Goal: Submit feedback/report problem

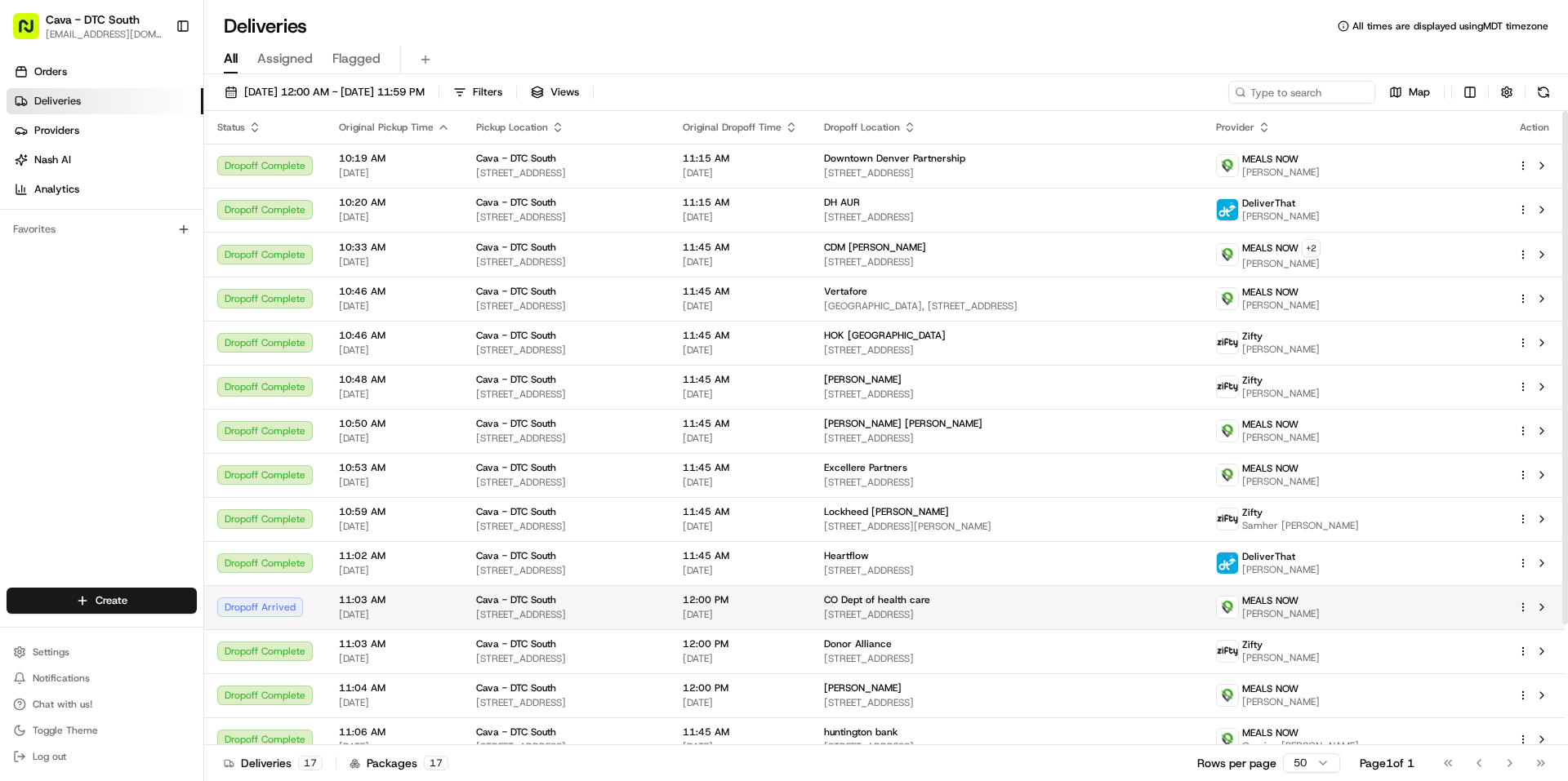
click at [1045, 612] on span "[STREET_ADDRESS]" at bounding box center [1007, 615] width 366 height 13
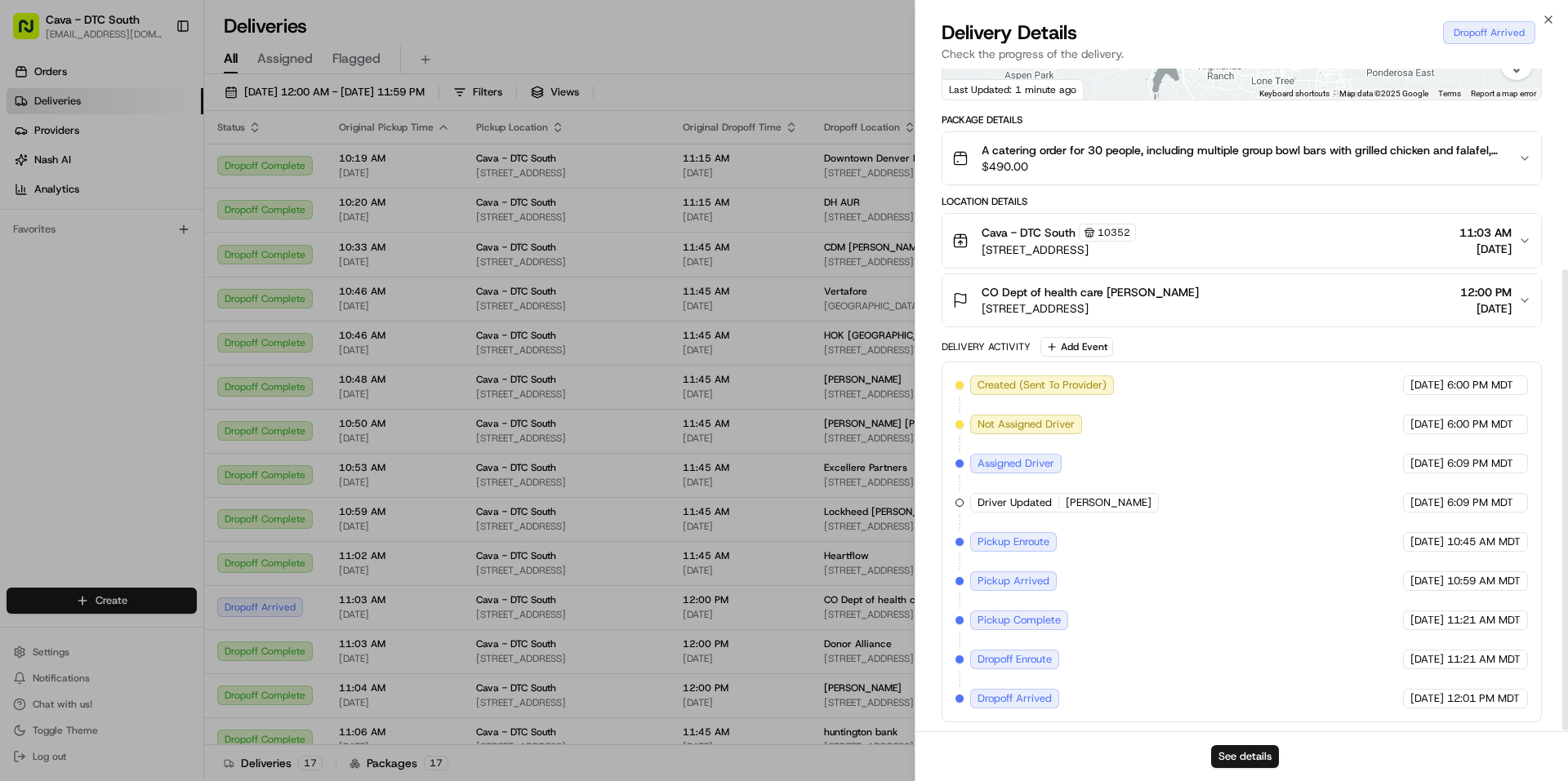
scroll to position [290, 0]
click at [1556, 18] on div "Close Delivery Details Dropoff Arrived Check the progress of the delivery. Prov…" at bounding box center [1241, 390] width 654 height 781
click at [1549, 17] on icon "button" at bounding box center [1549, 20] width 13 height 13
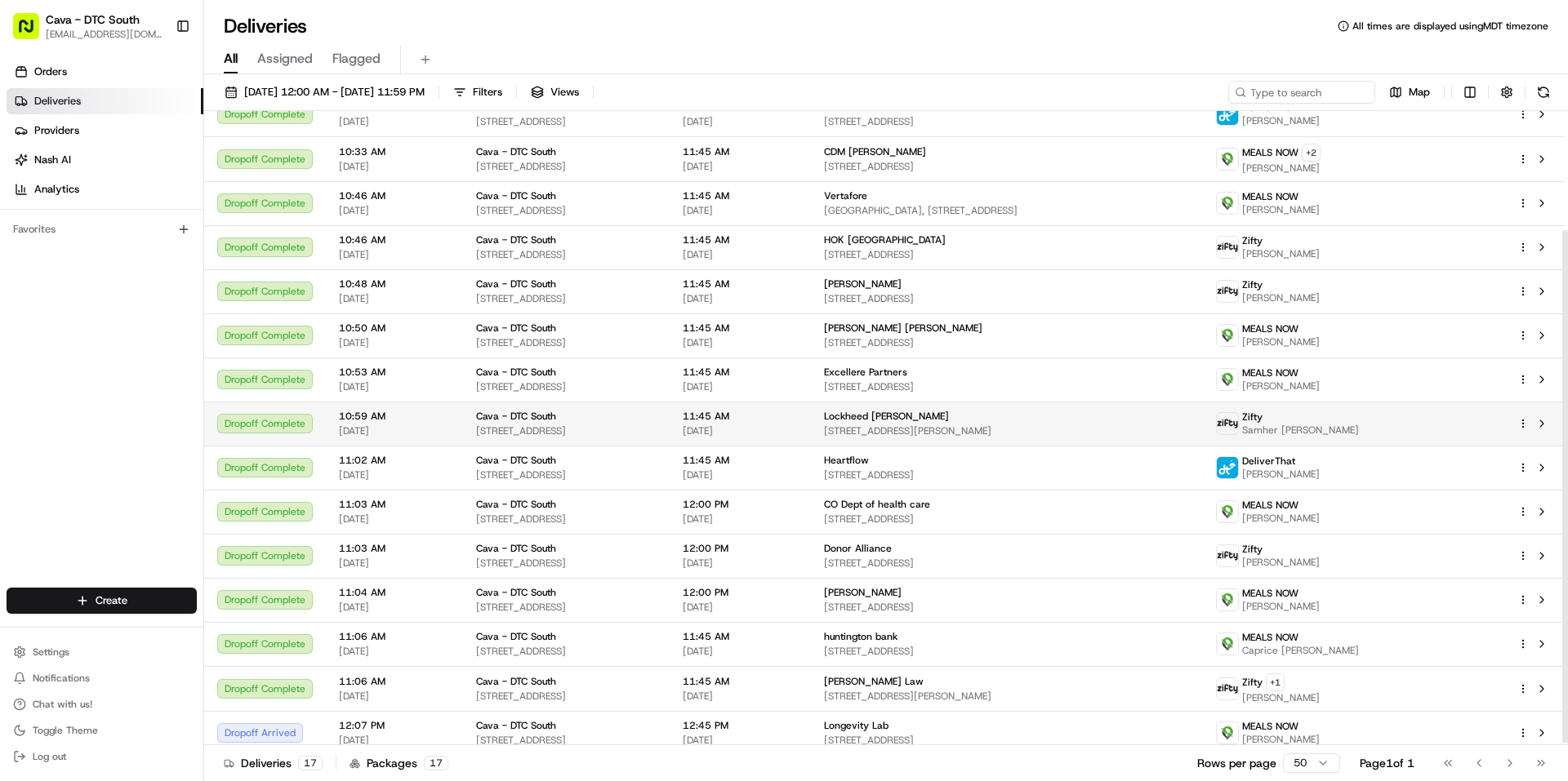
scroll to position [149, 0]
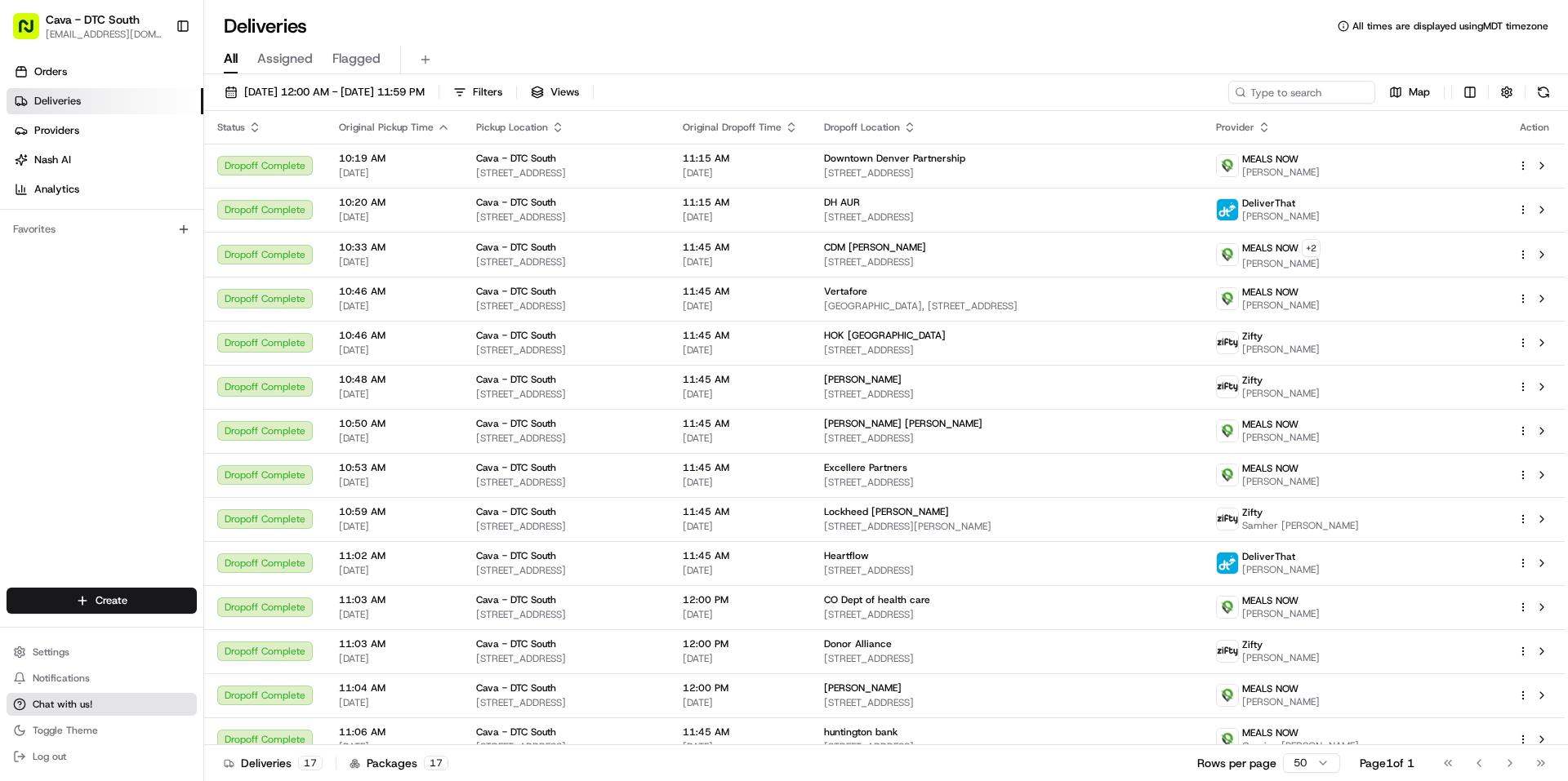
click at [66, 696] on button "Chat with us!" at bounding box center [102, 704] width 191 height 23
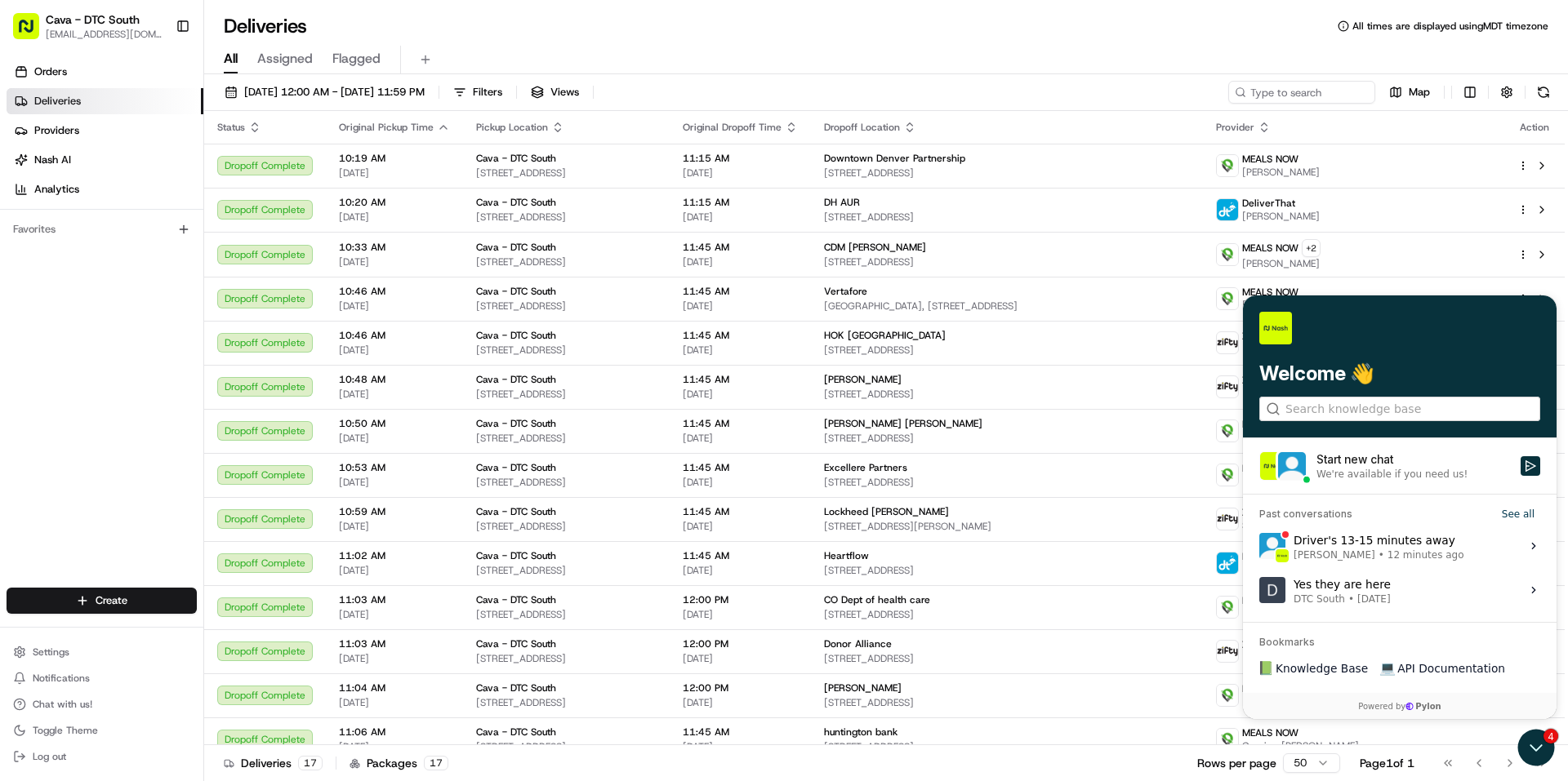
click at [1394, 552] on span "12 minutes ago" at bounding box center [1426, 556] width 77 height 13
click at [1259, 547] on button "View issue" at bounding box center [1258, 546] width 1 height 1
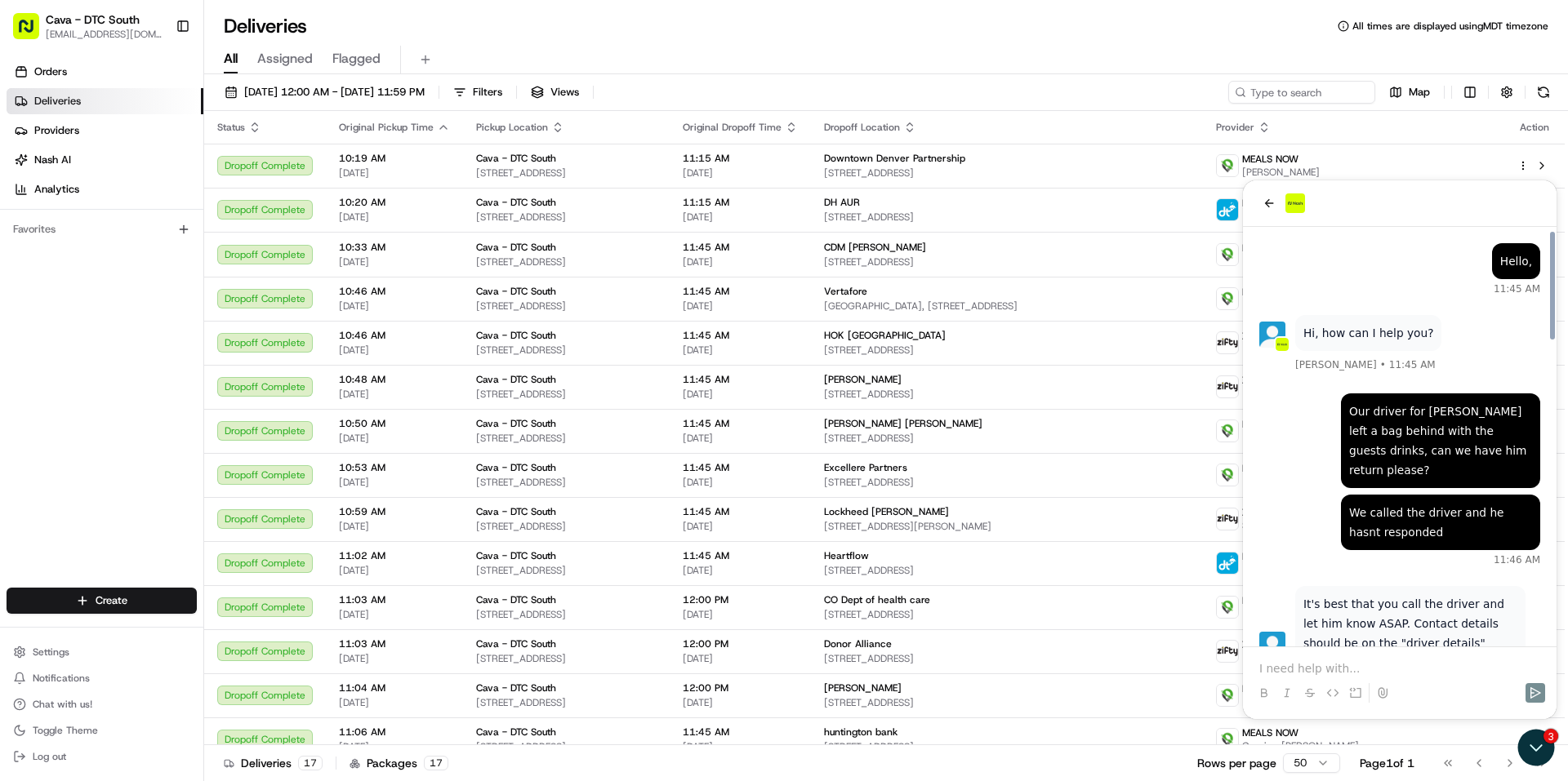
scroll to position [1178, 0]
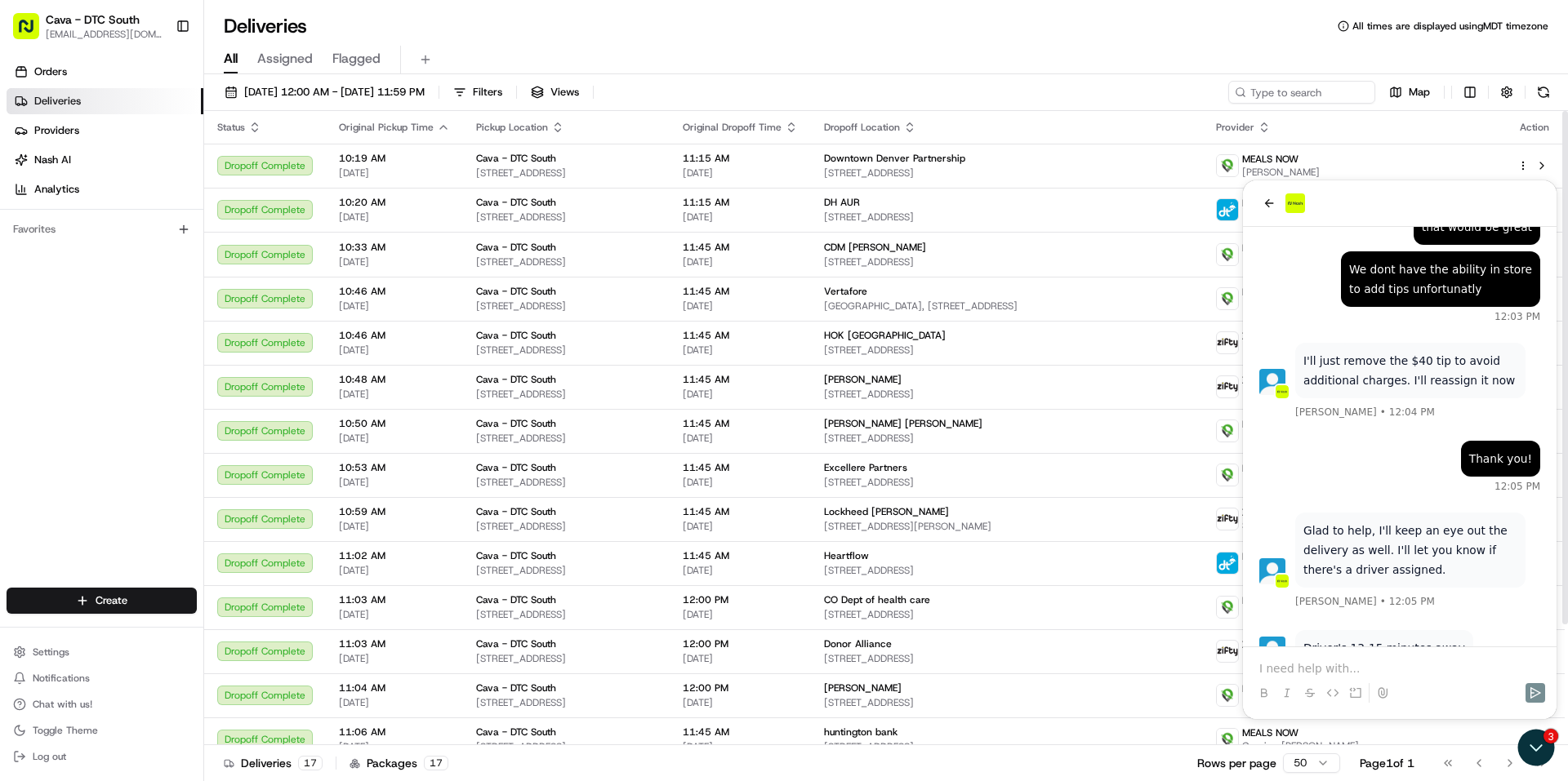
click at [842, 74] on div "All Assigned Flagged" at bounding box center [886, 60] width 1364 height 29
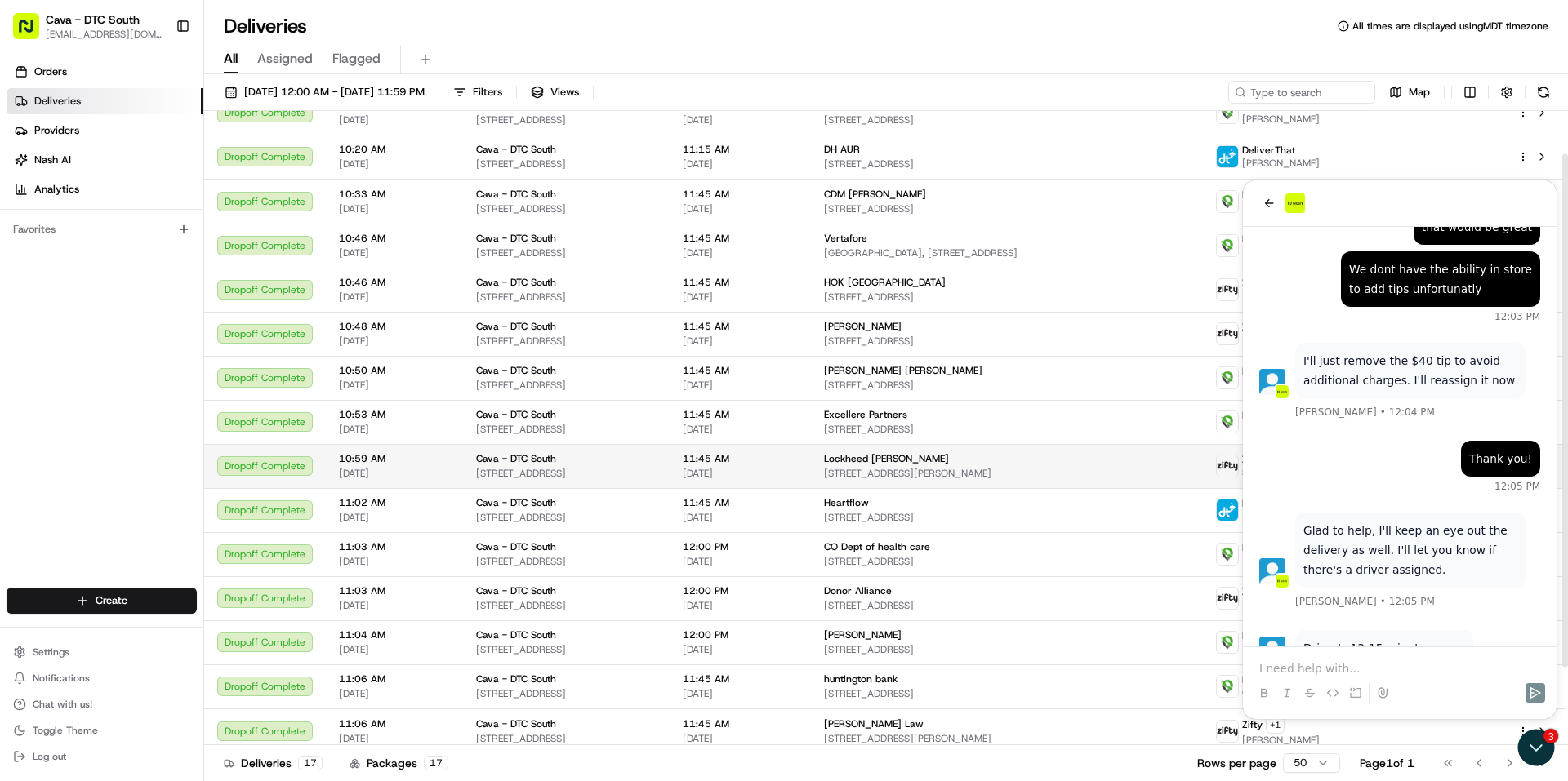
scroll to position [0, 0]
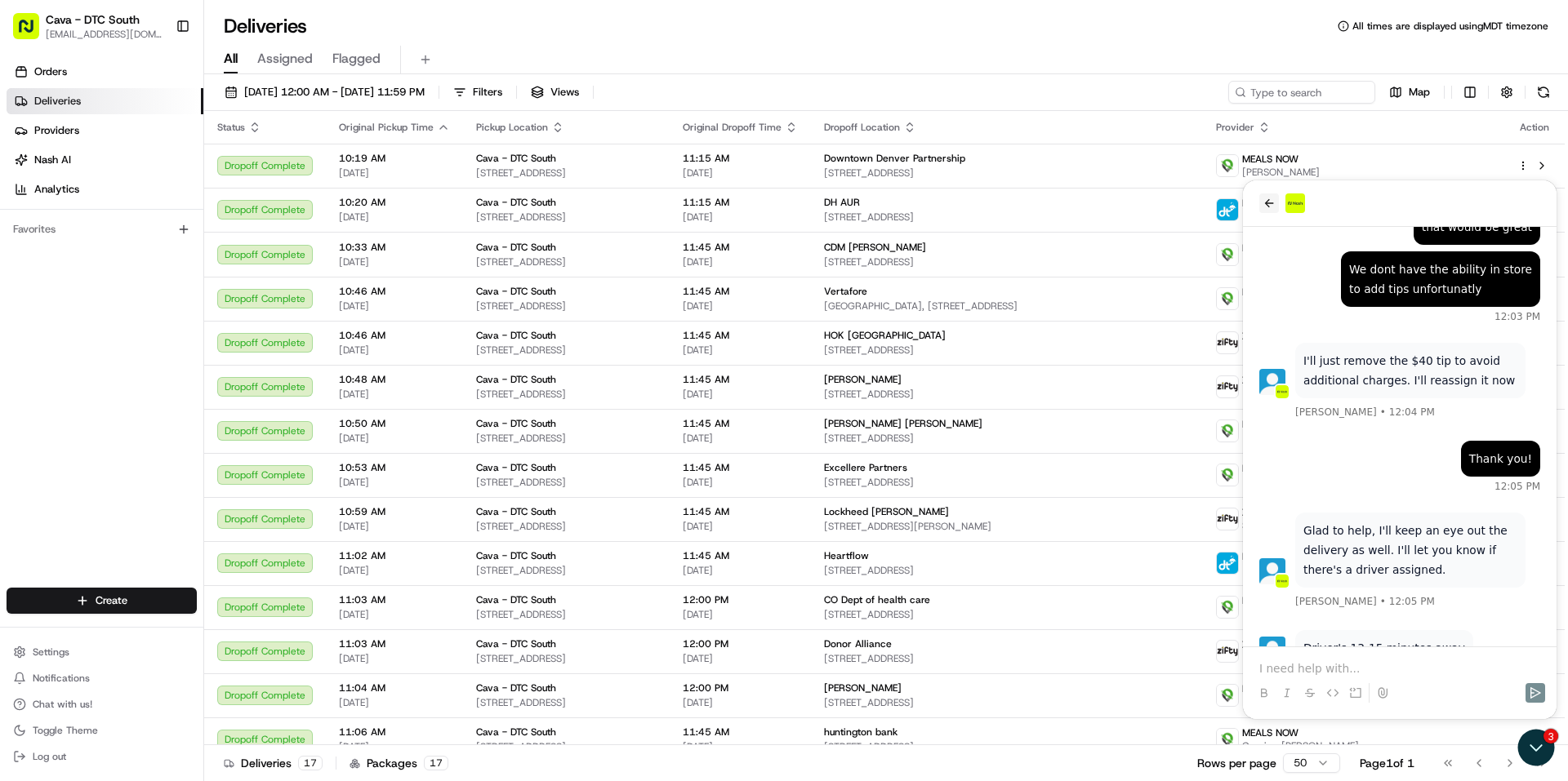
click at [1272, 207] on icon "back" at bounding box center [1269, 203] width 13 height 13
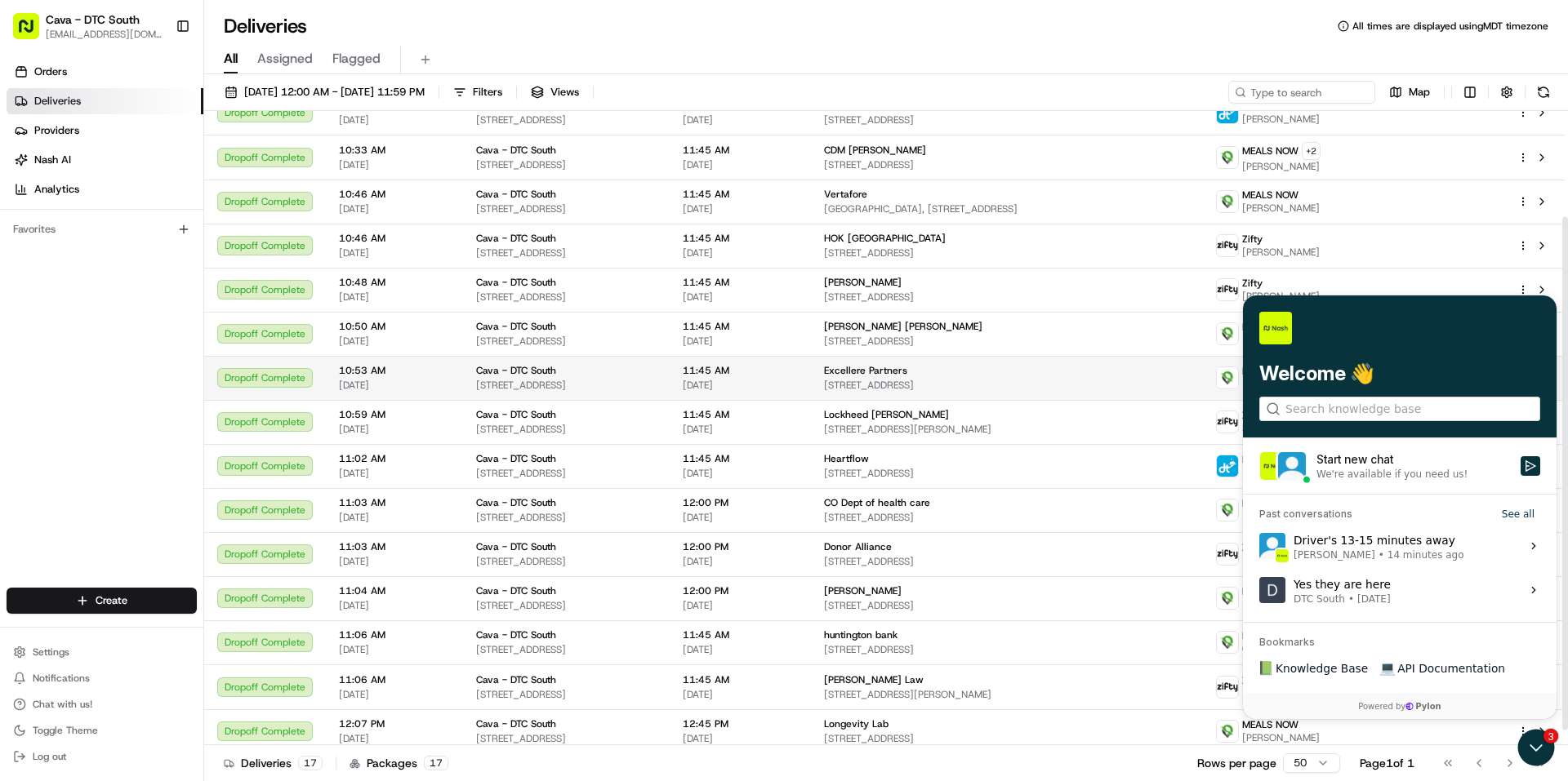
scroll to position [149, 0]
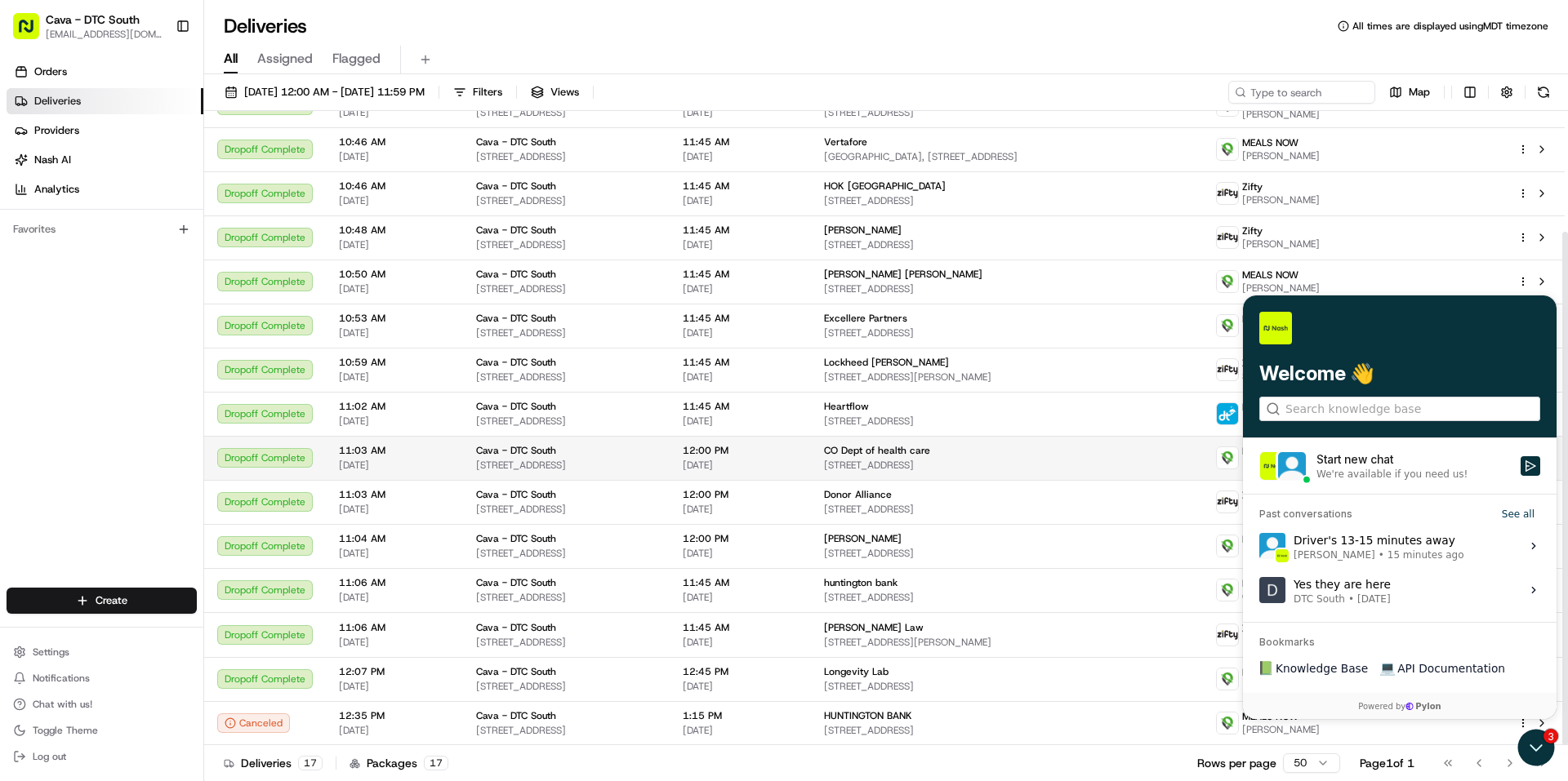
click at [1028, 460] on span "[STREET_ADDRESS]" at bounding box center [1007, 466] width 366 height 13
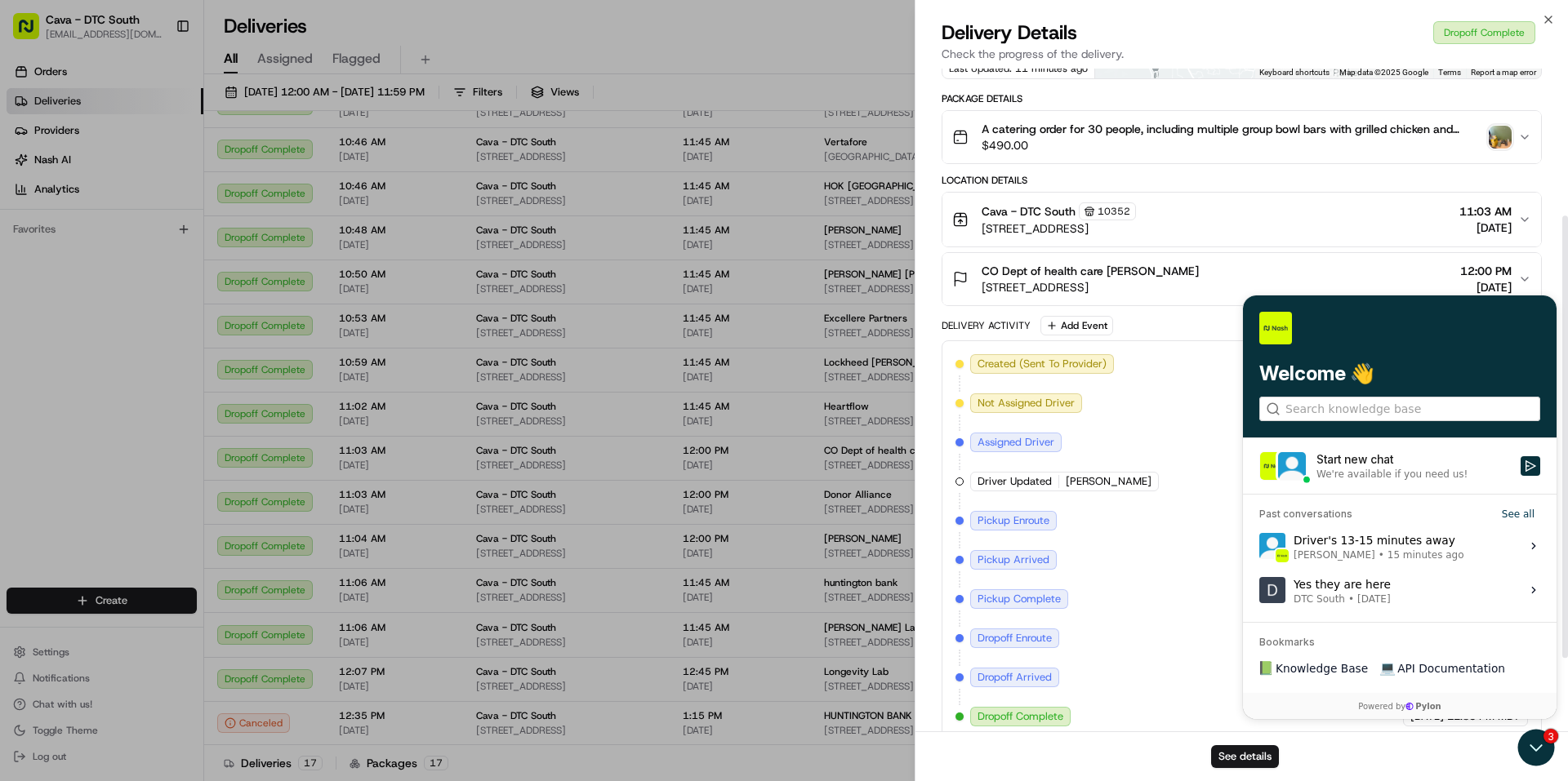
scroll to position [330, 0]
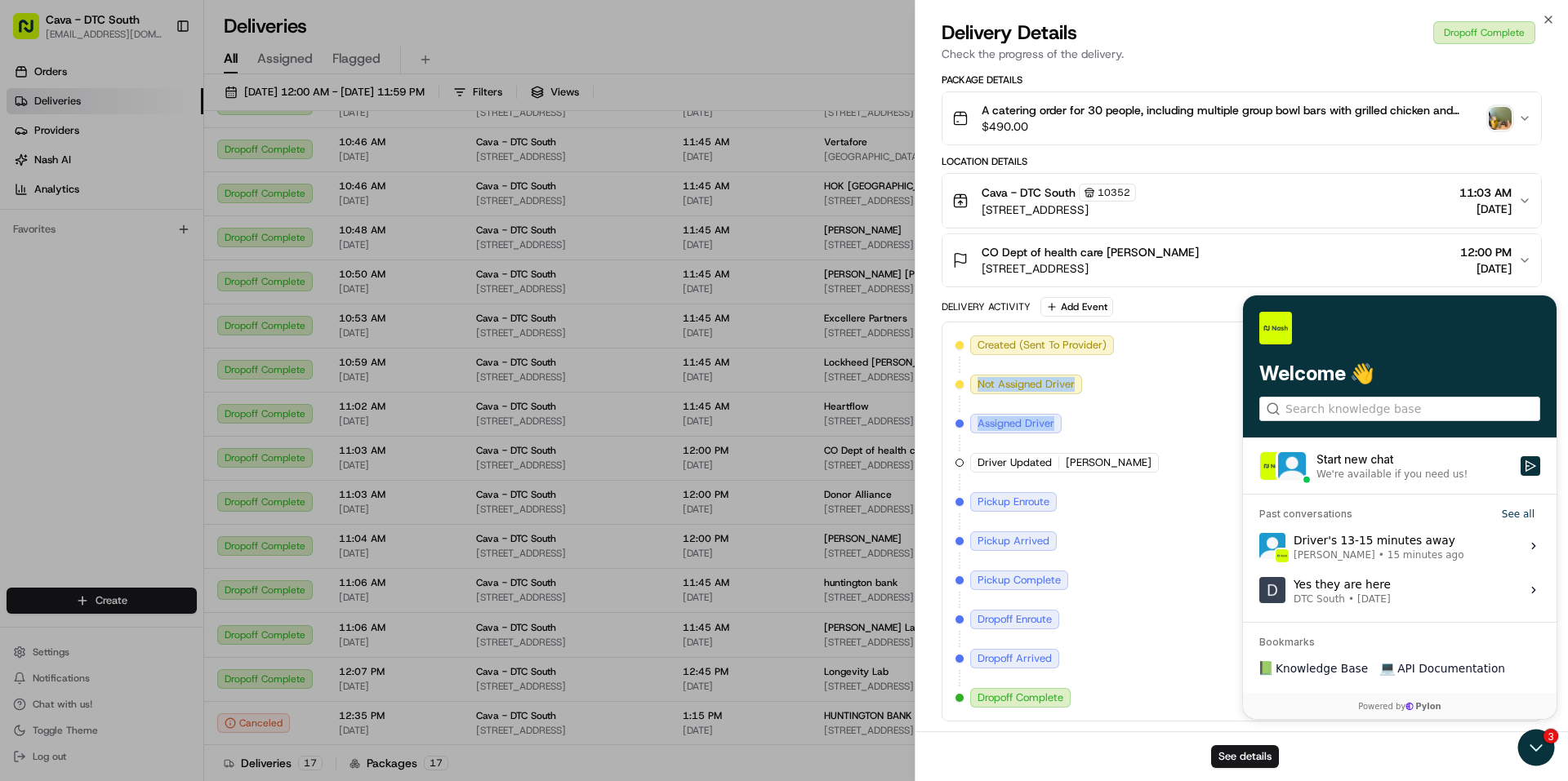
drag, startPoint x: 1482, startPoint y: 334, endPoint x: 1452, endPoint y: 501, distance: 169.7
click at [1461, 428] on div "Created (Sent To Provider) MEALS NOW 08/19/2025 6:00 PM MDT Not Assigned Driver…" at bounding box center [1241, 522] width 600 height 401
click at [1411, 691] on span "[DATE]" at bounding box center [1427, 698] width 34 height 14
click at [1218, 663] on div "Created (Sent To Provider) MEALS NOW 08/19/2025 6:00 PM MDT Not Assigned Driver…" at bounding box center [1241, 521] width 572 height 373
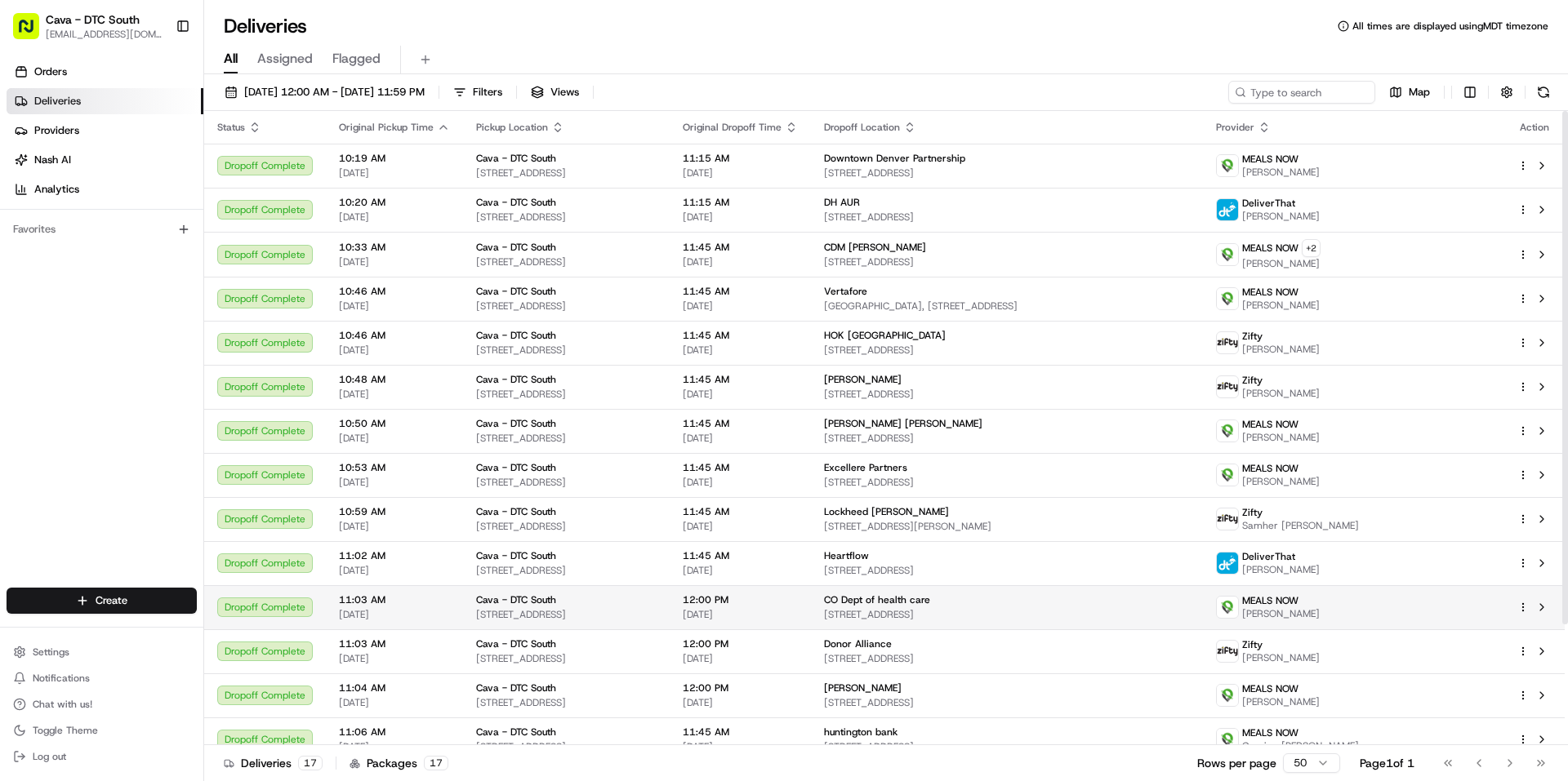
click at [1139, 606] on div "CO Dept of health care" at bounding box center [1007, 600] width 366 height 13
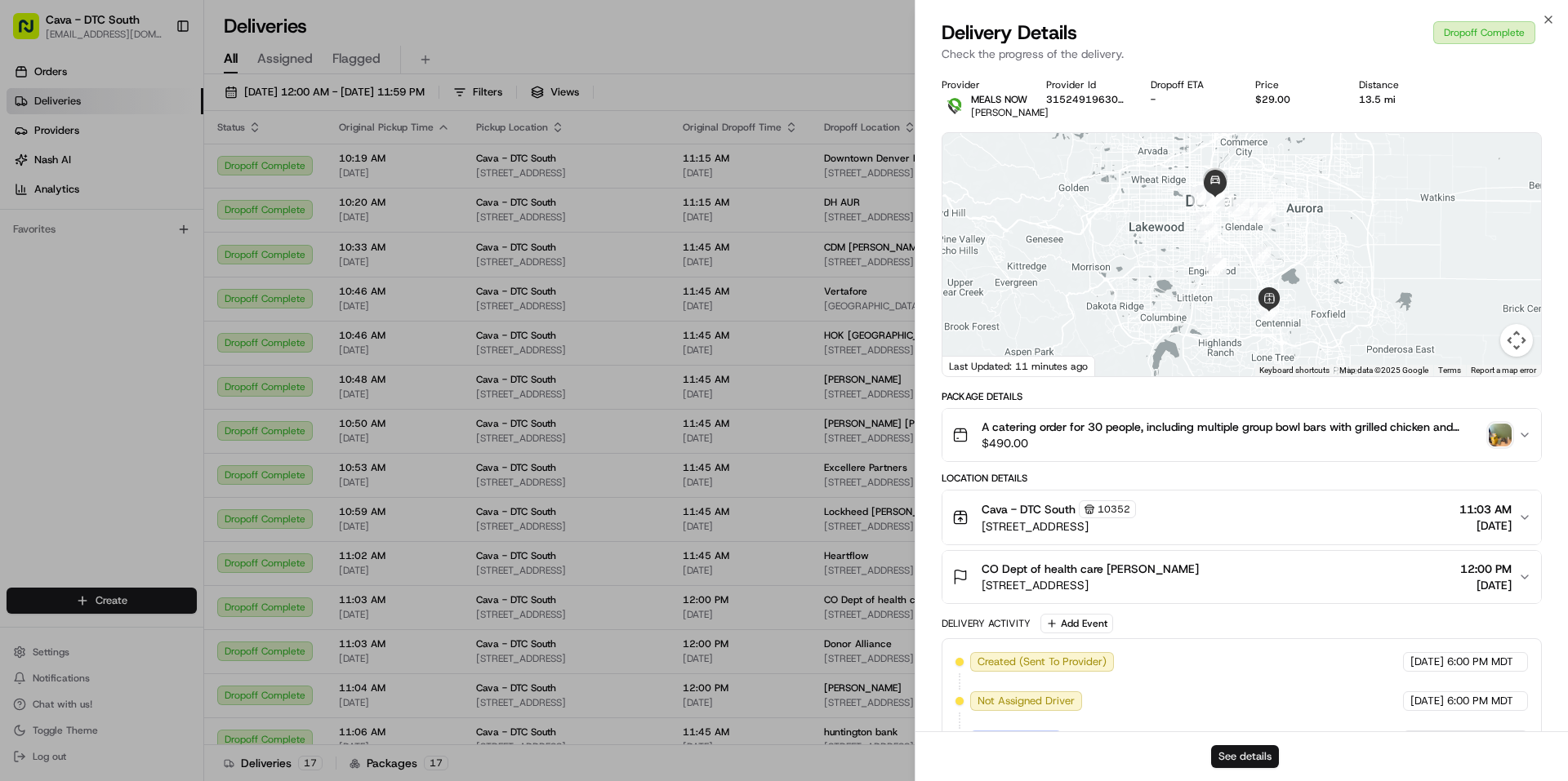
click at [1257, 753] on button "See details" at bounding box center [1245, 757] width 68 height 23
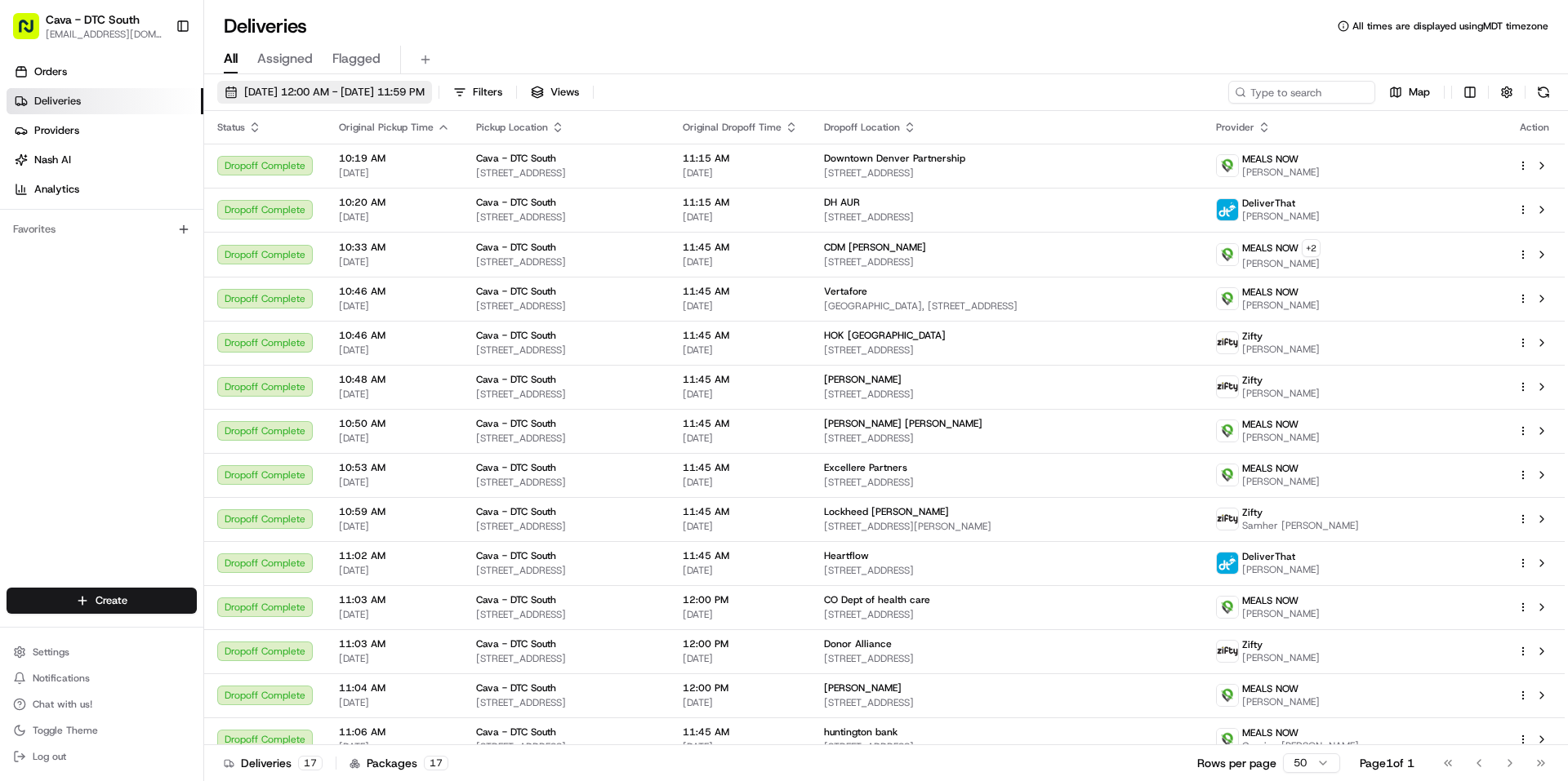
click at [289, 85] on span "[DATE] 12:00 AM - [DATE] 11:59 PM" at bounding box center [334, 92] width 180 height 14
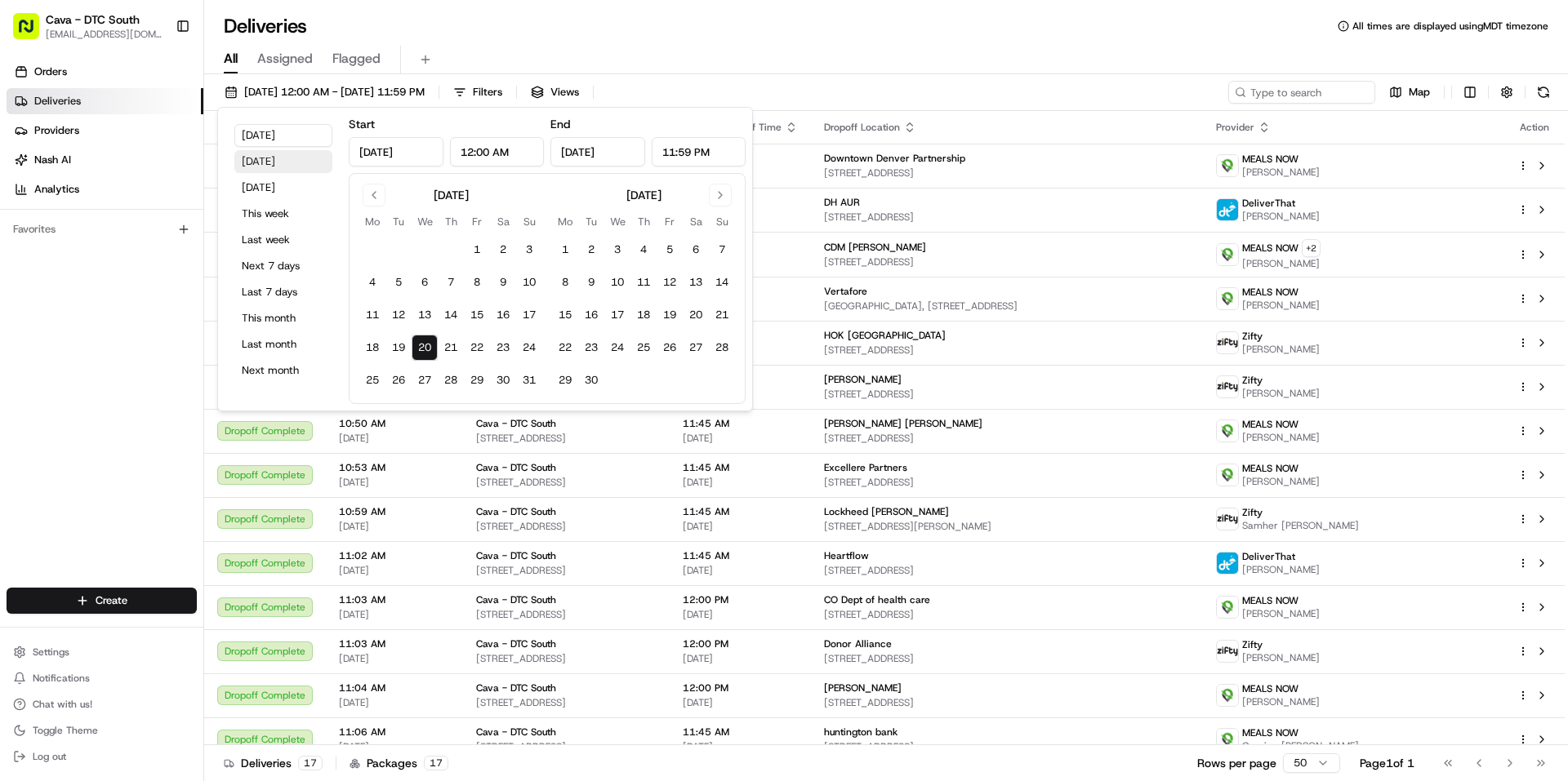
click at [282, 165] on button "[DATE]" at bounding box center [284, 162] width 98 height 23
type input "[DATE]"
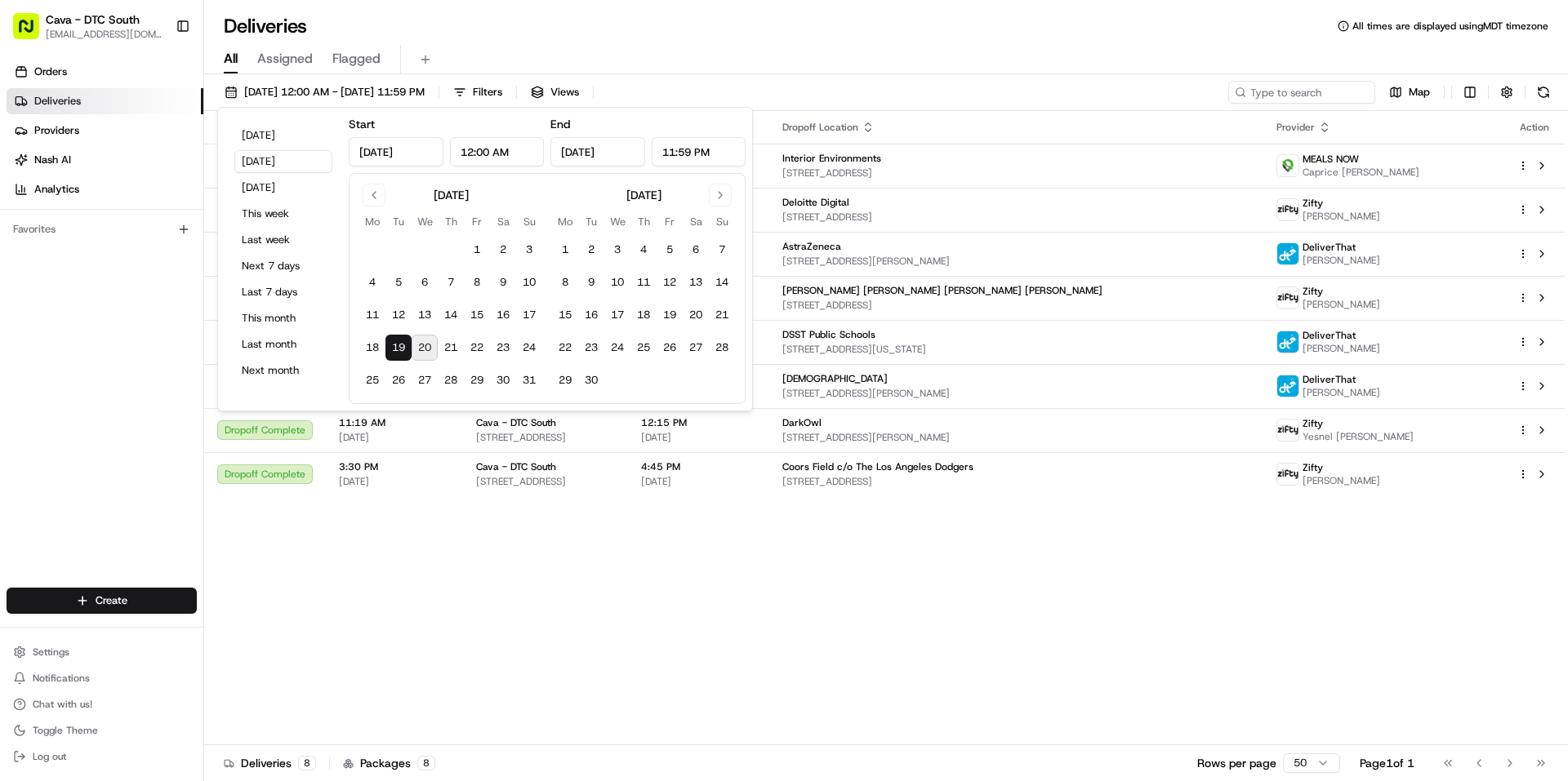
click at [91, 384] on div "Orders Deliveries Providers [PERSON_NAME] Analytics Favorites" at bounding box center [102, 325] width 203 height 545
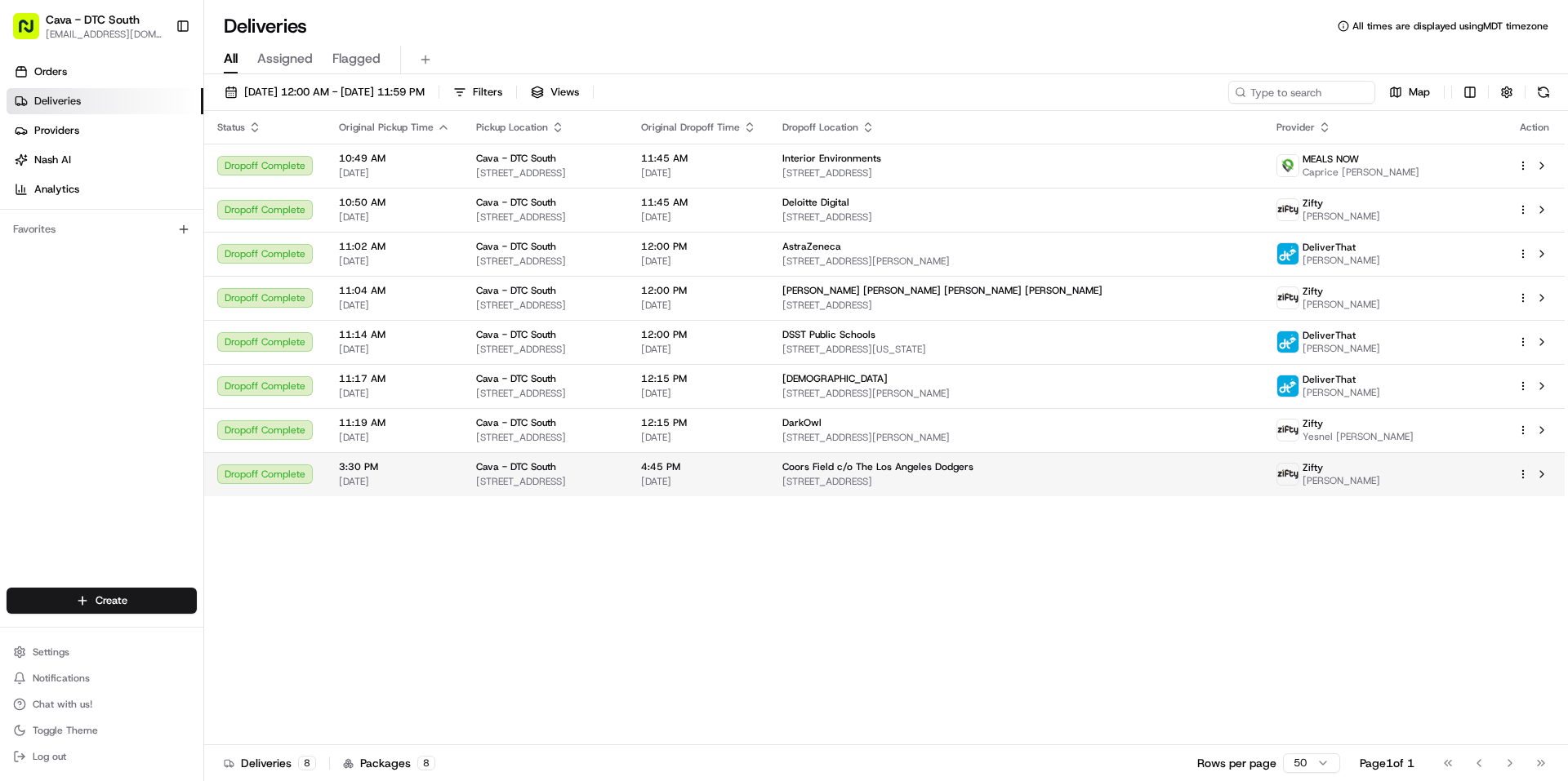
click at [1024, 491] on td "Coors Field c/o The Los Angeles Dodgers [STREET_ADDRESS]" at bounding box center [1016, 474] width 494 height 44
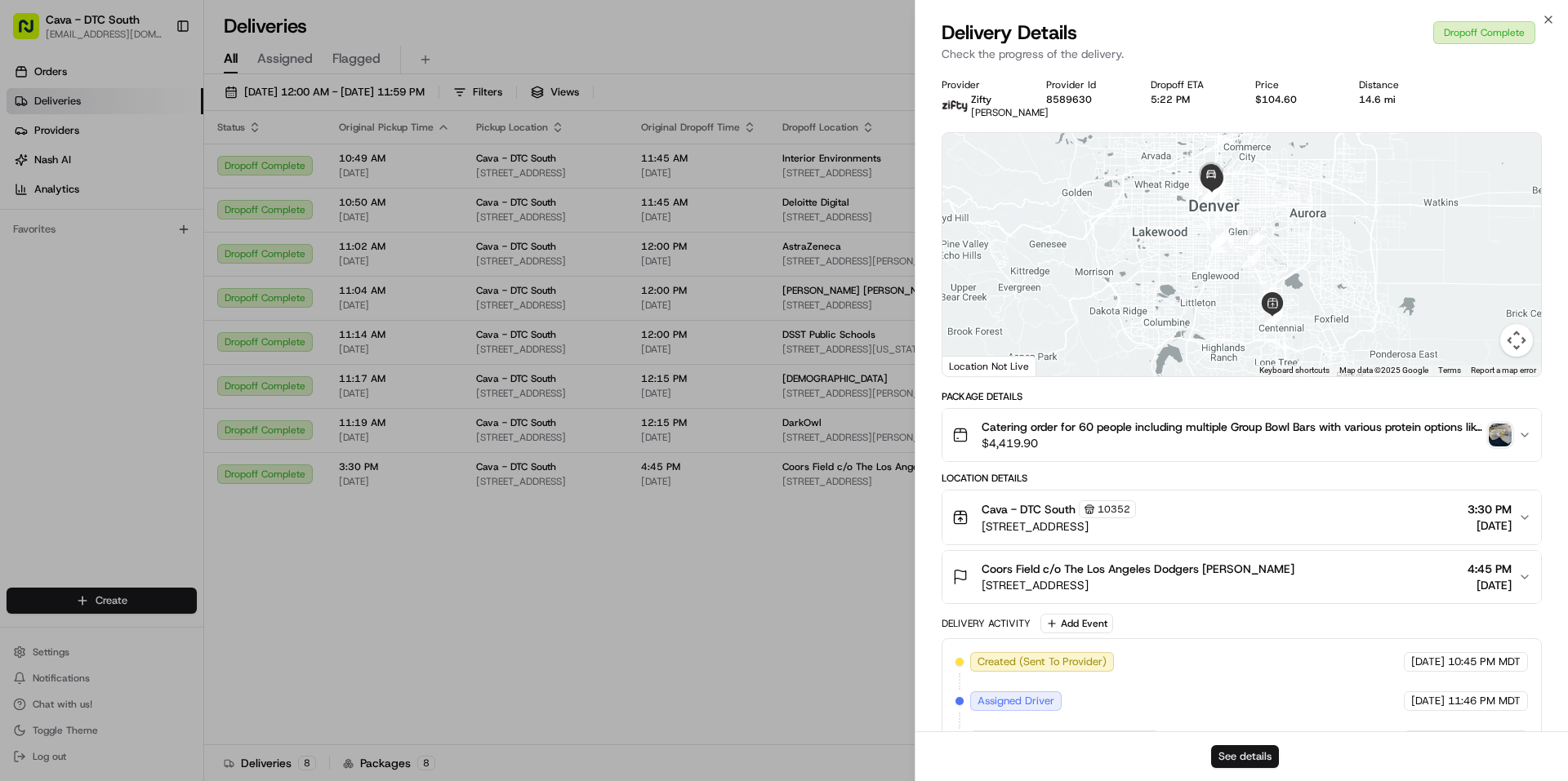
click at [1238, 754] on button "See details" at bounding box center [1245, 757] width 68 height 23
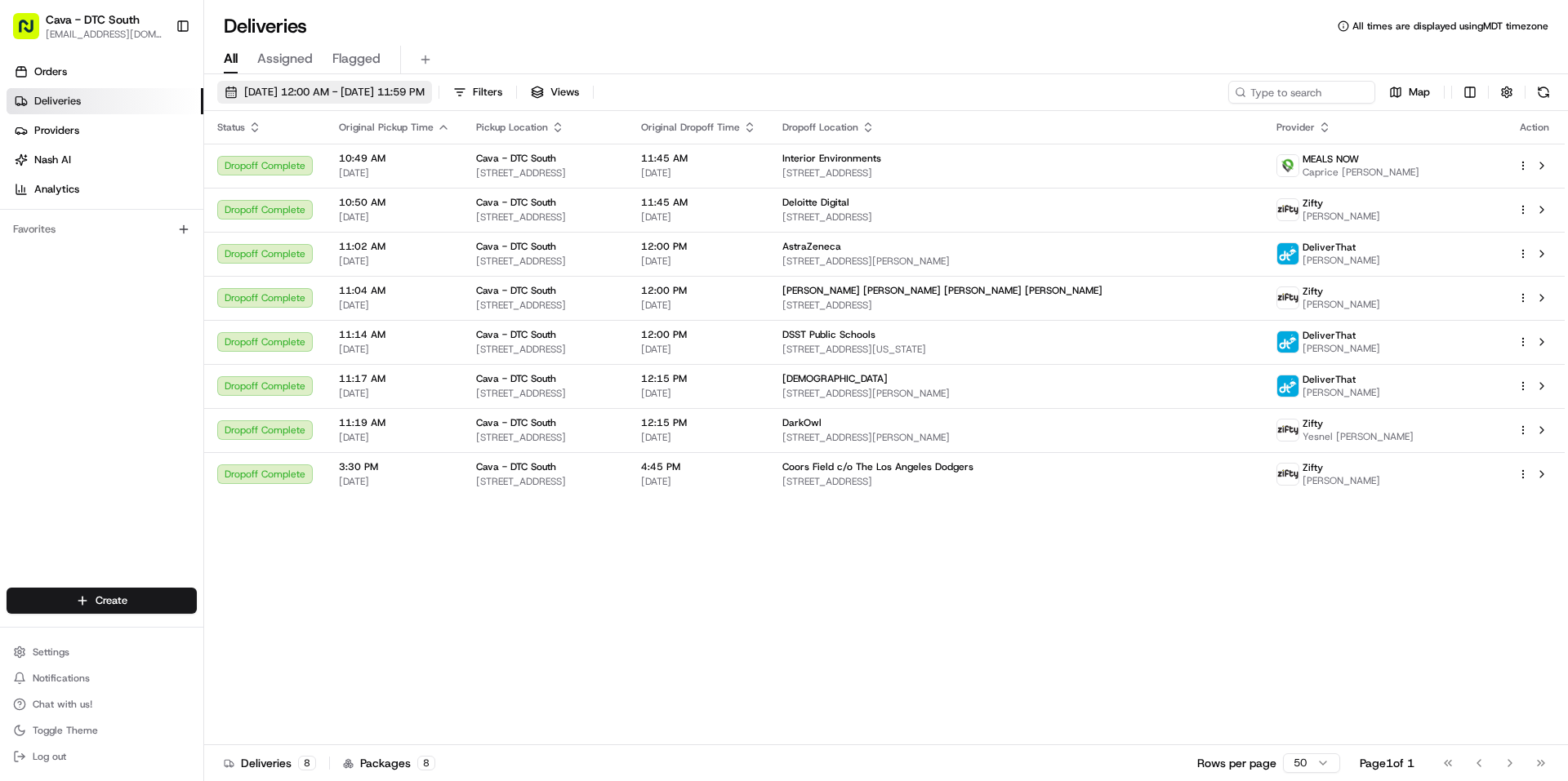
click at [290, 97] on span "[DATE] 12:00 AM - [DATE] 11:59 PM" at bounding box center [334, 92] width 180 height 14
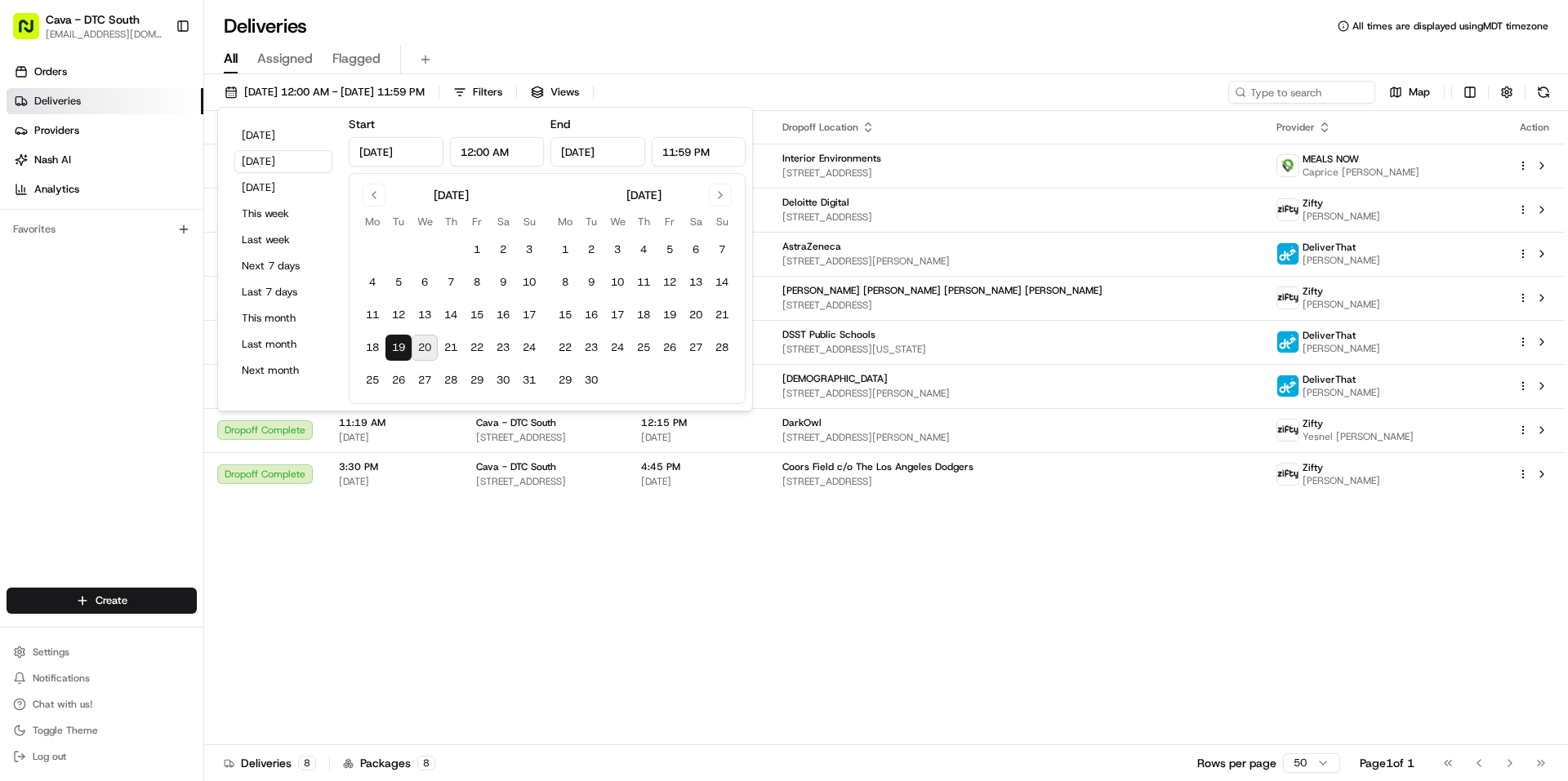
click at [429, 349] on button "20" at bounding box center [424, 347] width 26 height 26
type input "[DATE]"
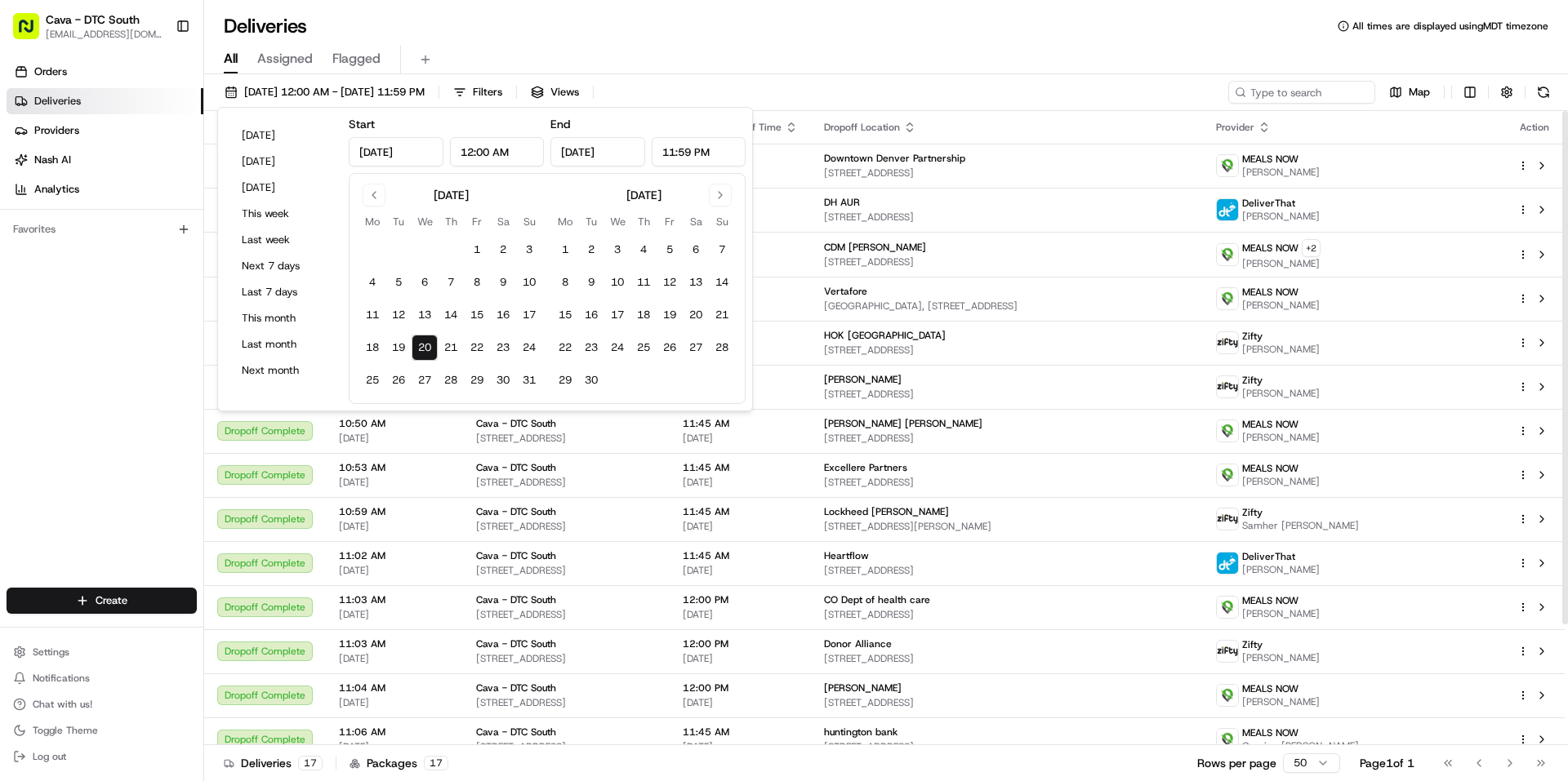
click at [964, 65] on div "All Assigned Flagged" at bounding box center [886, 60] width 1364 height 29
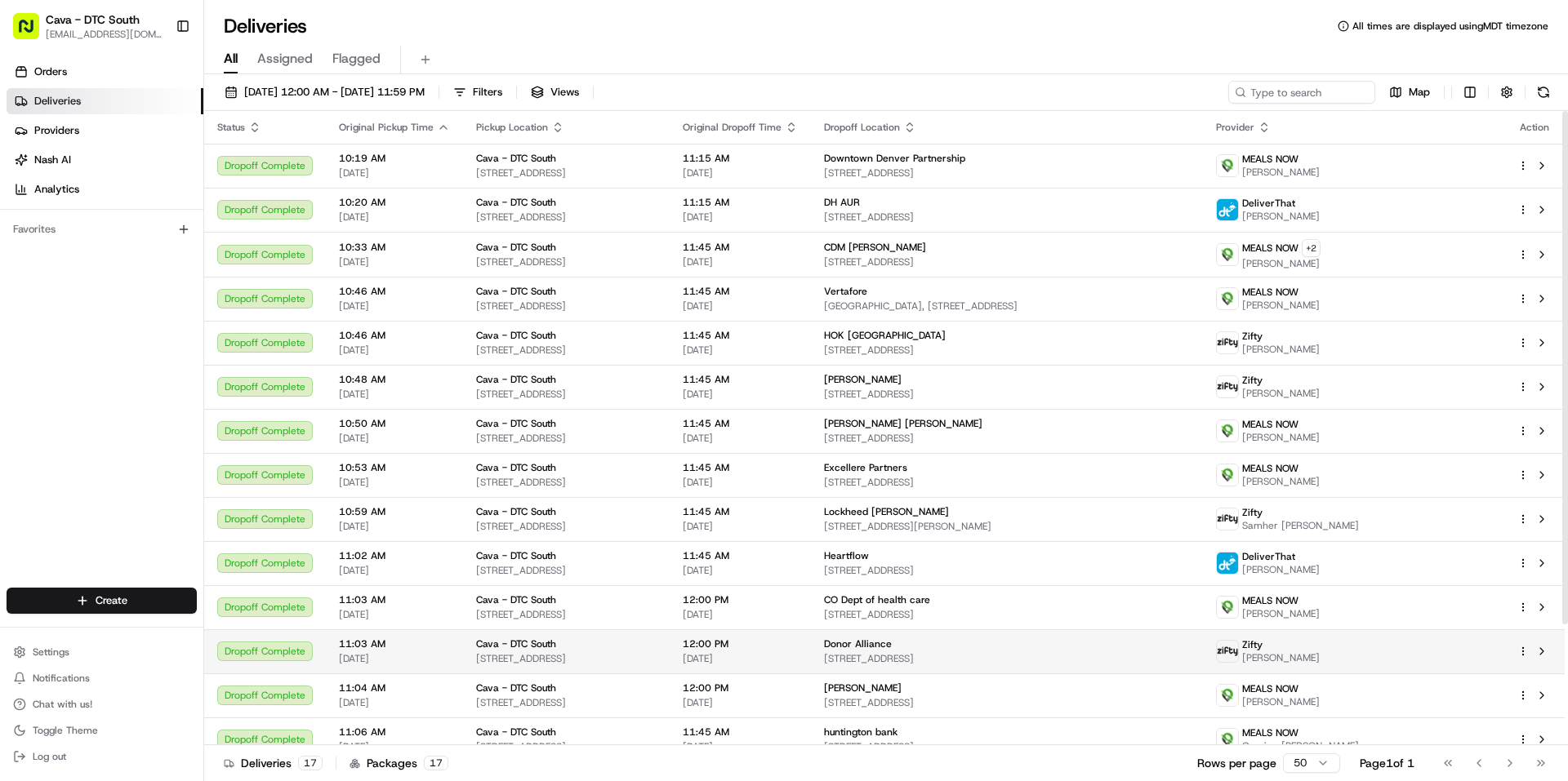
click at [1163, 654] on span "[STREET_ADDRESS]" at bounding box center [1007, 659] width 366 height 13
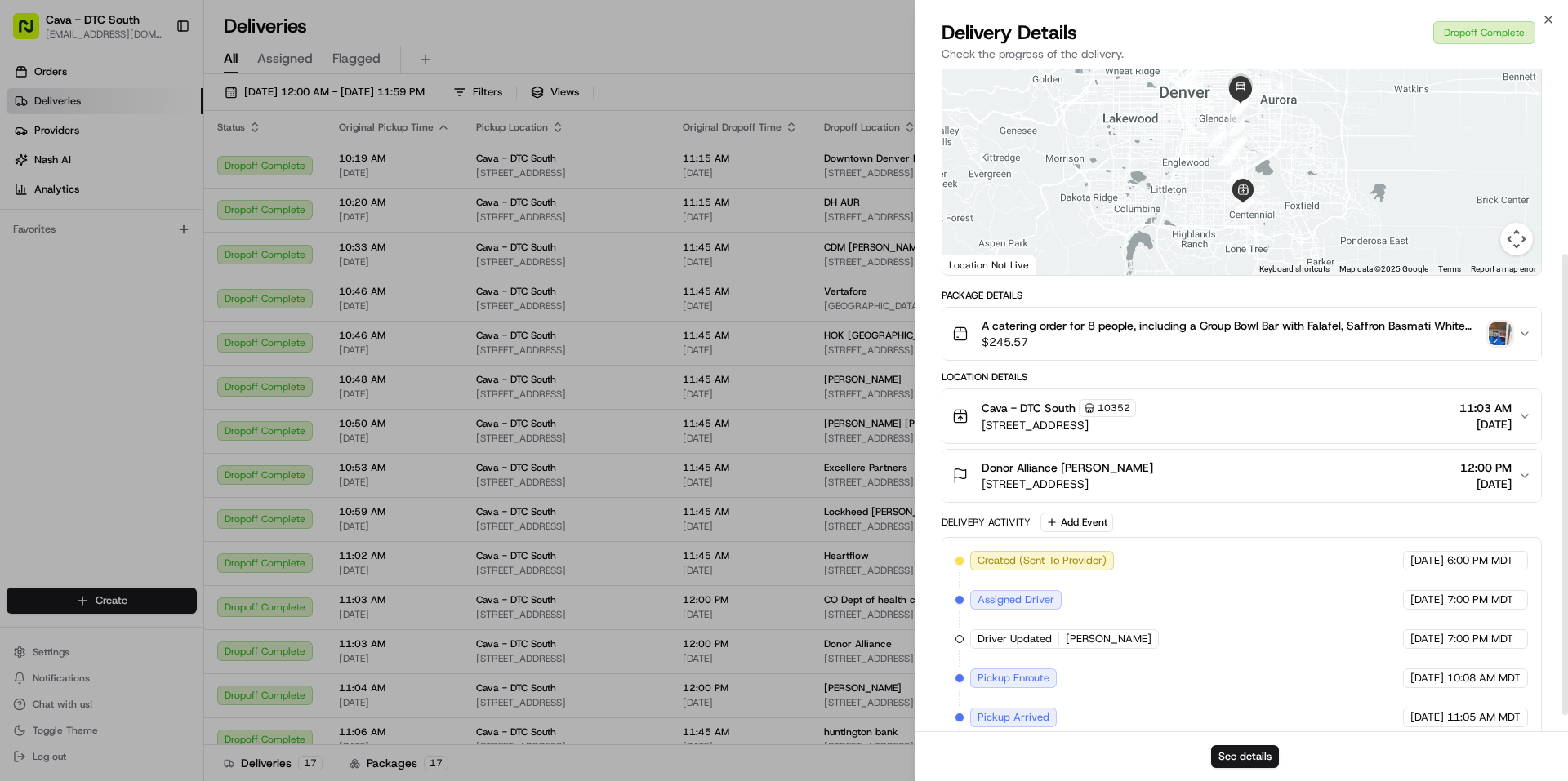
scroll to position [290, 0]
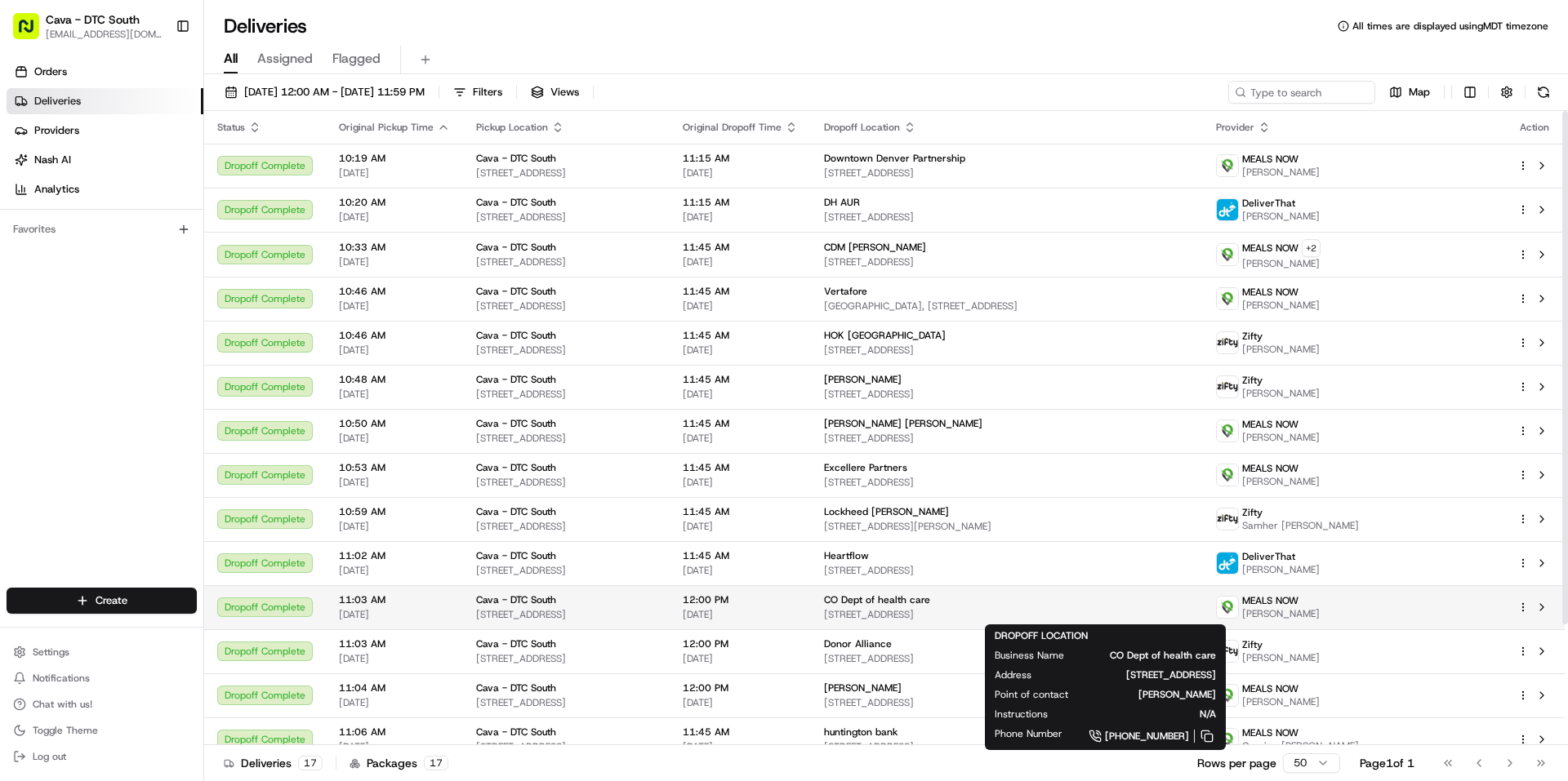
click at [931, 604] on span "CO Dept of health care" at bounding box center [877, 600] width 106 height 13
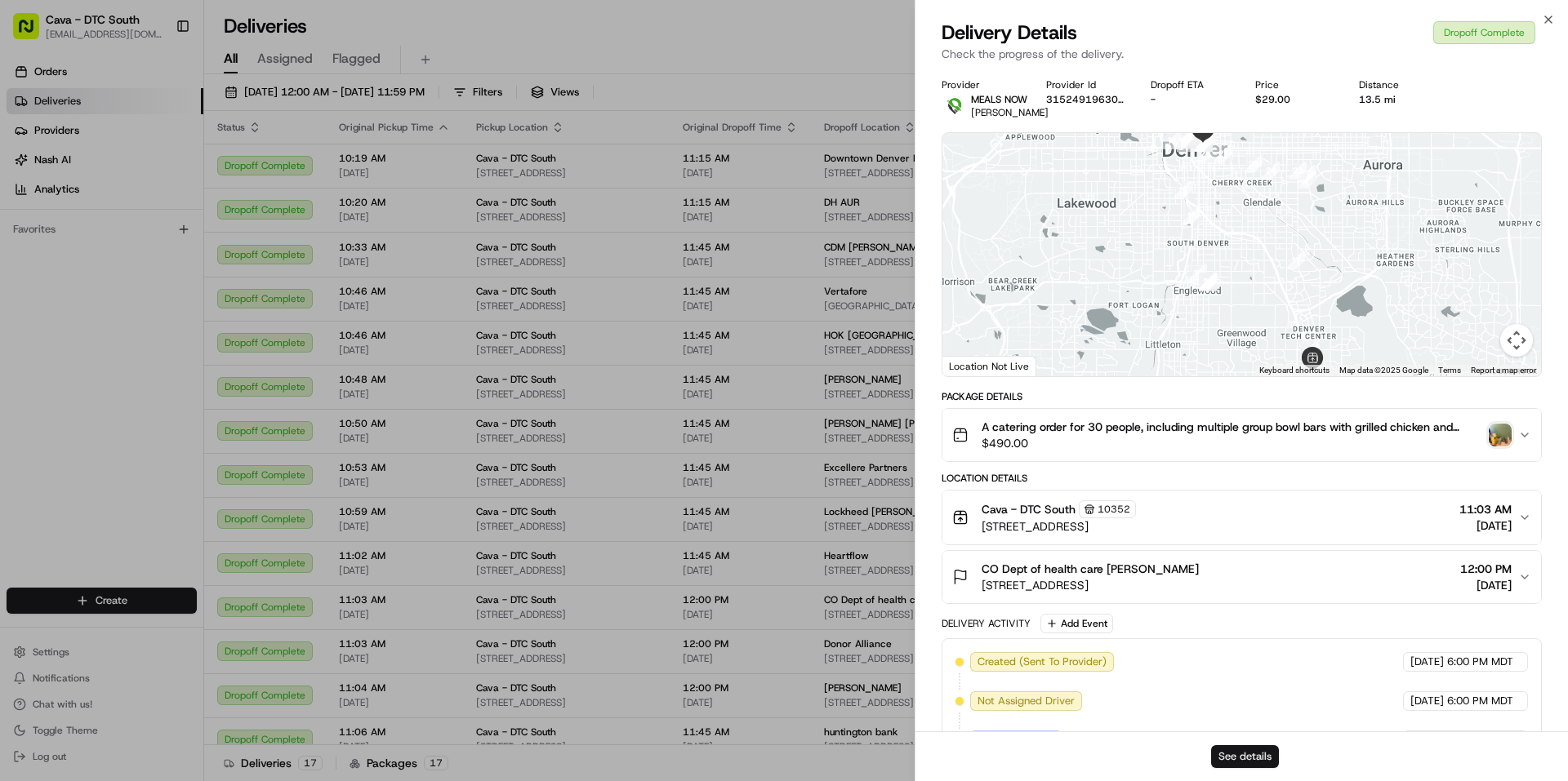
click at [1243, 760] on button "See details" at bounding box center [1245, 757] width 68 height 23
click at [1549, 19] on icon "button" at bounding box center [1549, 20] width 13 height 13
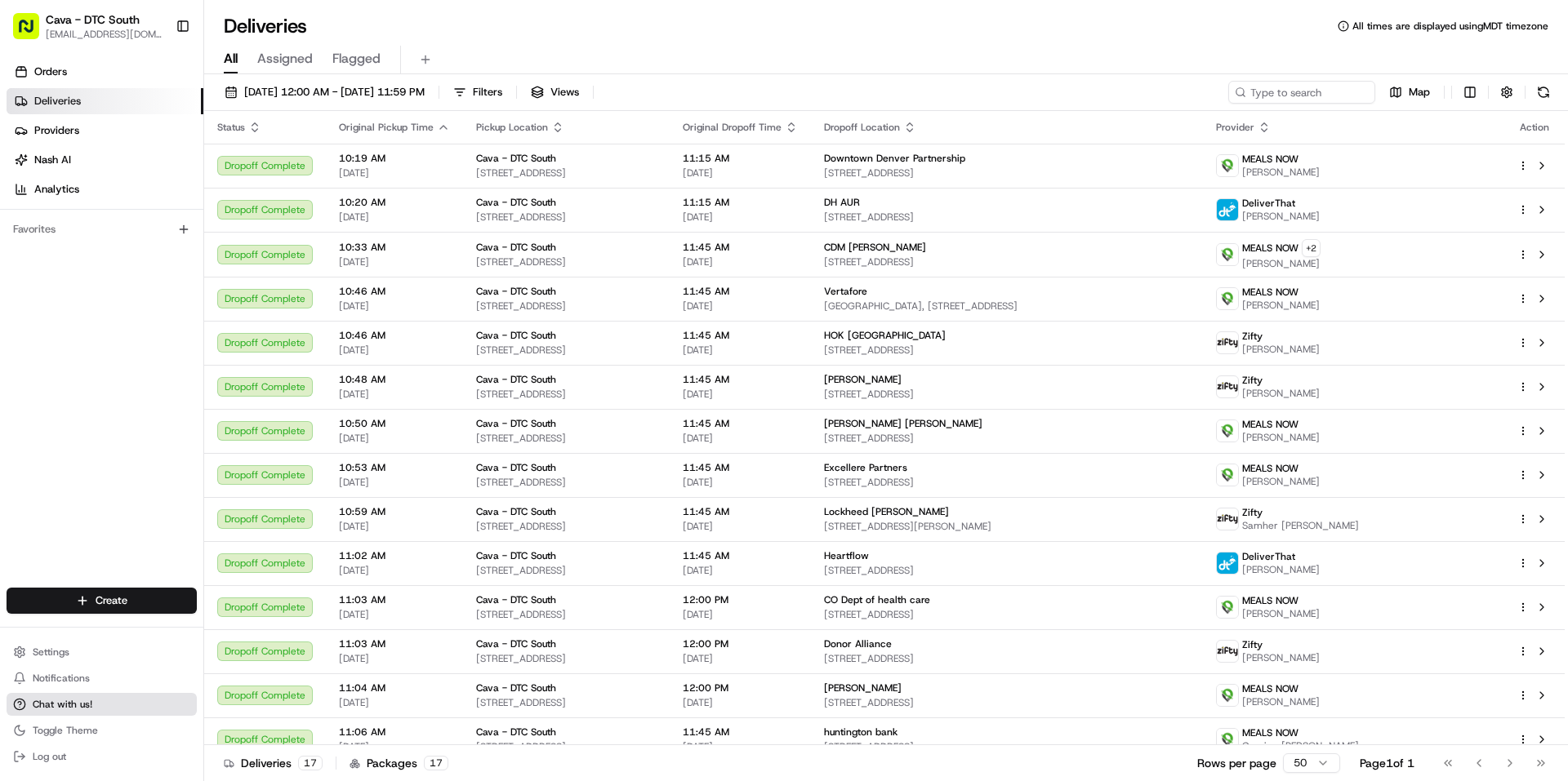
click at [48, 711] on button "Chat with us!" at bounding box center [102, 704] width 191 height 23
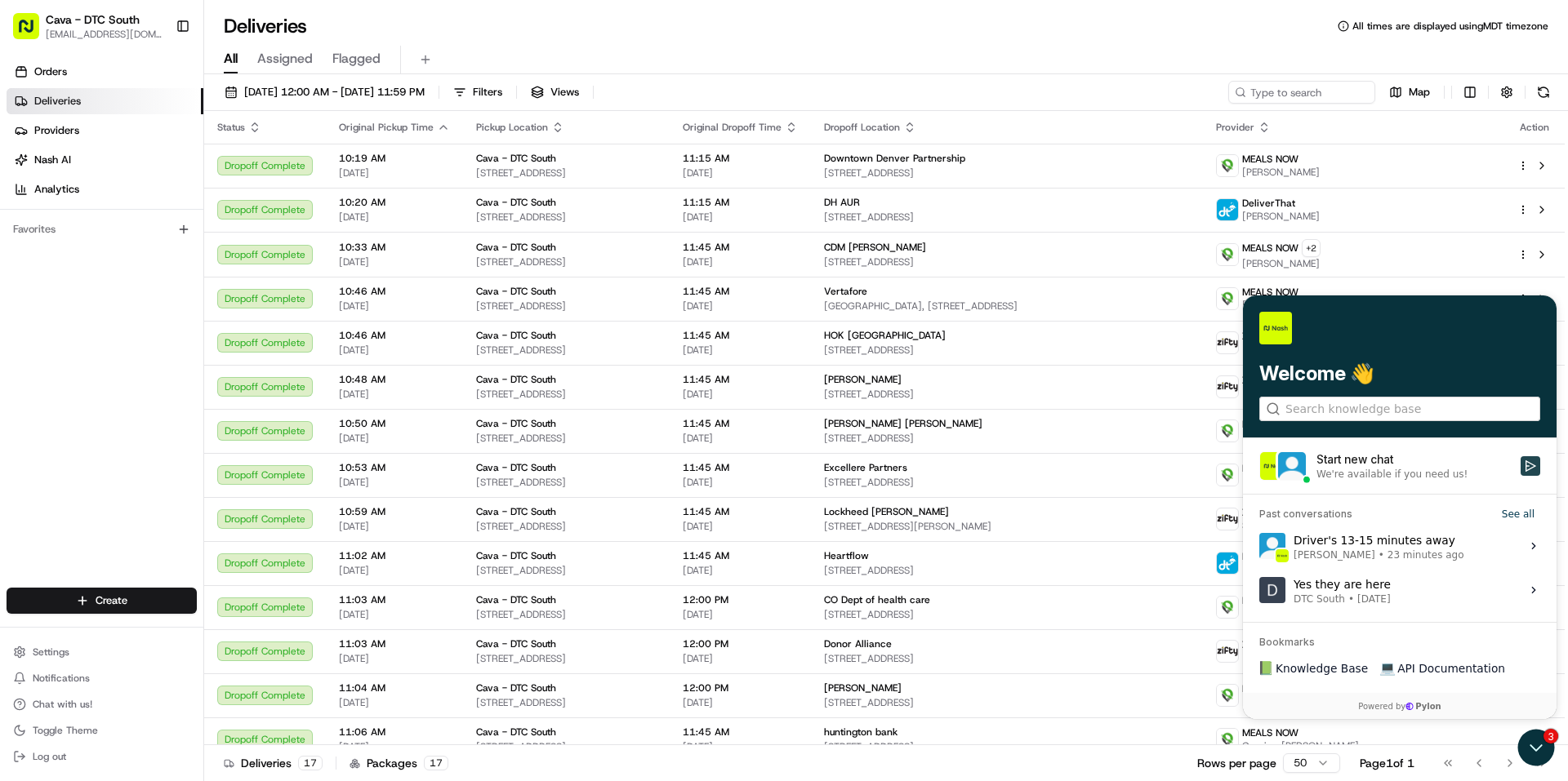
click at [1533, 463] on icon "Start new chat" at bounding box center [1531, 467] width 13 height 13
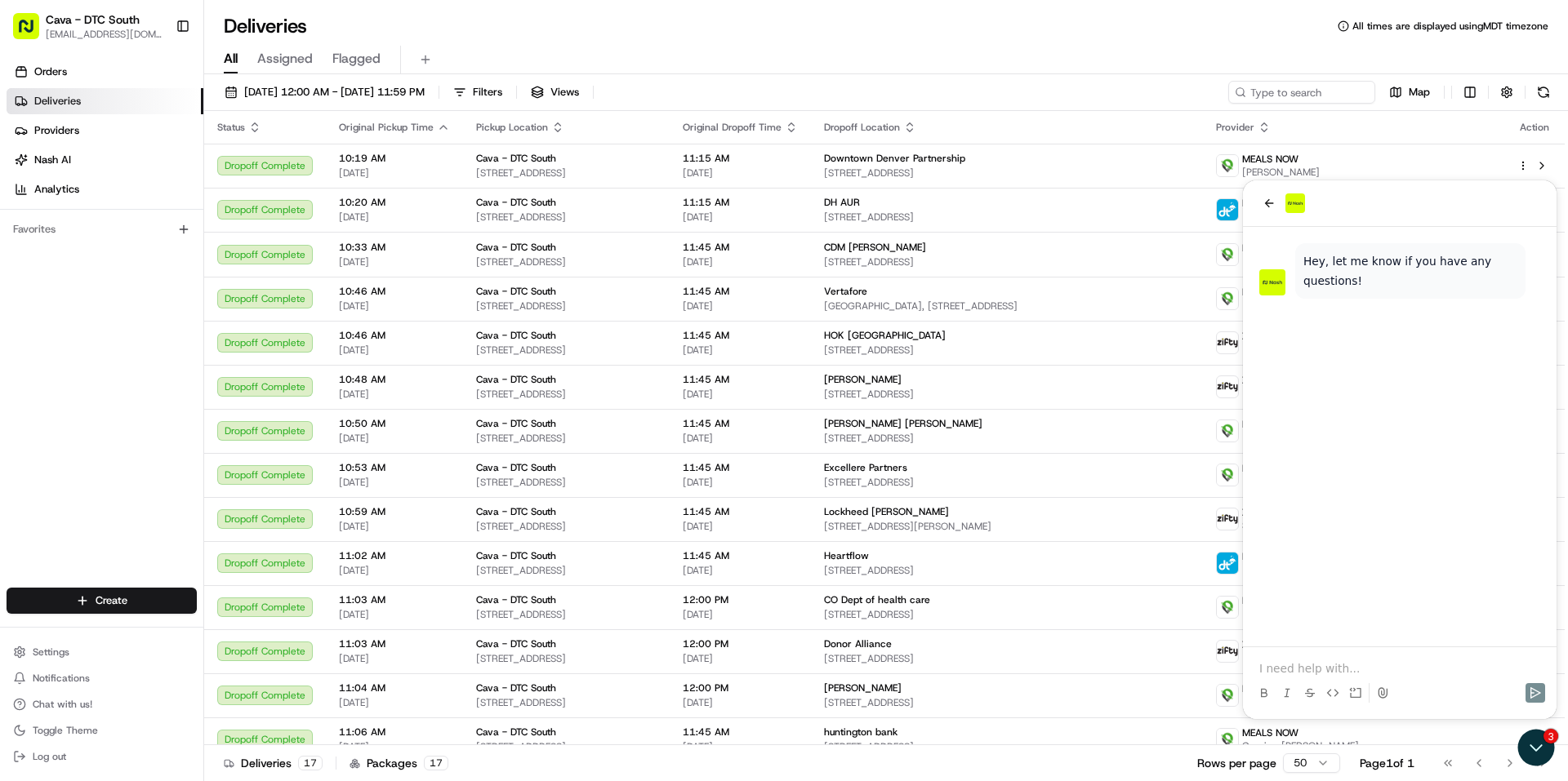
click at [1306, 671] on p at bounding box center [1399, 668] width 281 height 16
click at [1303, 668] on p at bounding box center [1399, 668] width 281 height 16
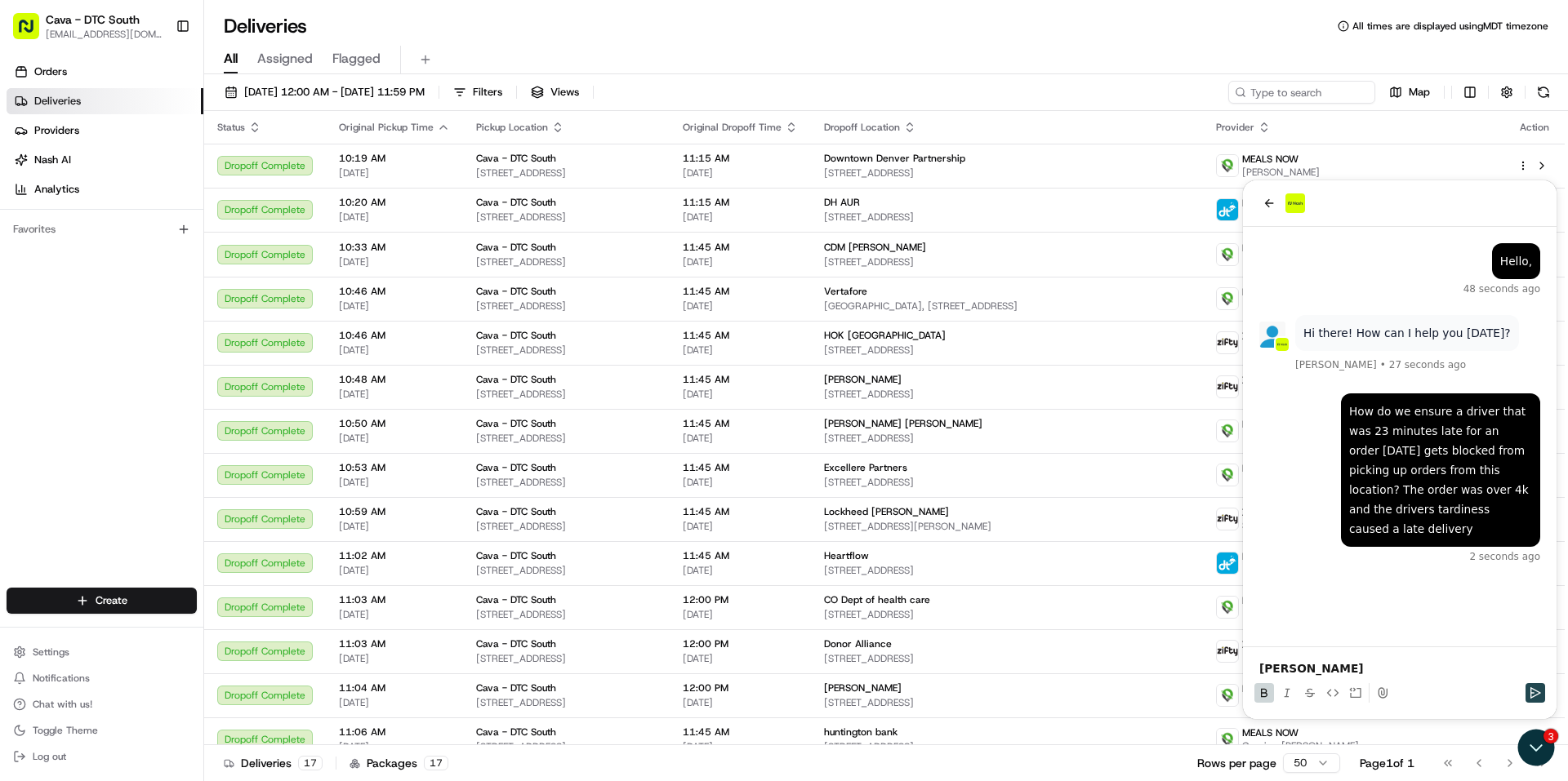
click at [1532, 697] on icon "Send" at bounding box center [1535, 693] width 11 height 11
click at [1457, 668] on p at bounding box center [1399, 668] width 281 height 16
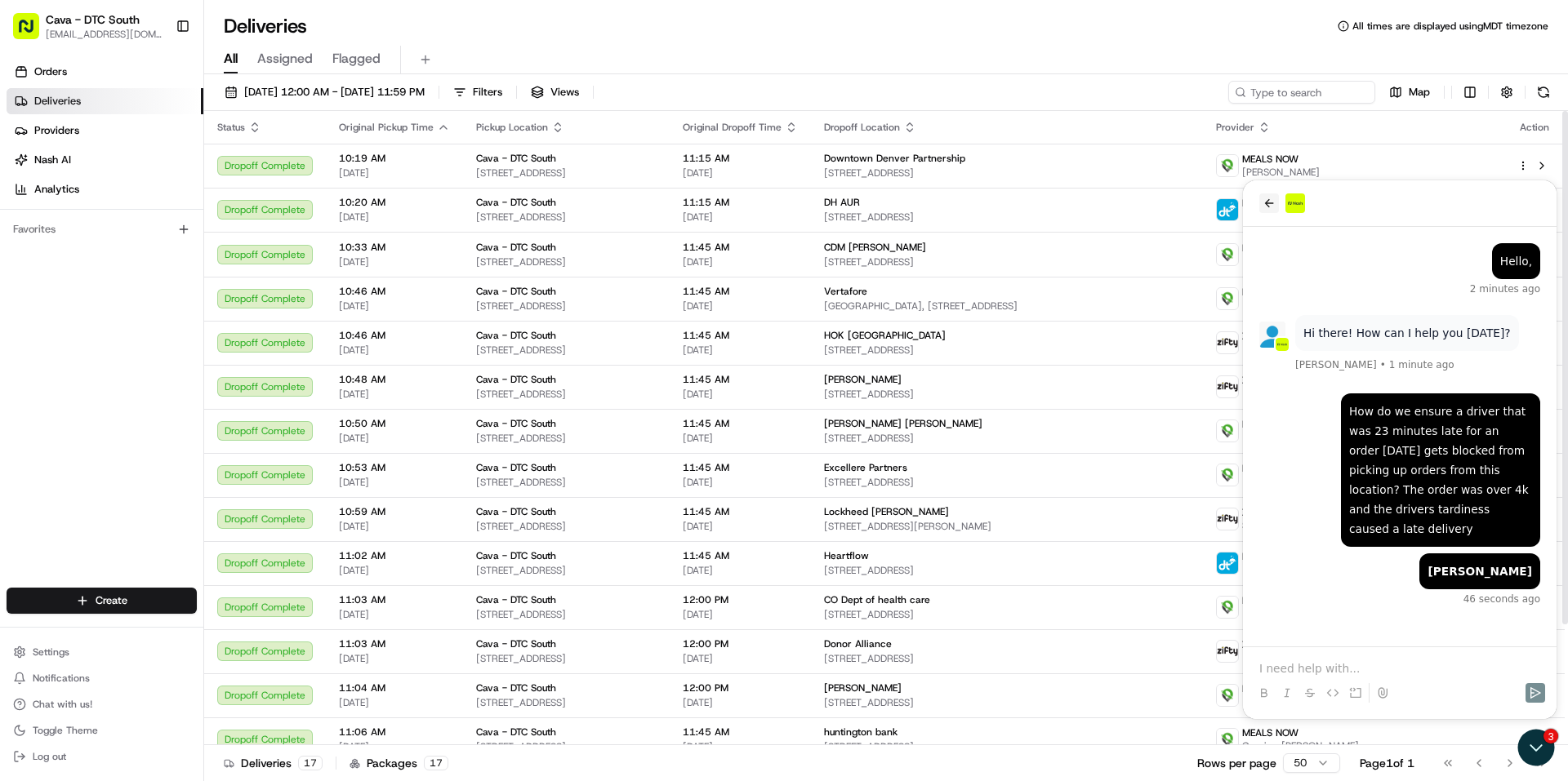
click at [1265, 199] on icon "back" at bounding box center [1269, 203] width 13 height 13
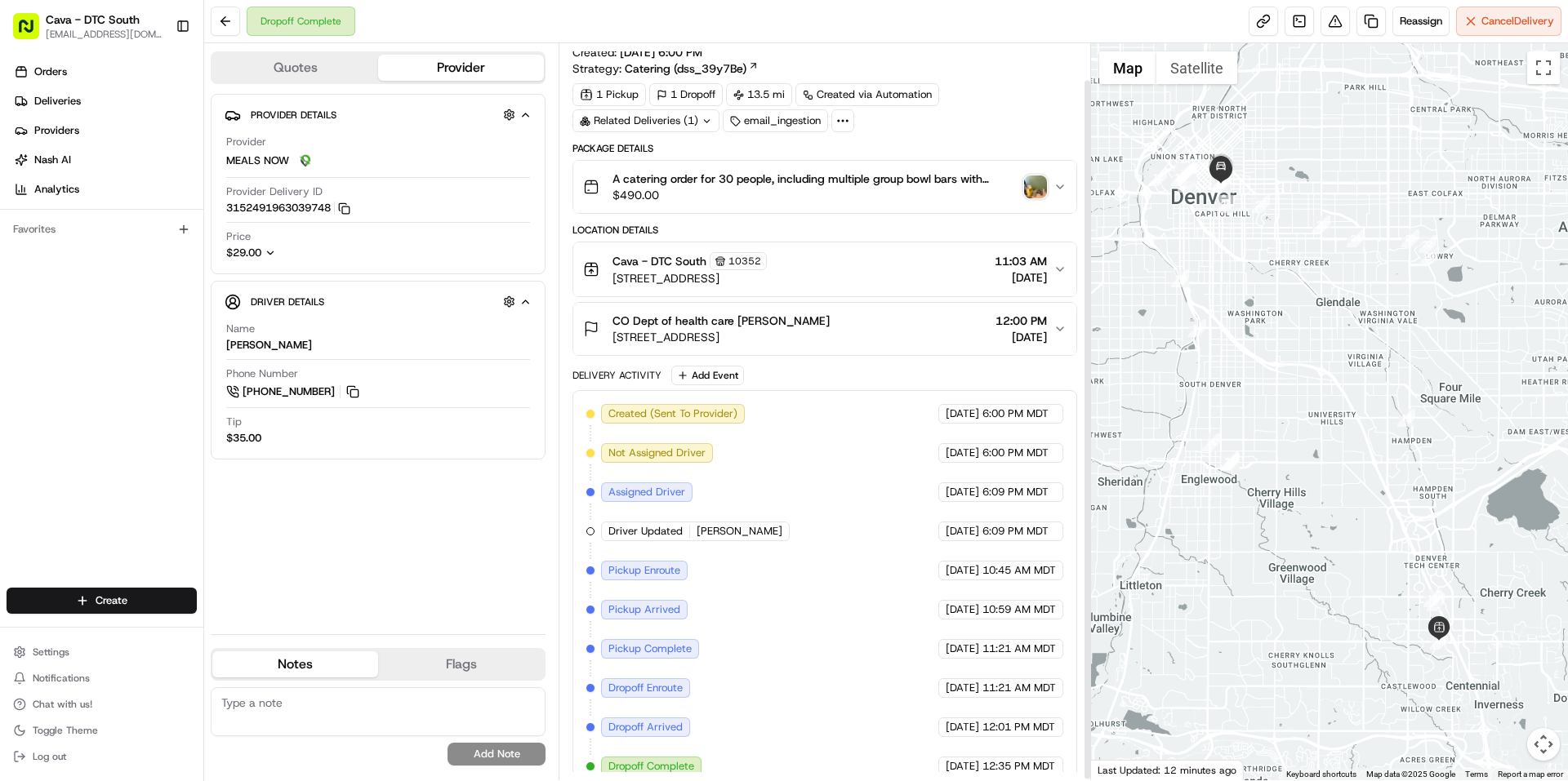
scroll to position [40, 0]
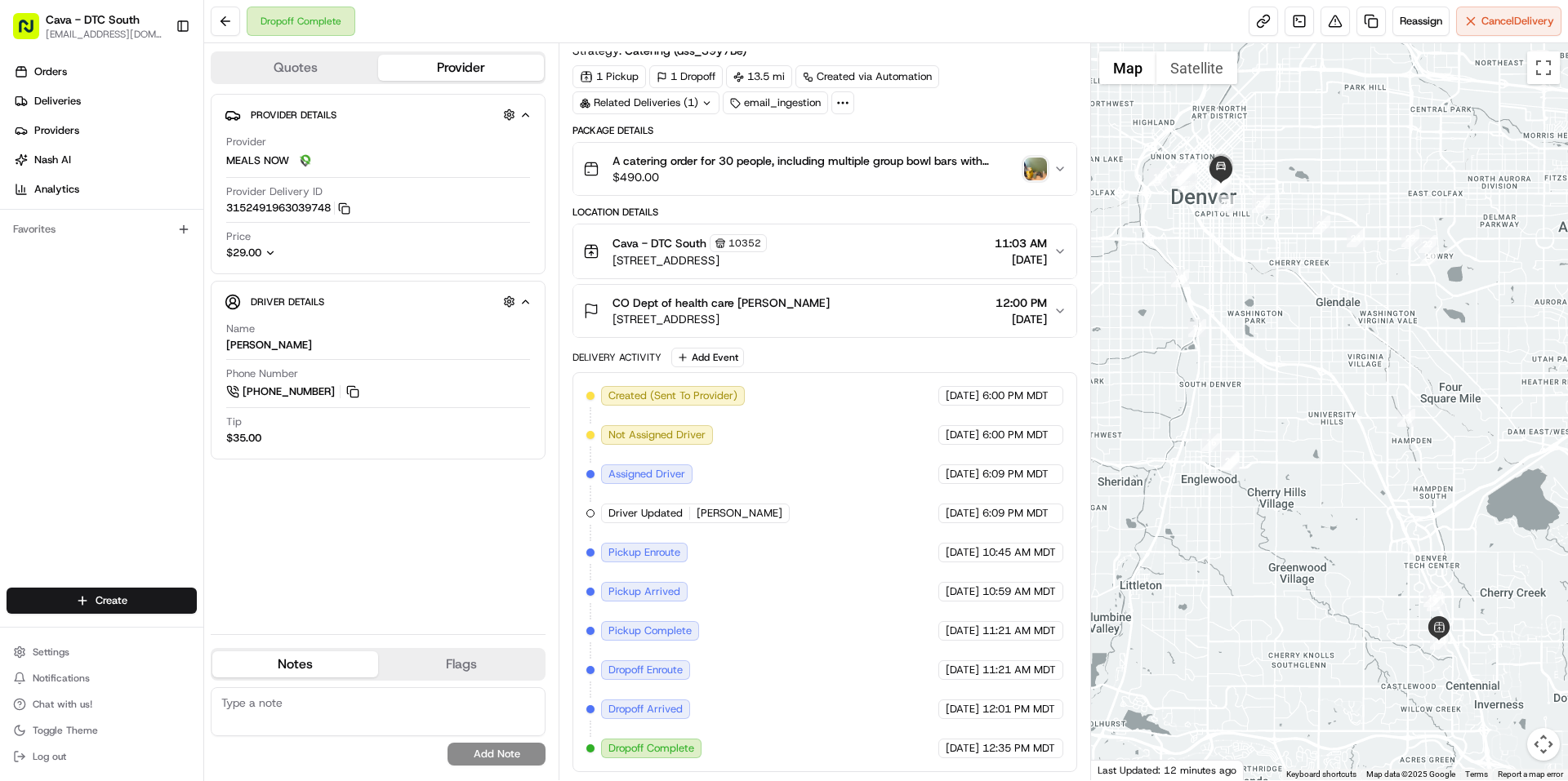
click at [456, 656] on button "Flags" at bounding box center [461, 664] width 166 height 26
click at [307, 672] on button "Notes" at bounding box center [295, 664] width 166 height 26
click at [1030, 169] on img "button" at bounding box center [1036, 169] width 23 height 23
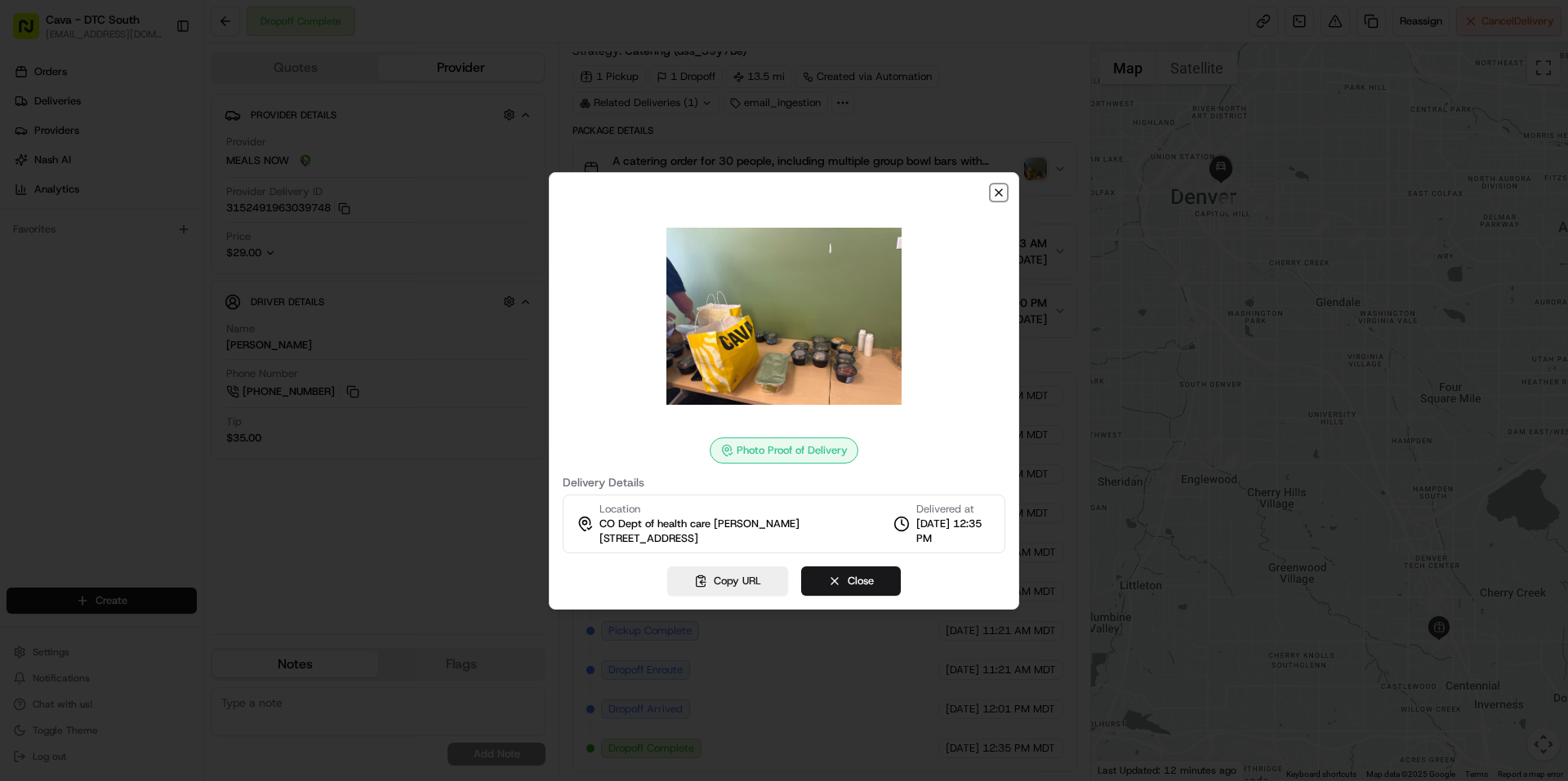
click at [1000, 193] on icon "button" at bounding box center [999, 193] width 7 height 7
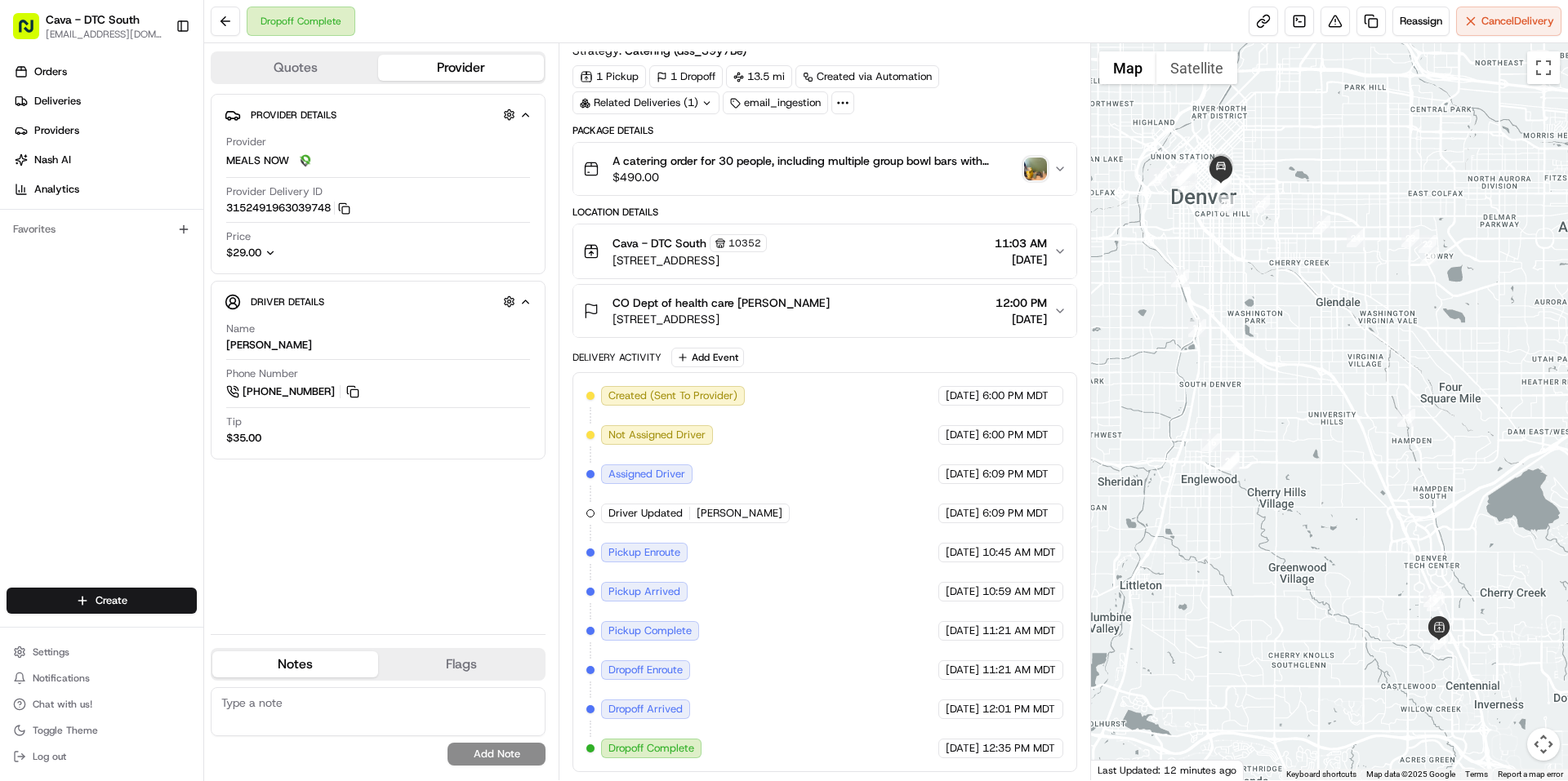
click at [1057, 165] on icon "button" at bounding box center [1060, 170] width 13 height 13
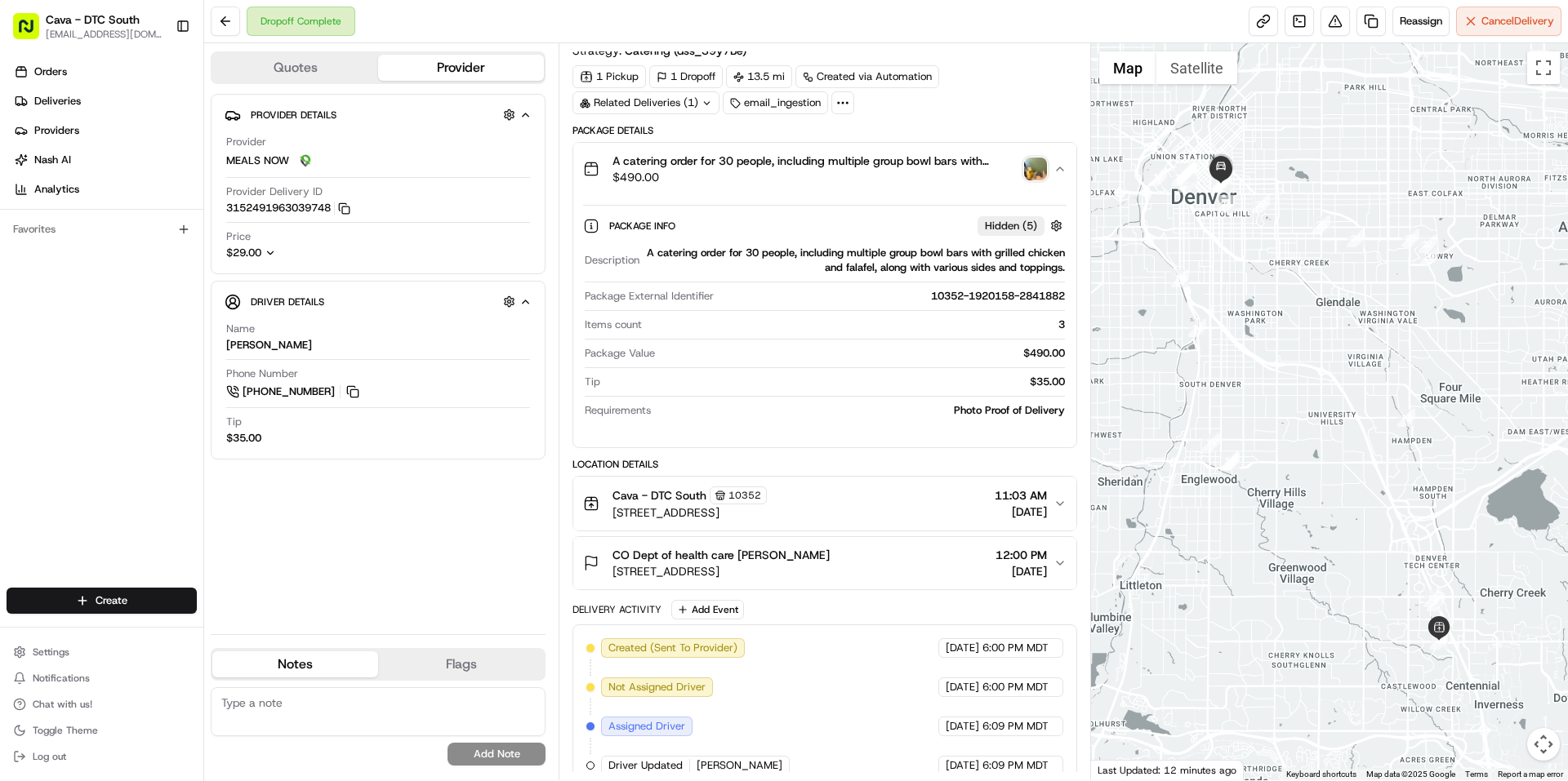
click at [1034, 171] on img "button" at bounding box center [1036, 169] width 23 height 23
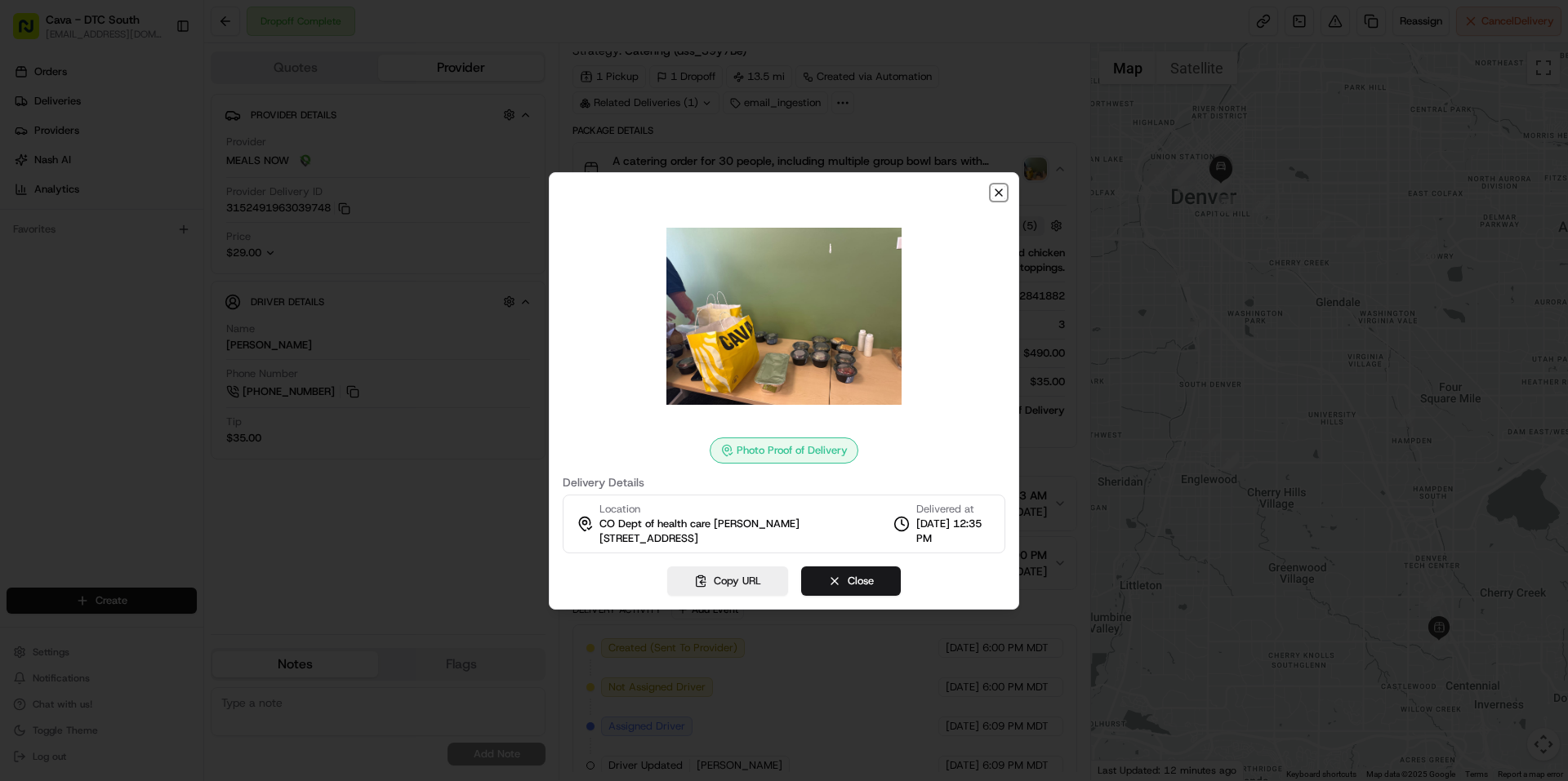
click at [1000, 194] on icon "button" at bounding box center [999, 193] width 7 height 7
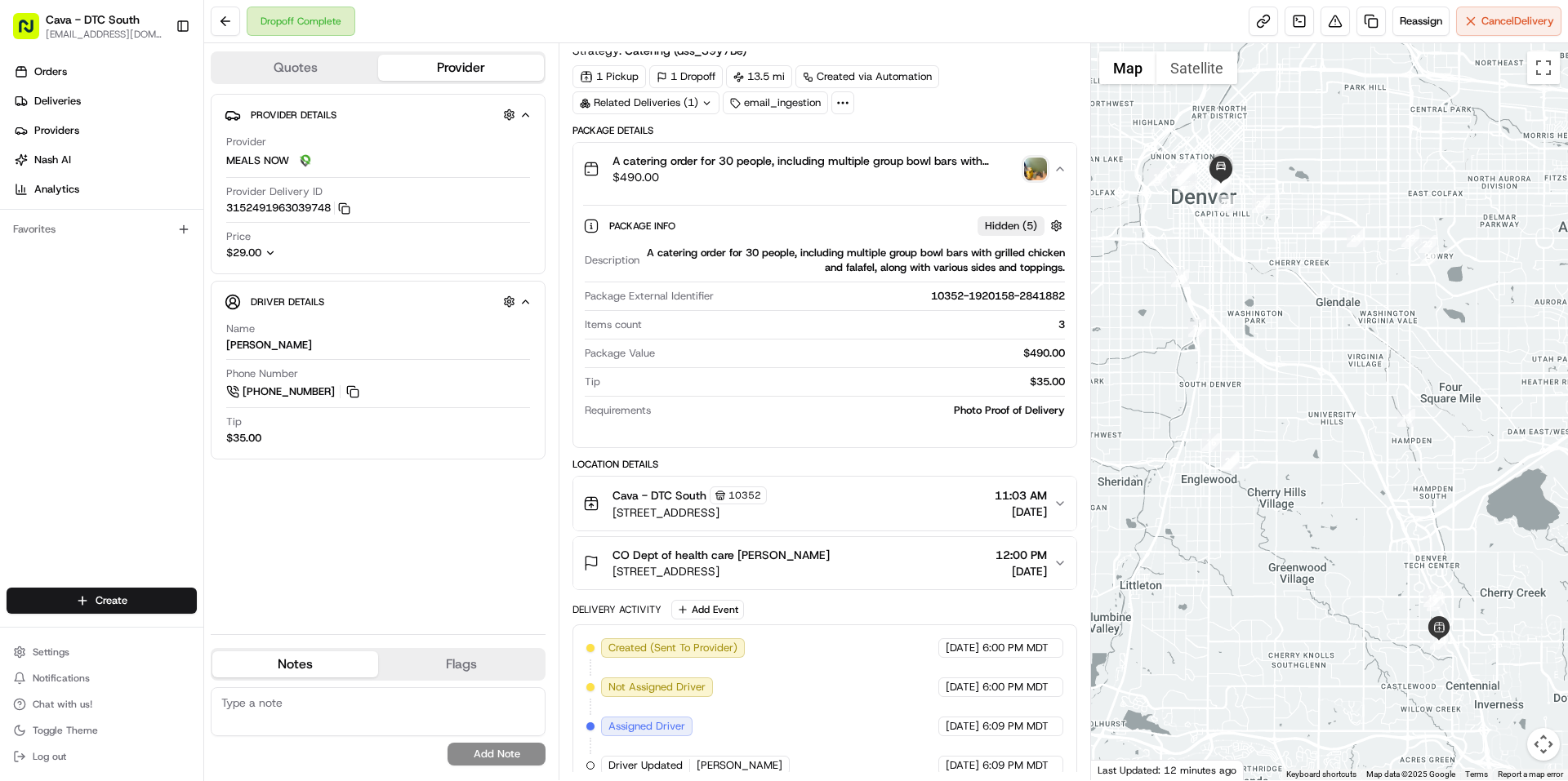
click at [481, 658] on button "Flags" at bounding box center [461, 664] width 166 height 26
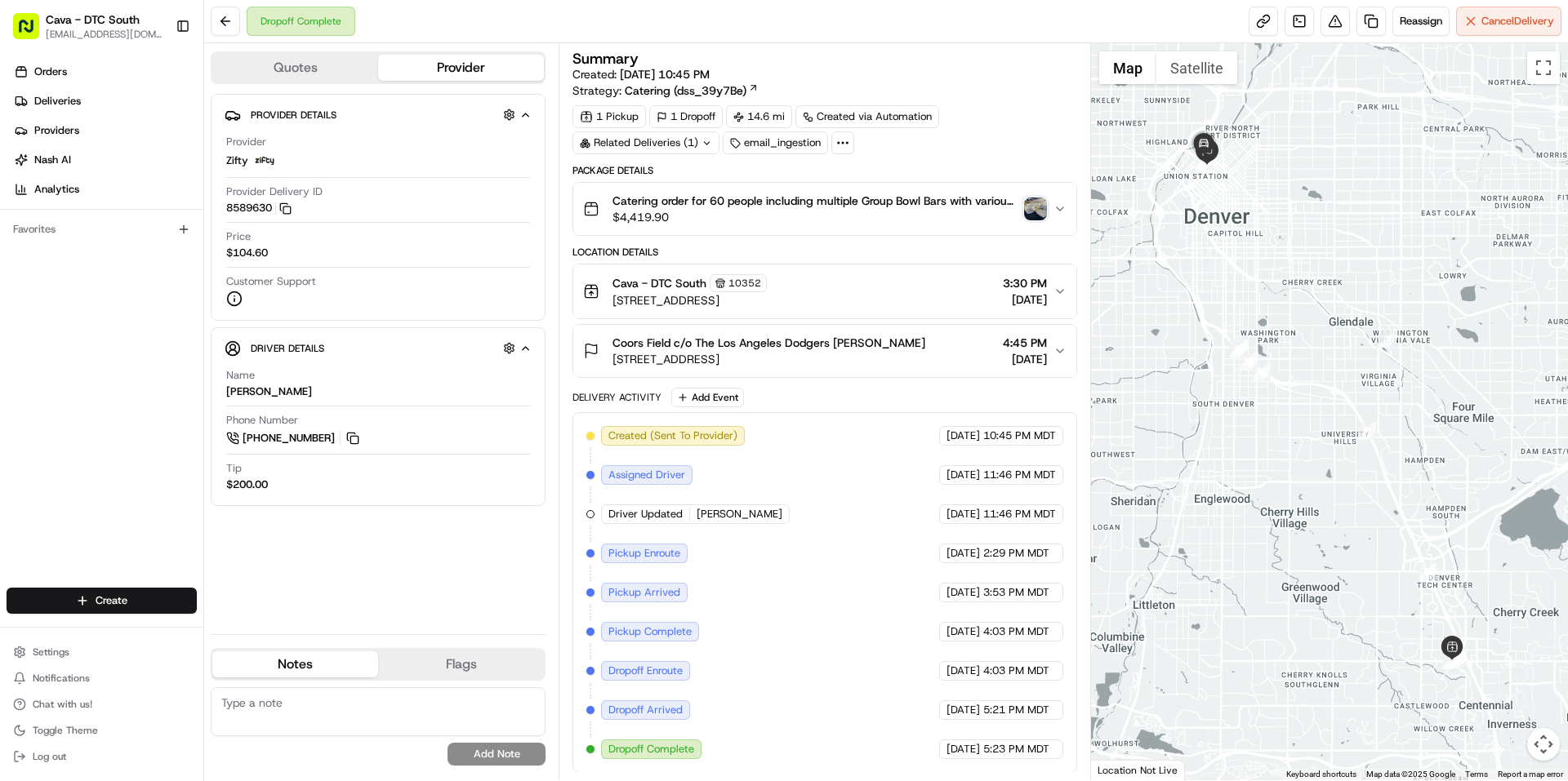
click at [473, 660] on button "Flags" at bounding box center [461, 664] width 166 height 26
click at [398, 705] on textarea at bounding box center [378, 711] width 334 height 49
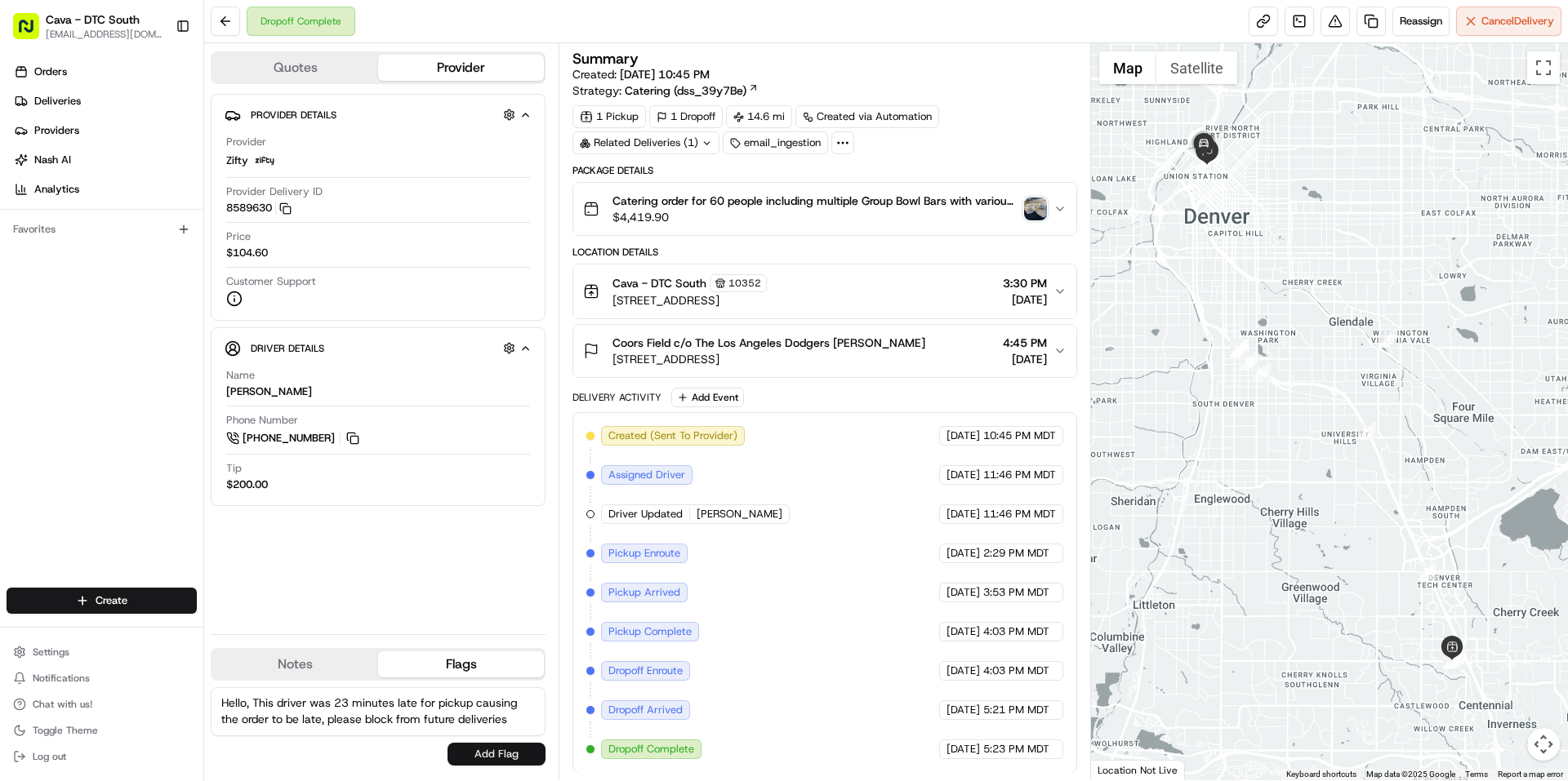
type textarea "Hello, This driver was 23 minutes late for pickup causing the order to be late,…"
click at [472, 748] on button "Add Flag" at bounding box center [496, 754] width 98 height 23
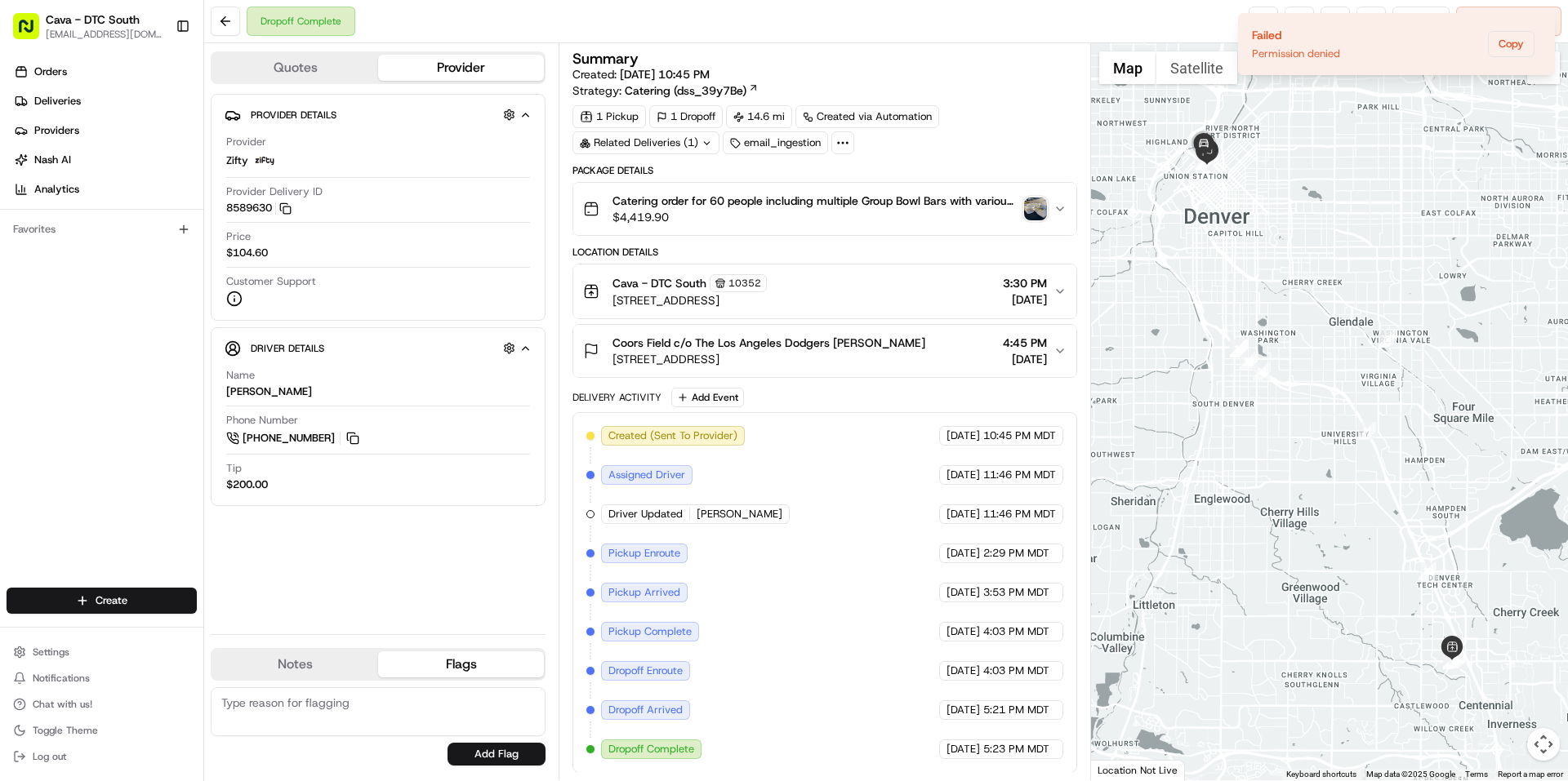
click at [967, 65] on div "Summary" at bounding box center [824, 58] width 504 height 14
click at [1525, 42] on button "Copy" at bounding box center [1511, 43] width 47 height 26
click at [1538, 27] on icon "Notifications (F8)" at bounding box center [1541, 27] width 13 height 13
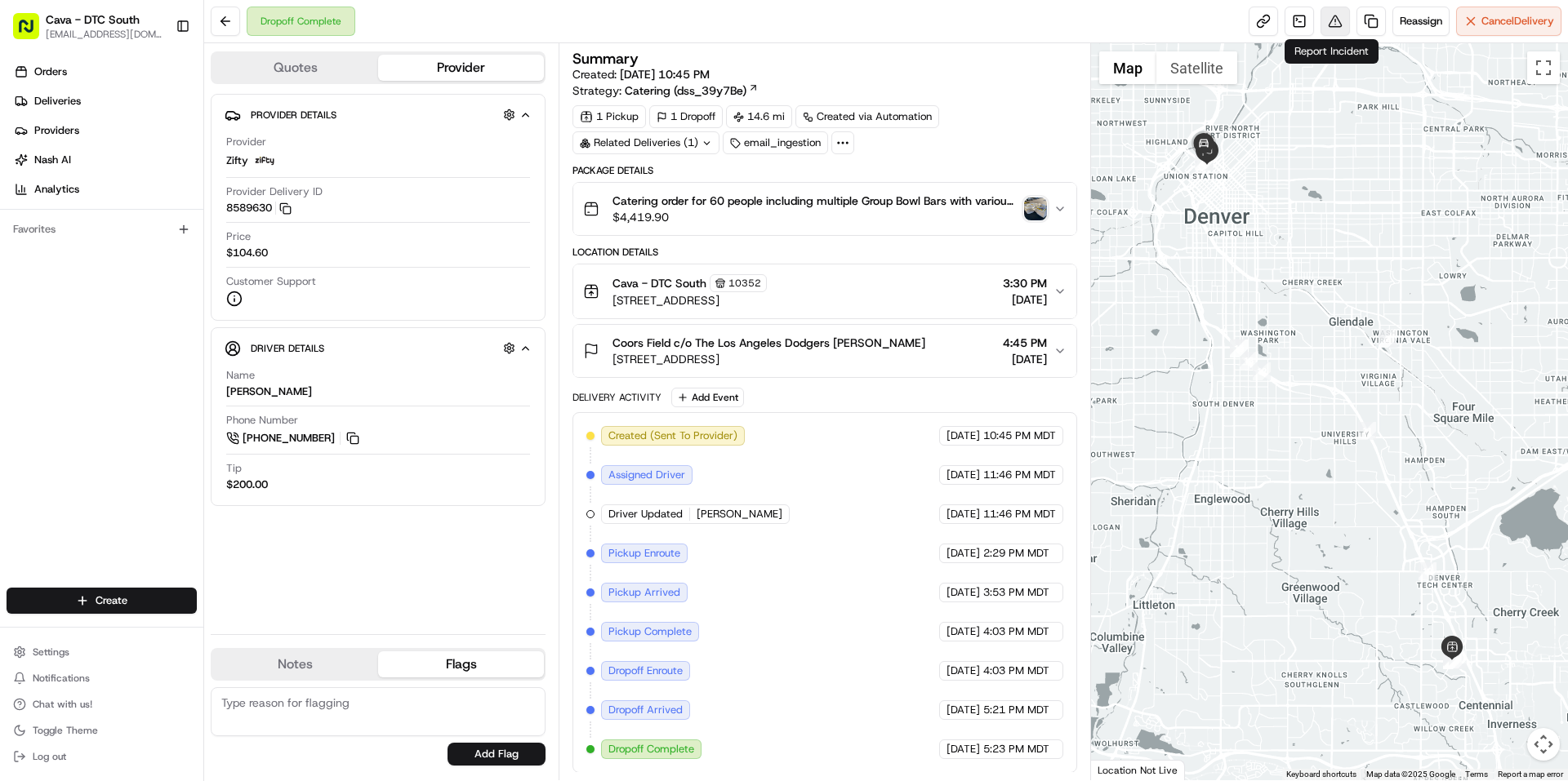
click at [1323, 19] on button at bounding box center [1335, 21] width 30 height 30
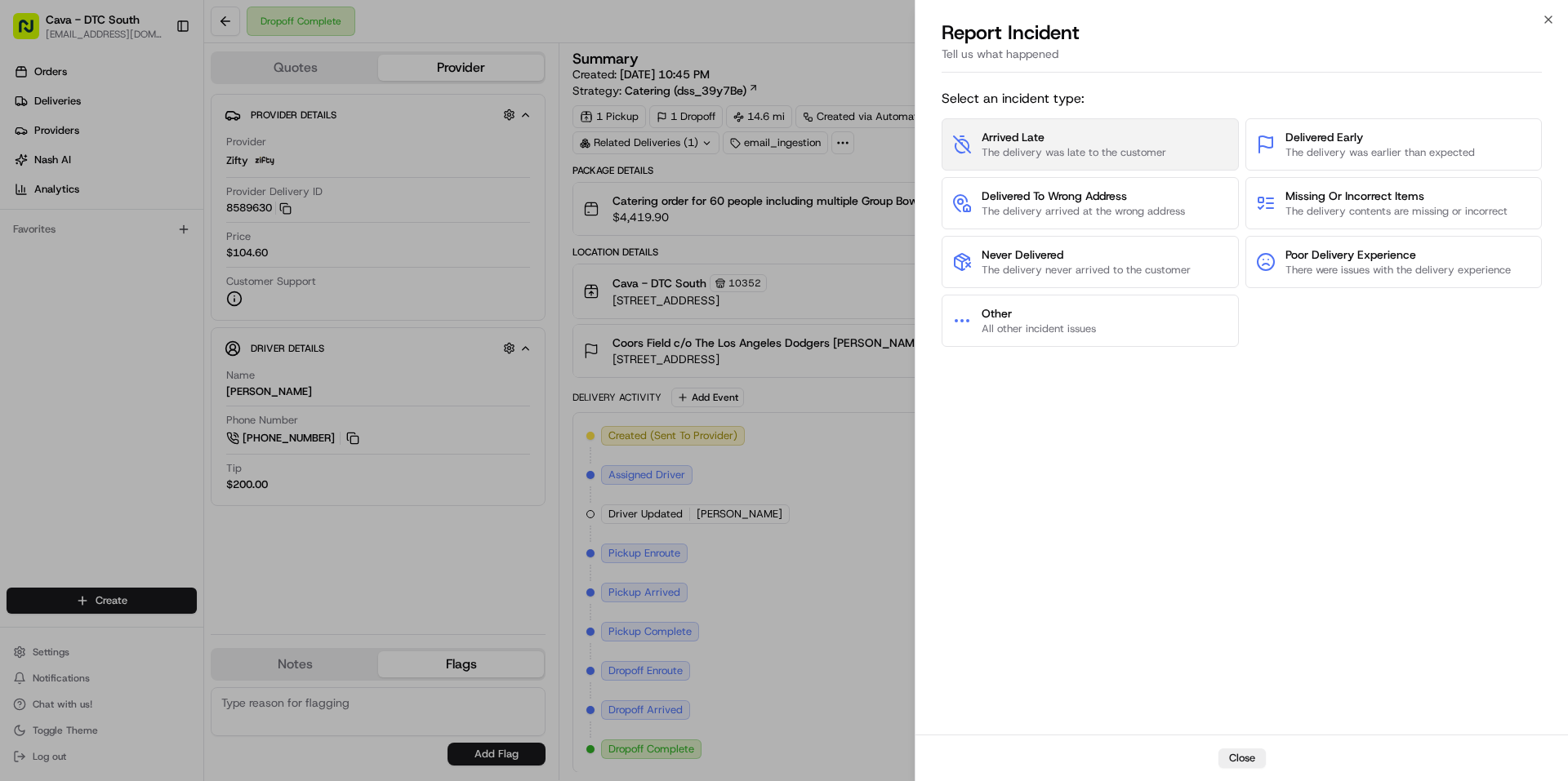
click at [1080, 151] on span "The delivery was late to the customer" at bounding box center [1073, 152] width 185 height 14
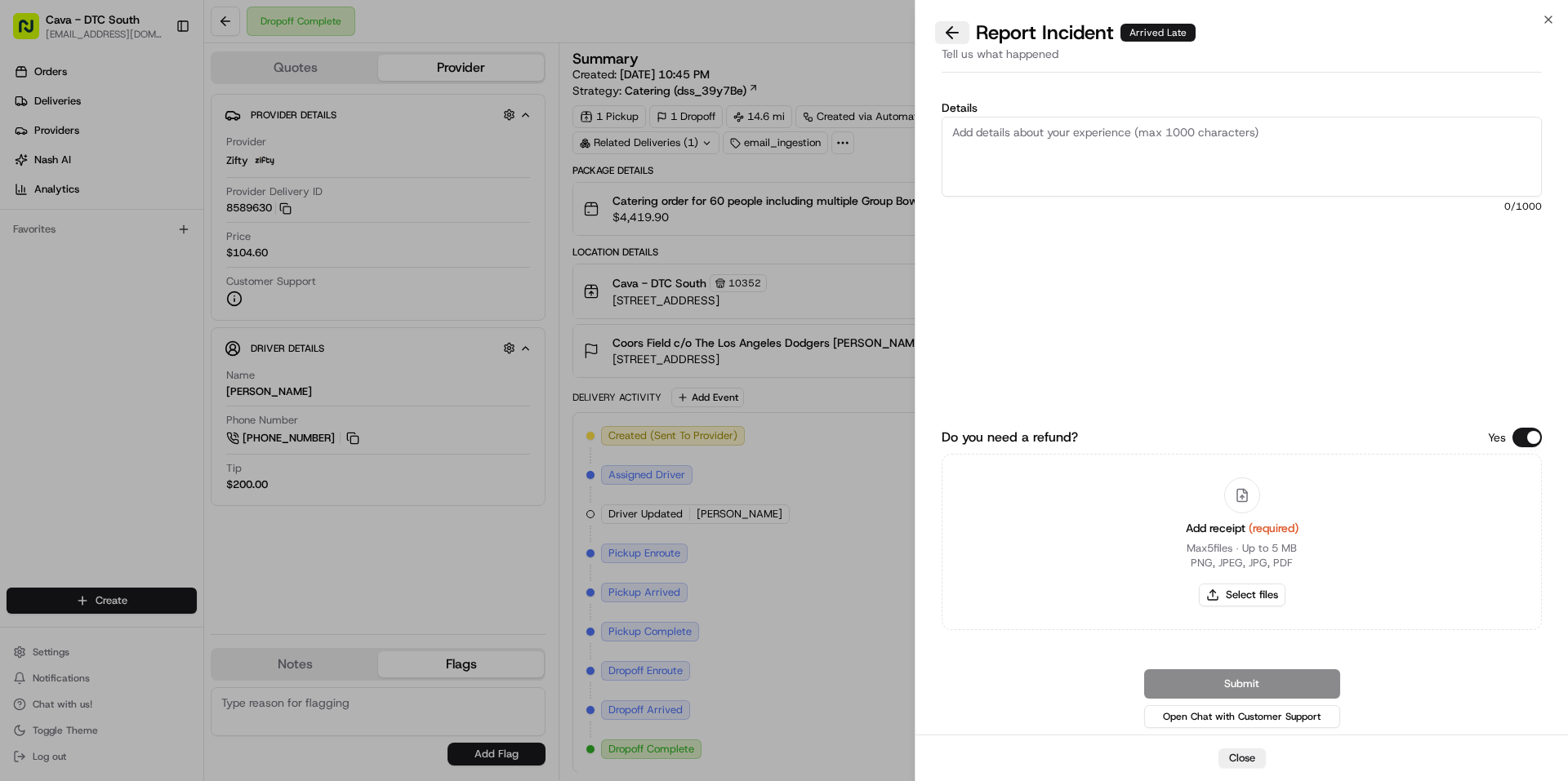
click at [951, 28] on button at bounding box center [953, 33] width 35 height 23
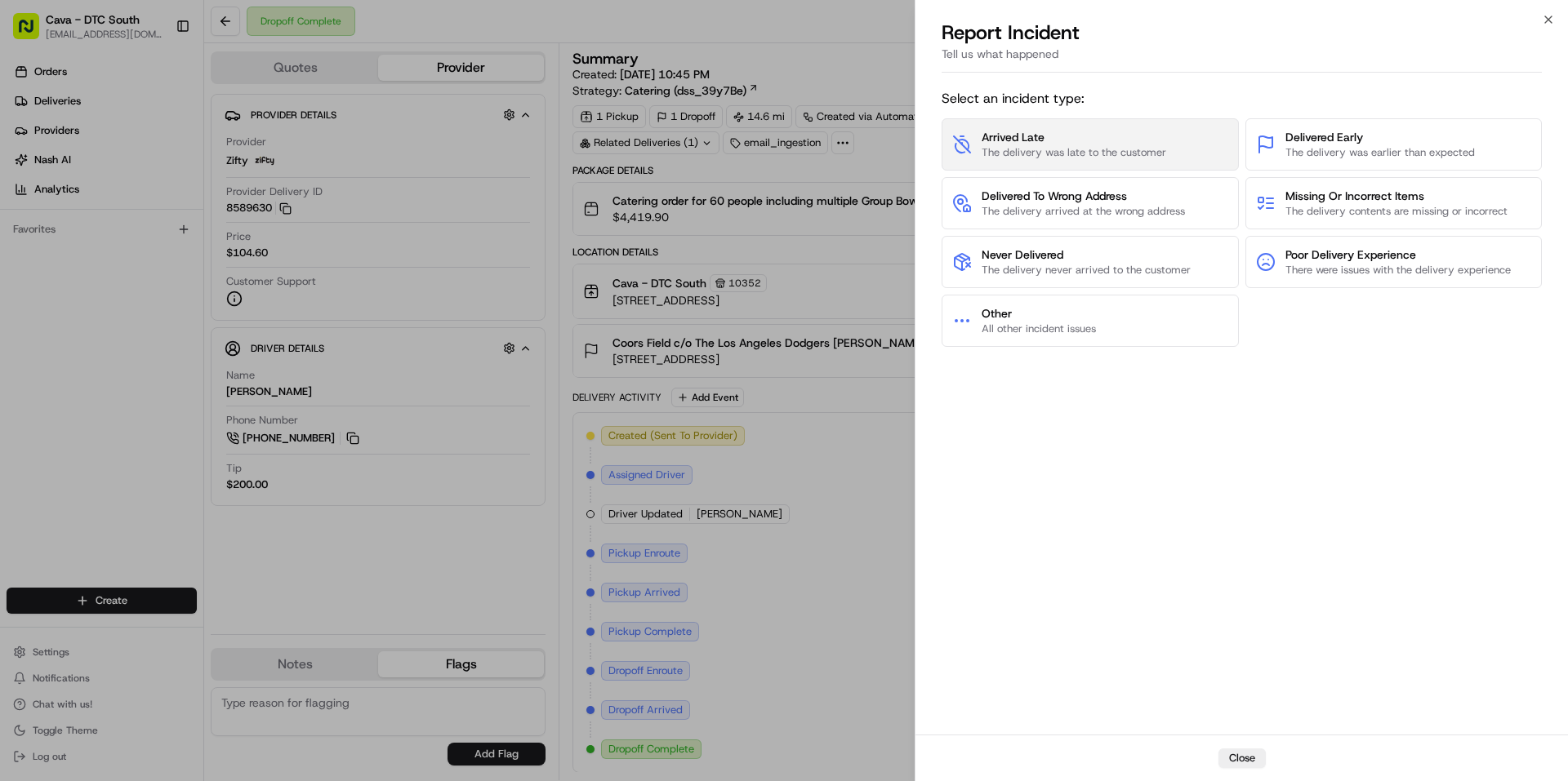
click at [1003, 151] on span "The delivery was late to the customer" at bounding box center [1073, 152] width 185 height 14
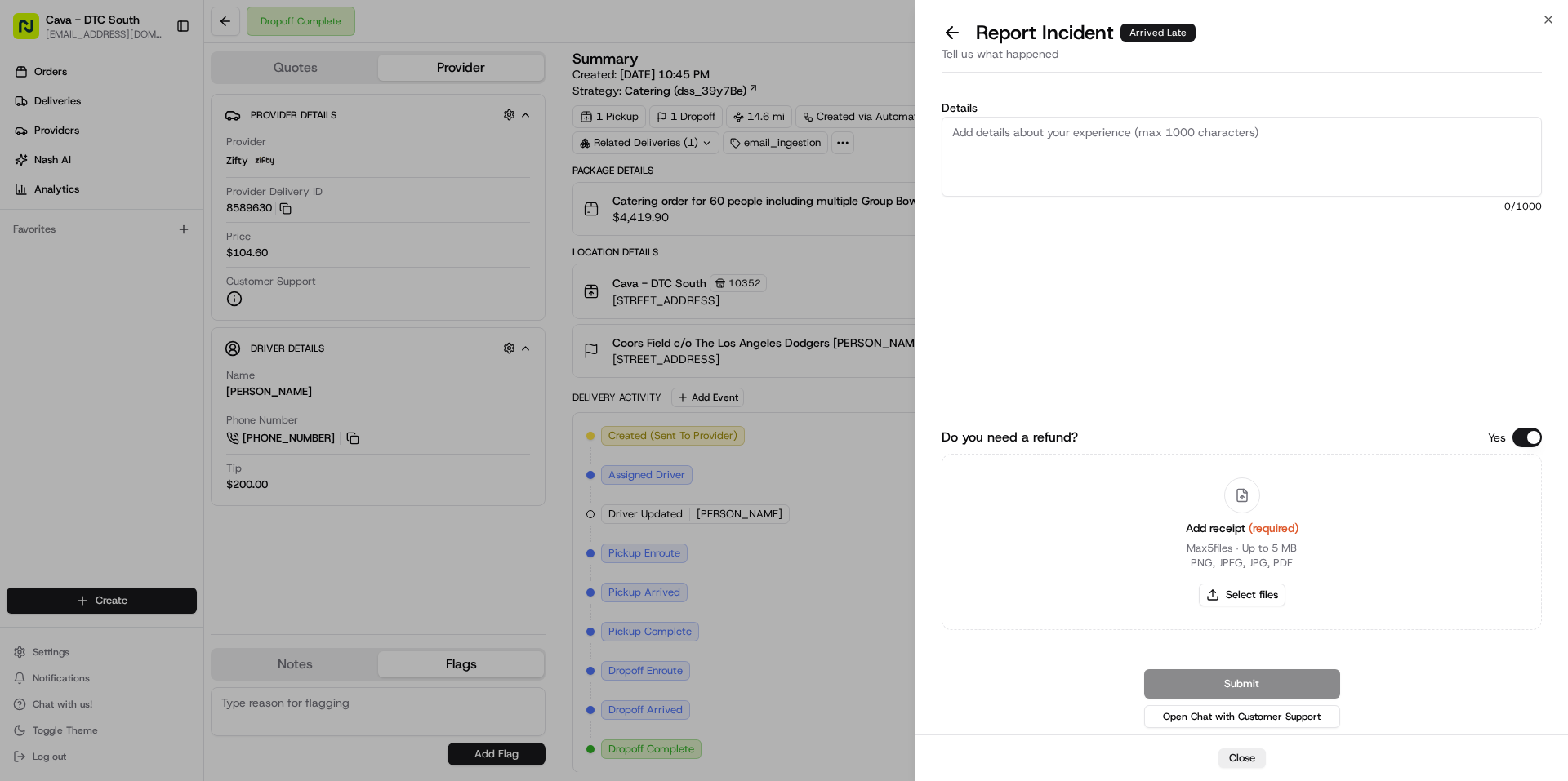
click at [1006, 143] on textarea "Details" at bounding box center [1241, 157] width 600 height 80
type textarea "Hello, this driver arrived 23 minutes late to the store, causing the delivery t…"
click at [1257, 690] on div "Submit Open Chat with Customer Support" at bounding box center [1241, 701] width 600 height 62
click at [1257, 677] on div "Submit Open Chat with Customer Support" at bounding box center [1241, 701] width 600 height 62
click at [1250, 596] on button "Select files" at bounding box center [1242, 595] width 86 height 23
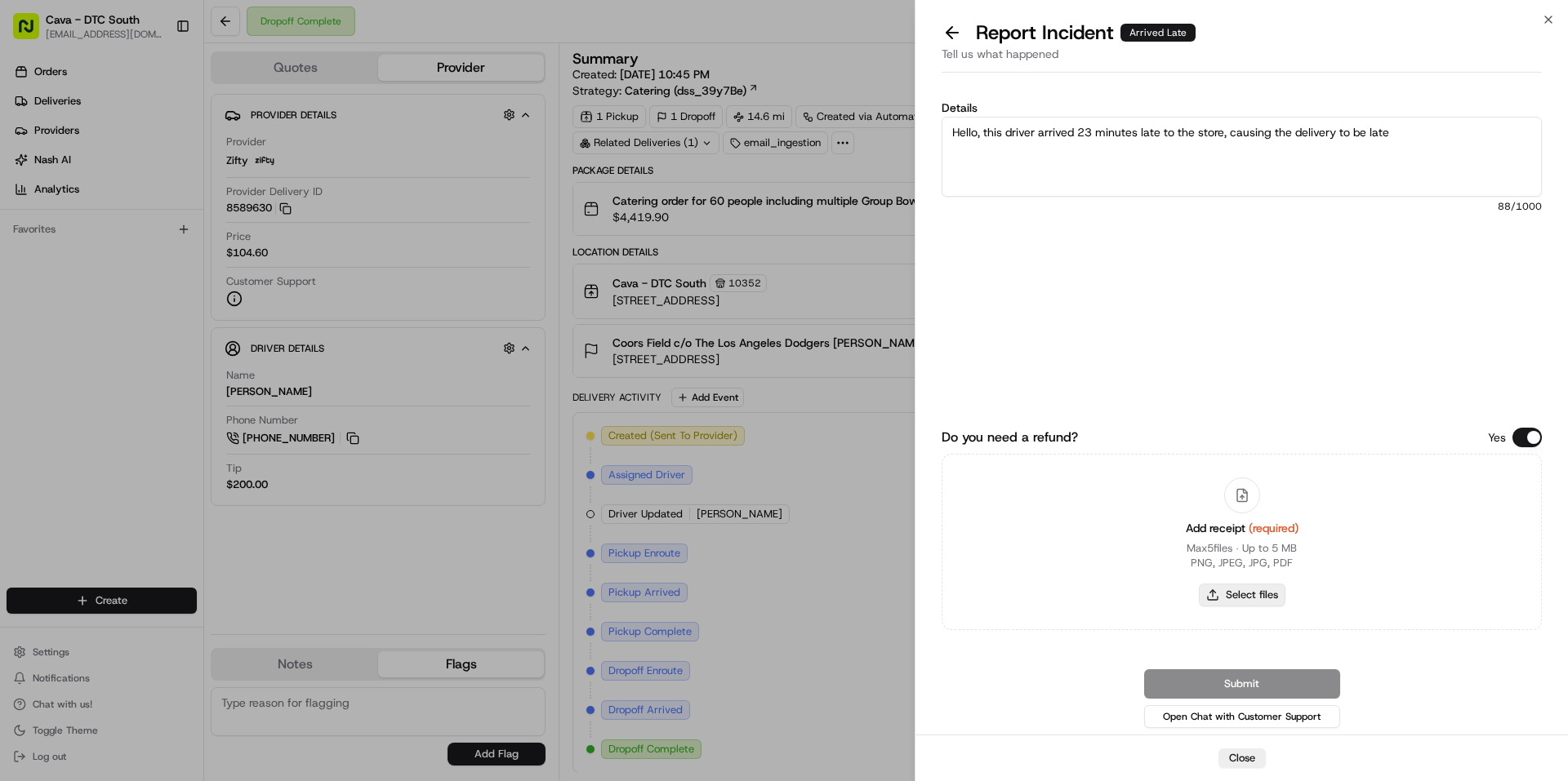
click at [1259, 588] on button "Select files" at bounding box center [1242, 595] width 86 height 23
type input "C:\fakepath\late delivery.png"
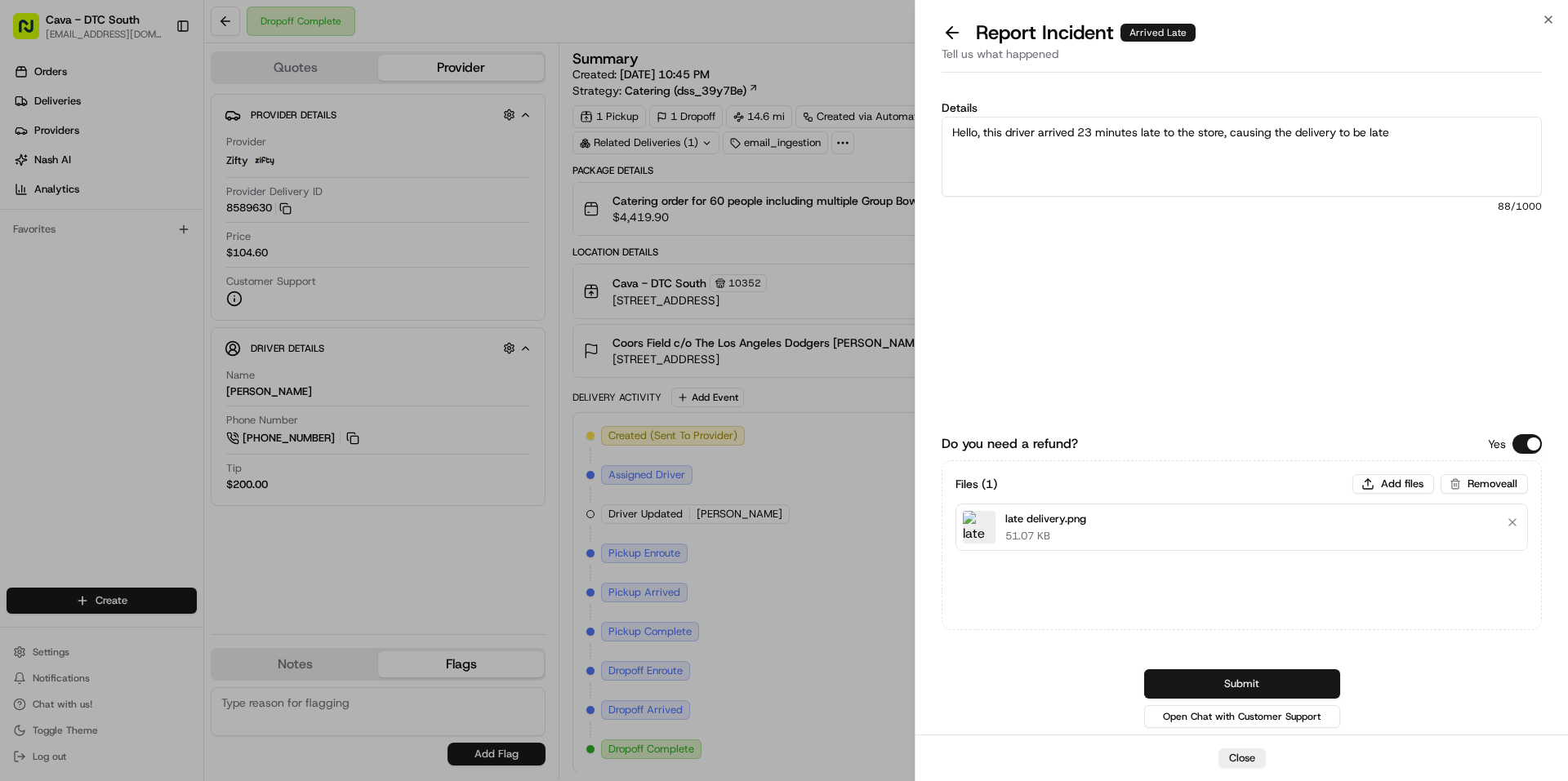
click at [1247, 681] on button "Submit" at bounding box center [1242, 684] width 196 height 30
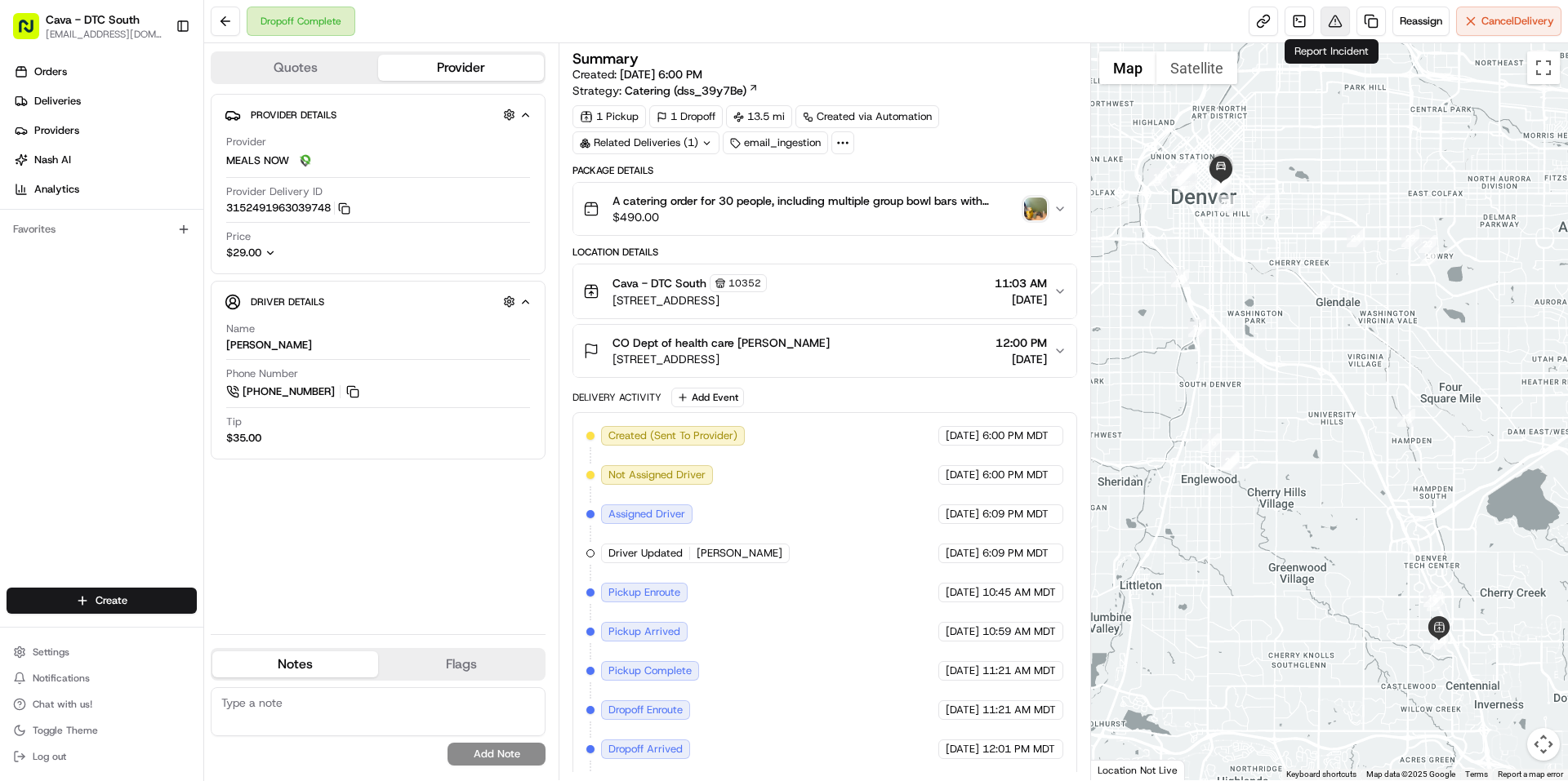
click at [1332, 23] on button at bounding box center [1335, 21] width 30 height 30
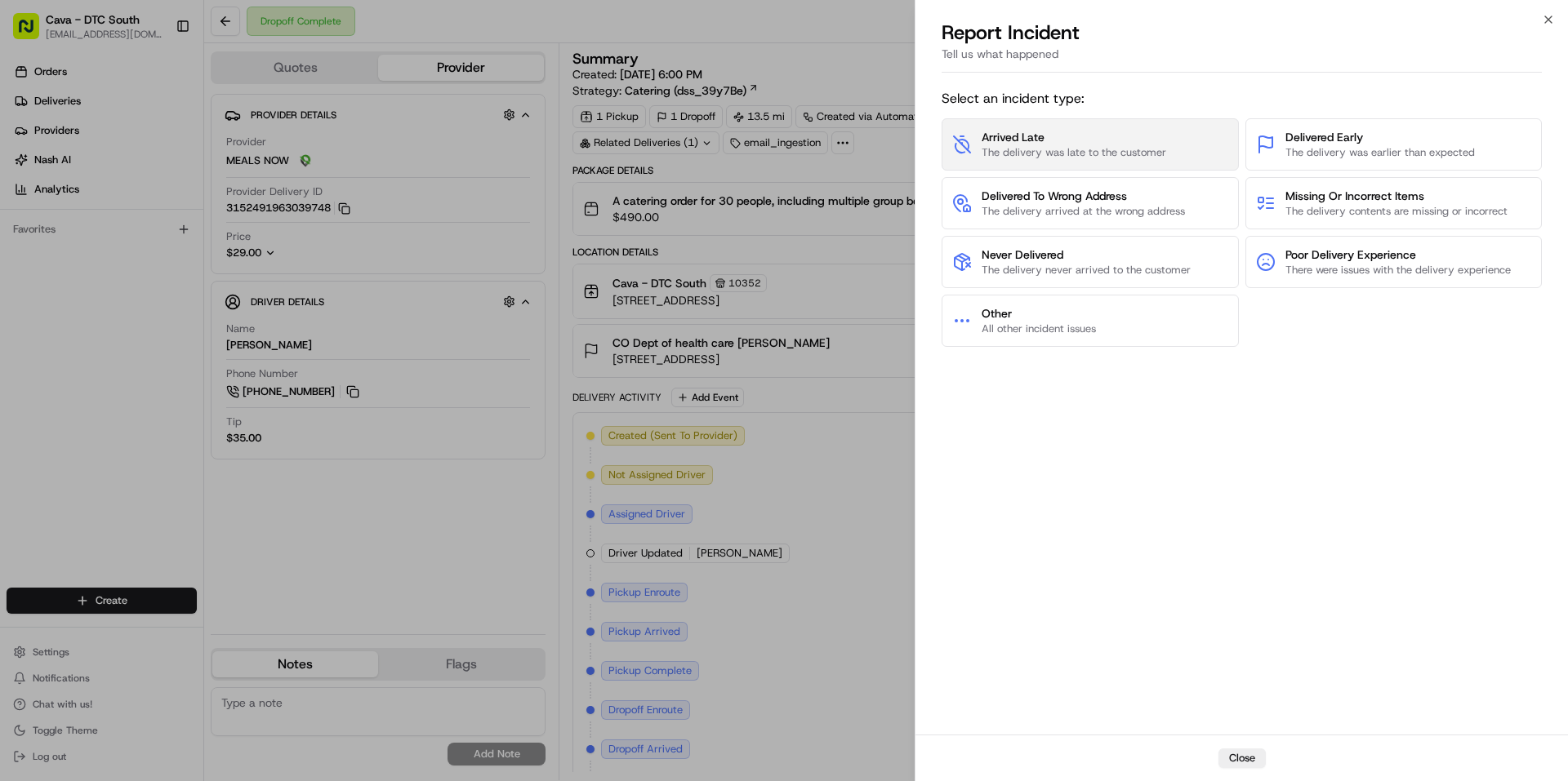
click at [1074, 157] on span "The delivery was late to the customer" at bounding box center [1073, 152] width 185 height 14
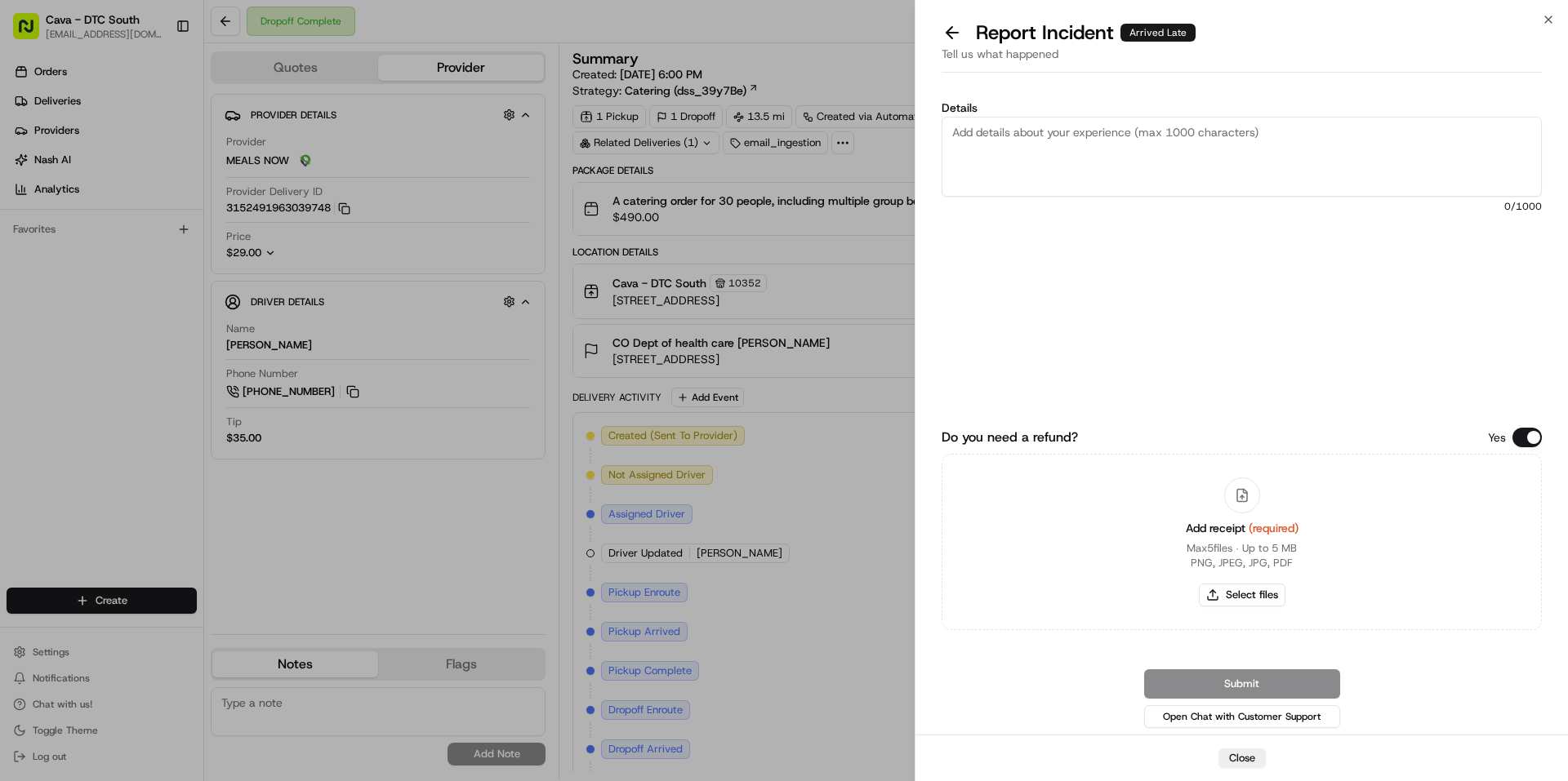
click at [1025, 166] on textarea "Details" at bounding box center [1241, 157] width 600 height 80
type textarea "Hello, this driver wound up picking up two orders, one through zifty and meals …"
click at [1251, 595] on button "Select files" at bounding box center [1242, 595] width 86 height 23
type input "C:\fakepath\late delivery 2.png"
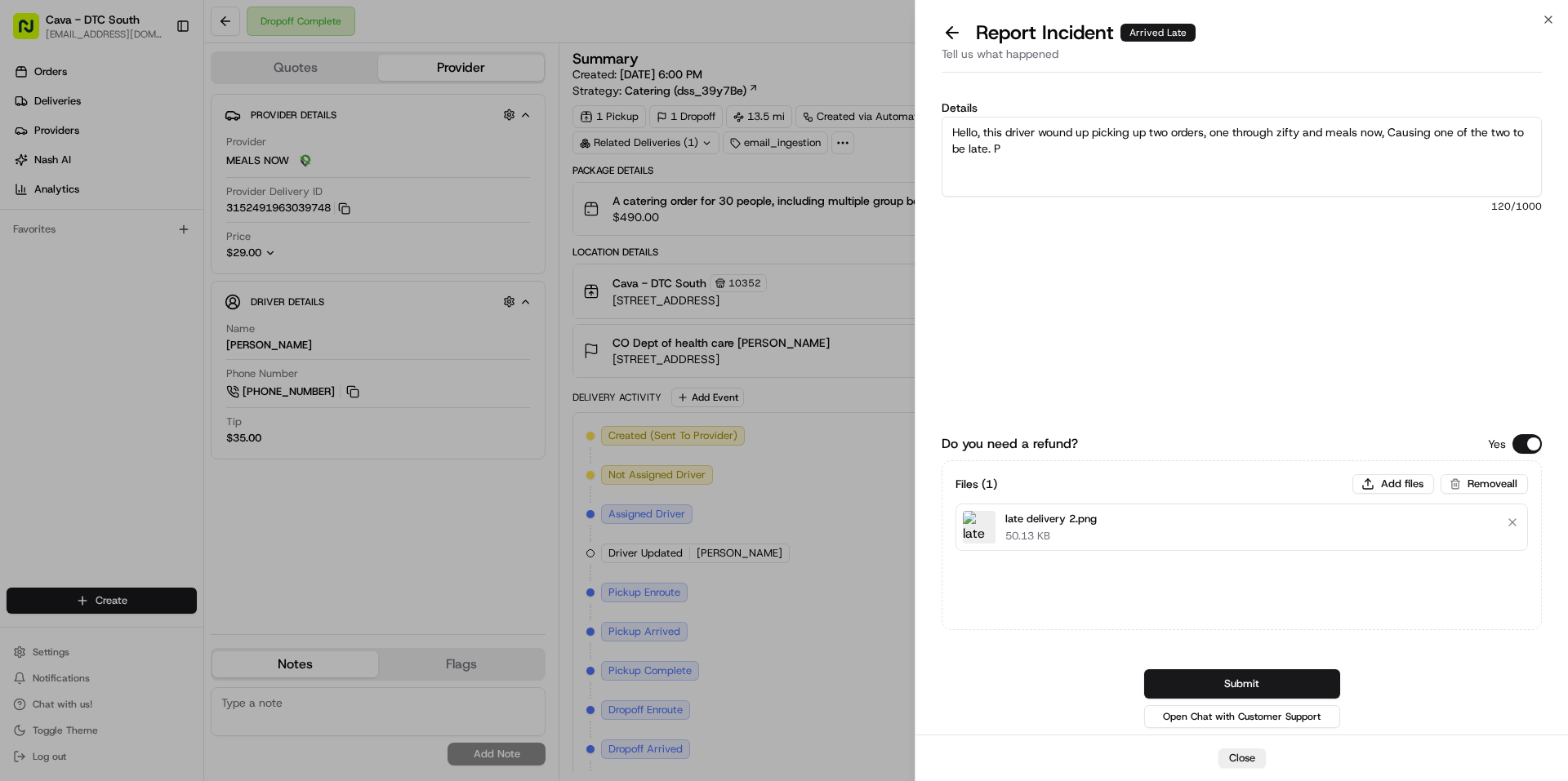
click at [1030, 154] on textarea "Hello, this driver wound up picking up two orders, one through zifty and meals …" at bounding box center [1241, 157] width 600 height 80
type textarea "Hello, this driver wound up picking up two orders, one through zifty and meals …"
click at [1217, 679] on button "Submit" at bounding box center [1242, 684] width 196 height 30
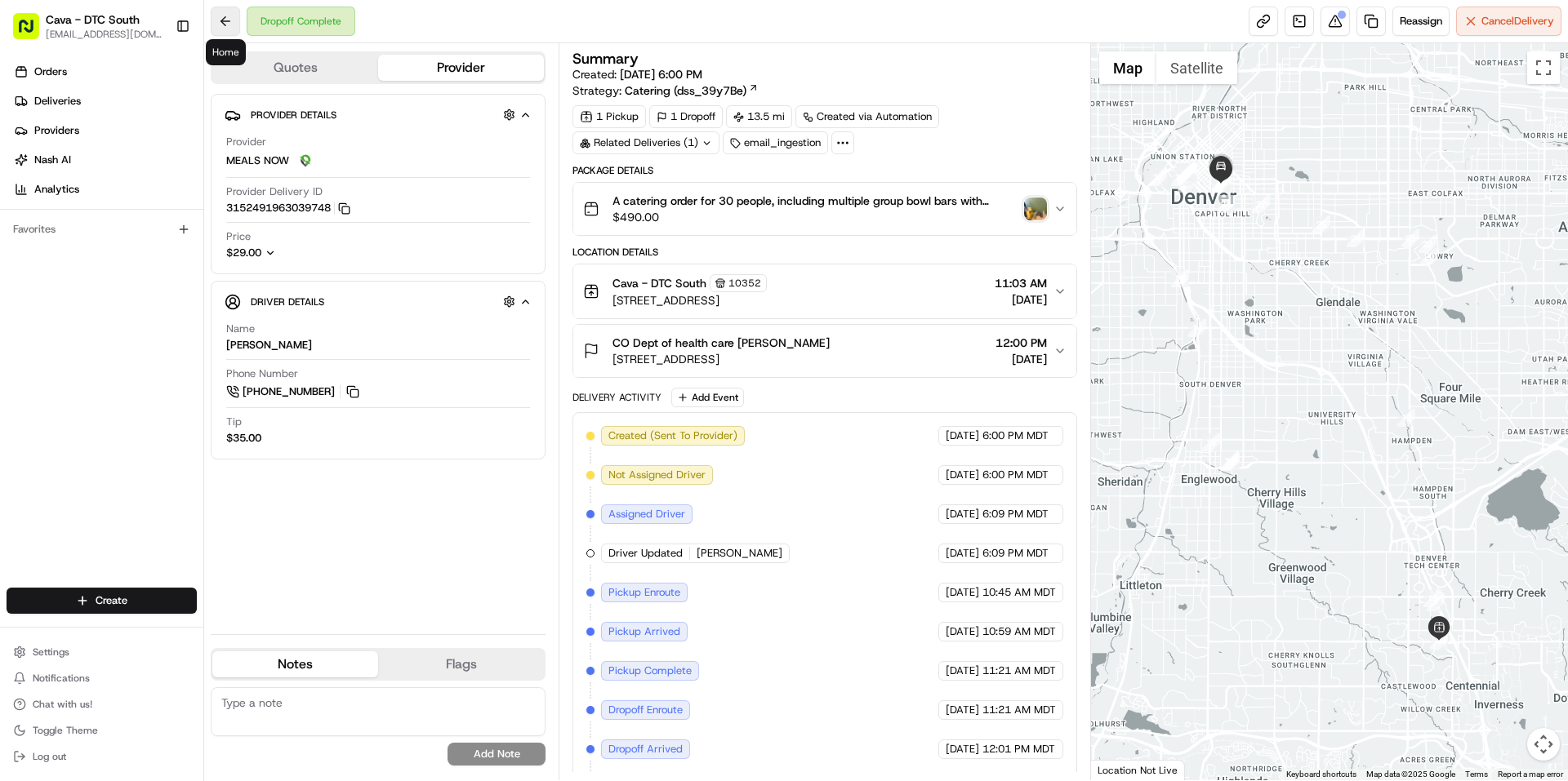
click at [231, 27] on button at bounding box center [225, 21] width 30 height 30
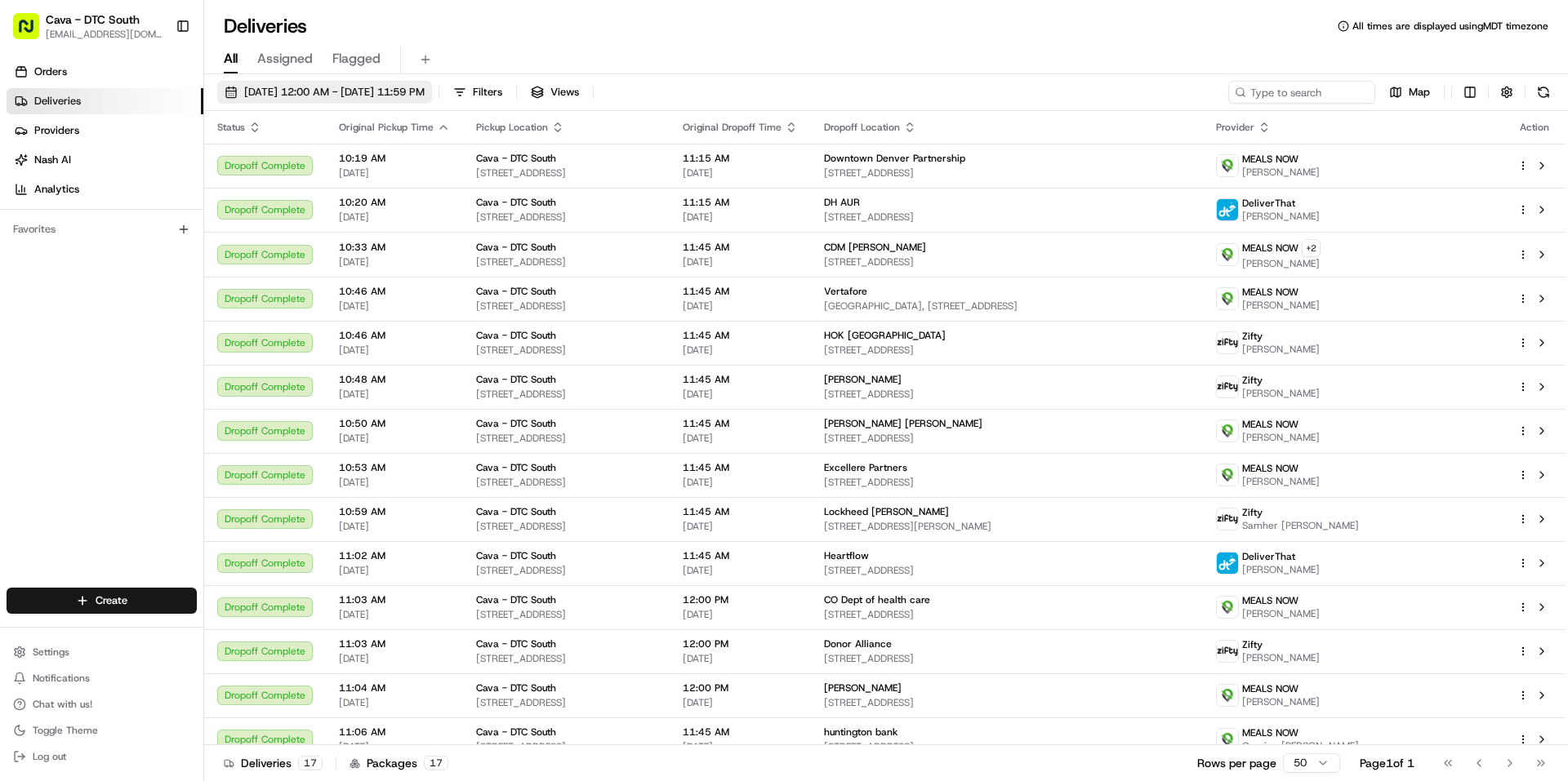
click at [299, 92] on span "[DATE] 12:00 AM - [DATE] 11:59 PM" at bounding box center [334, 92] width 180 height 14
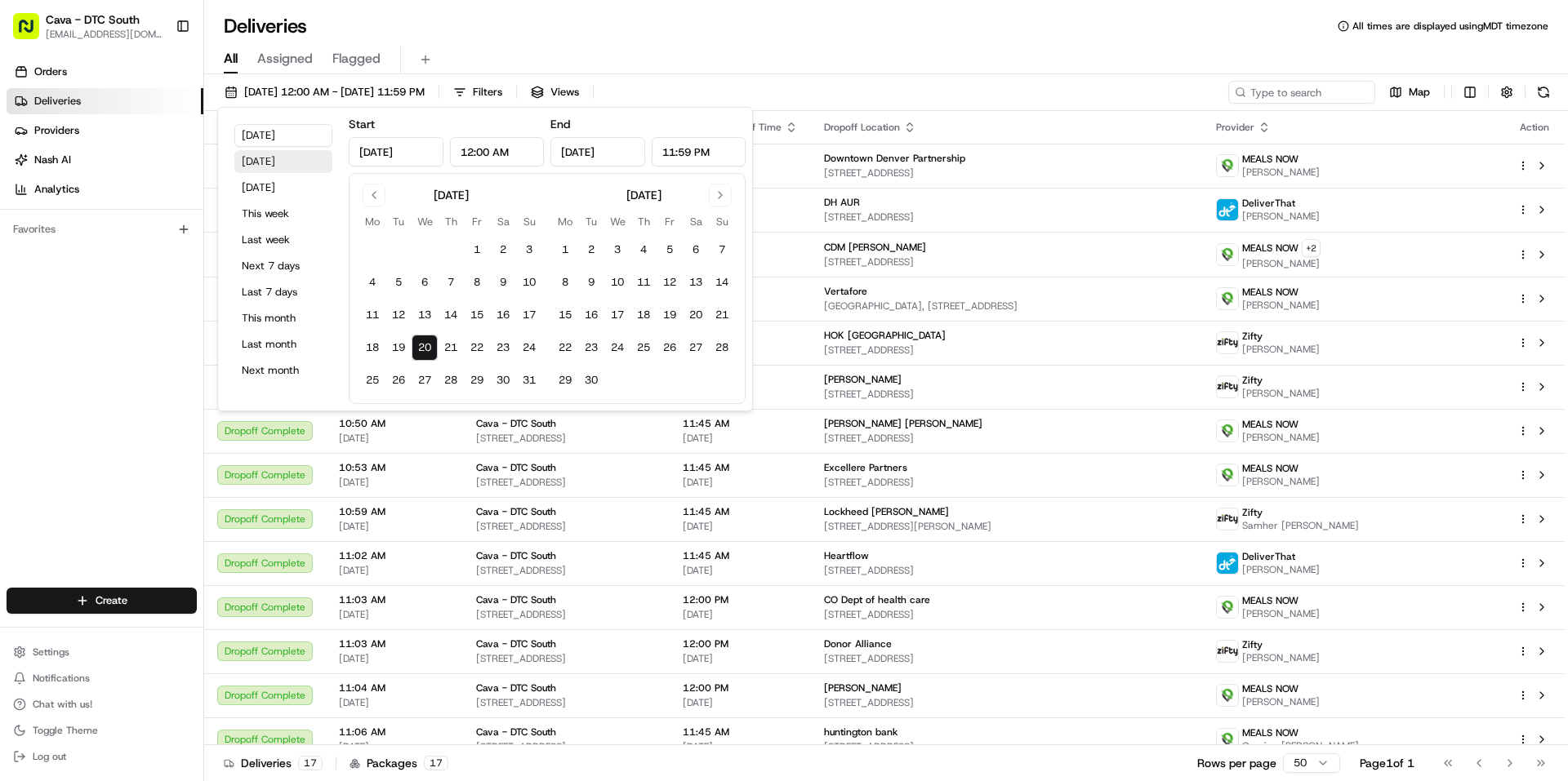
click at [280, 170] on button "[DATE]" at bounding box center [284, 162] width 98 height 23
type input "[DATE]"
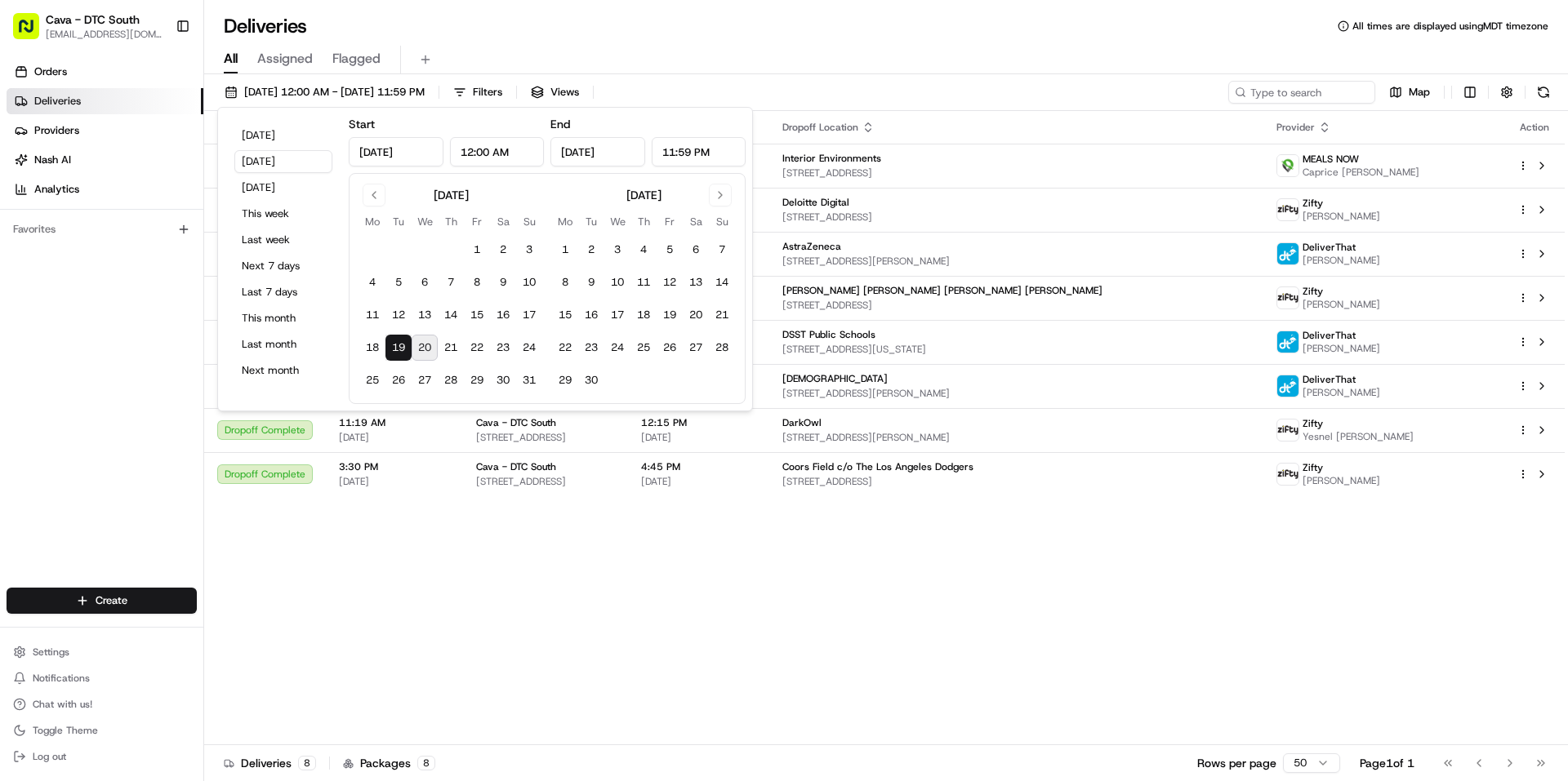
click at [1055, 55] on div "All Assigned Flagged" at bounding box center [886, 60] width 1364 height 29
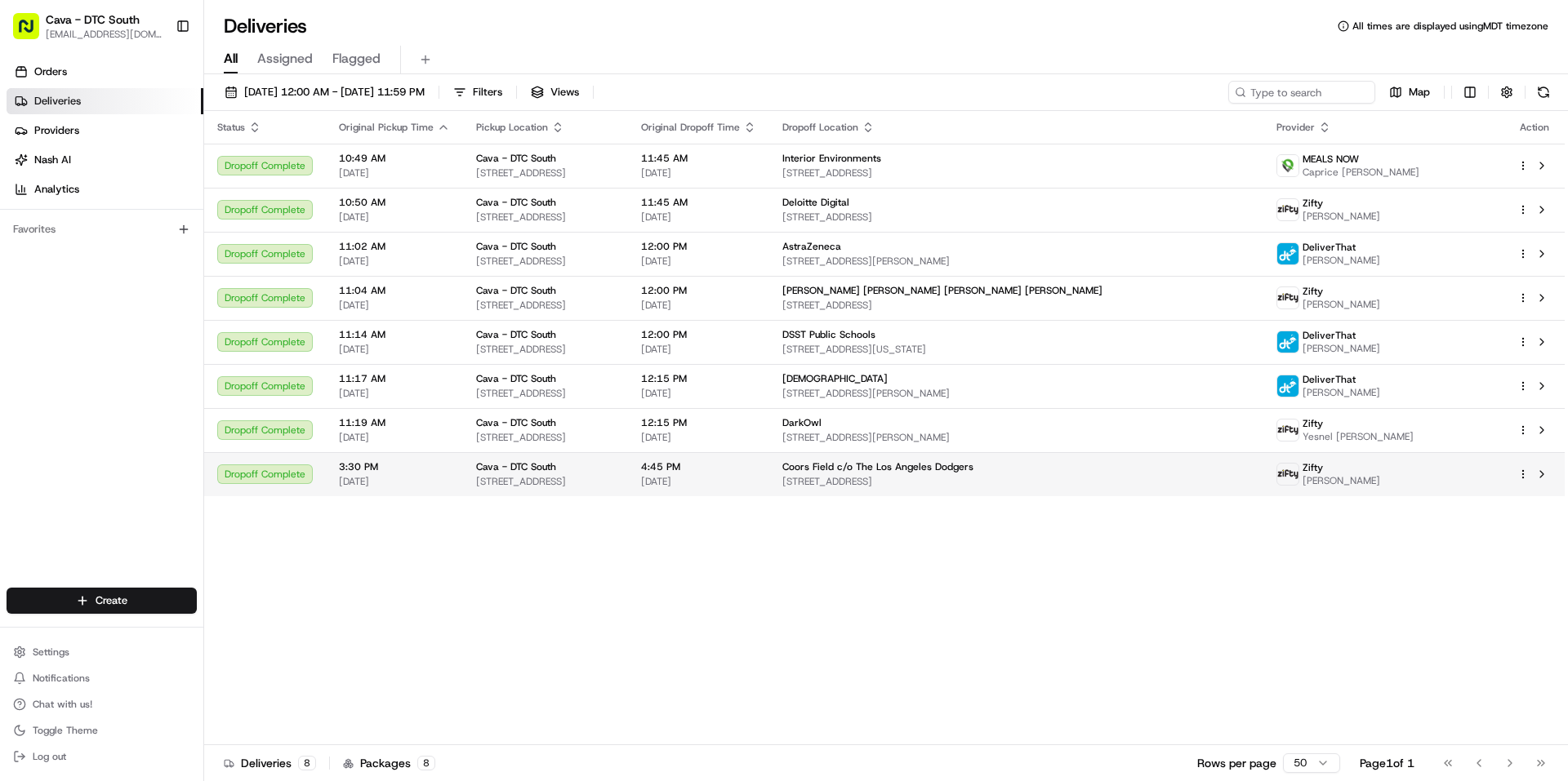
click at [756, 469] on span "4:45 PM" at bounding box center [699, 468] width 115 height 13
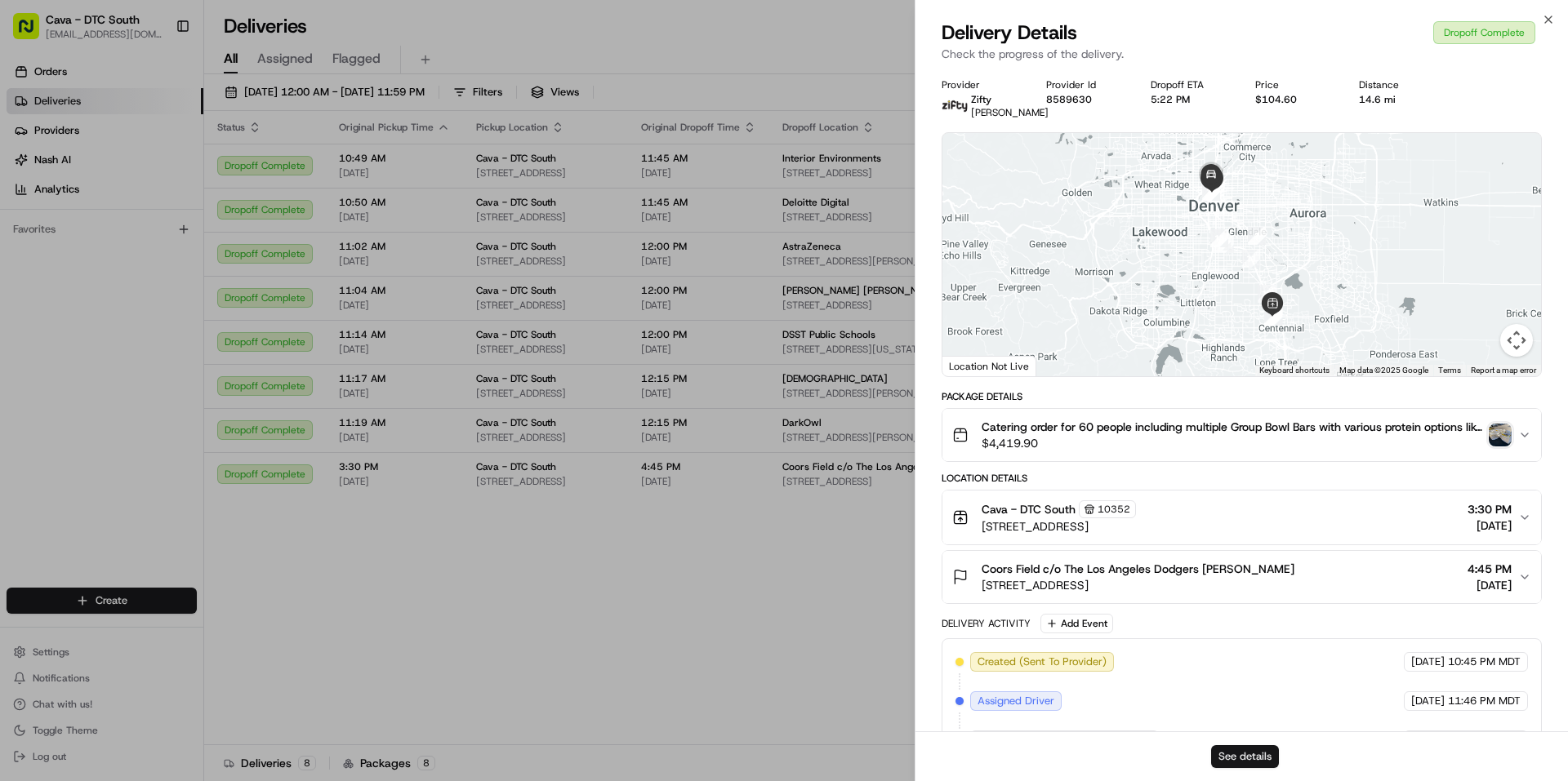
click at [1255, 748] on button "See details" at bounding box center [1245, 757] width 68 height 23
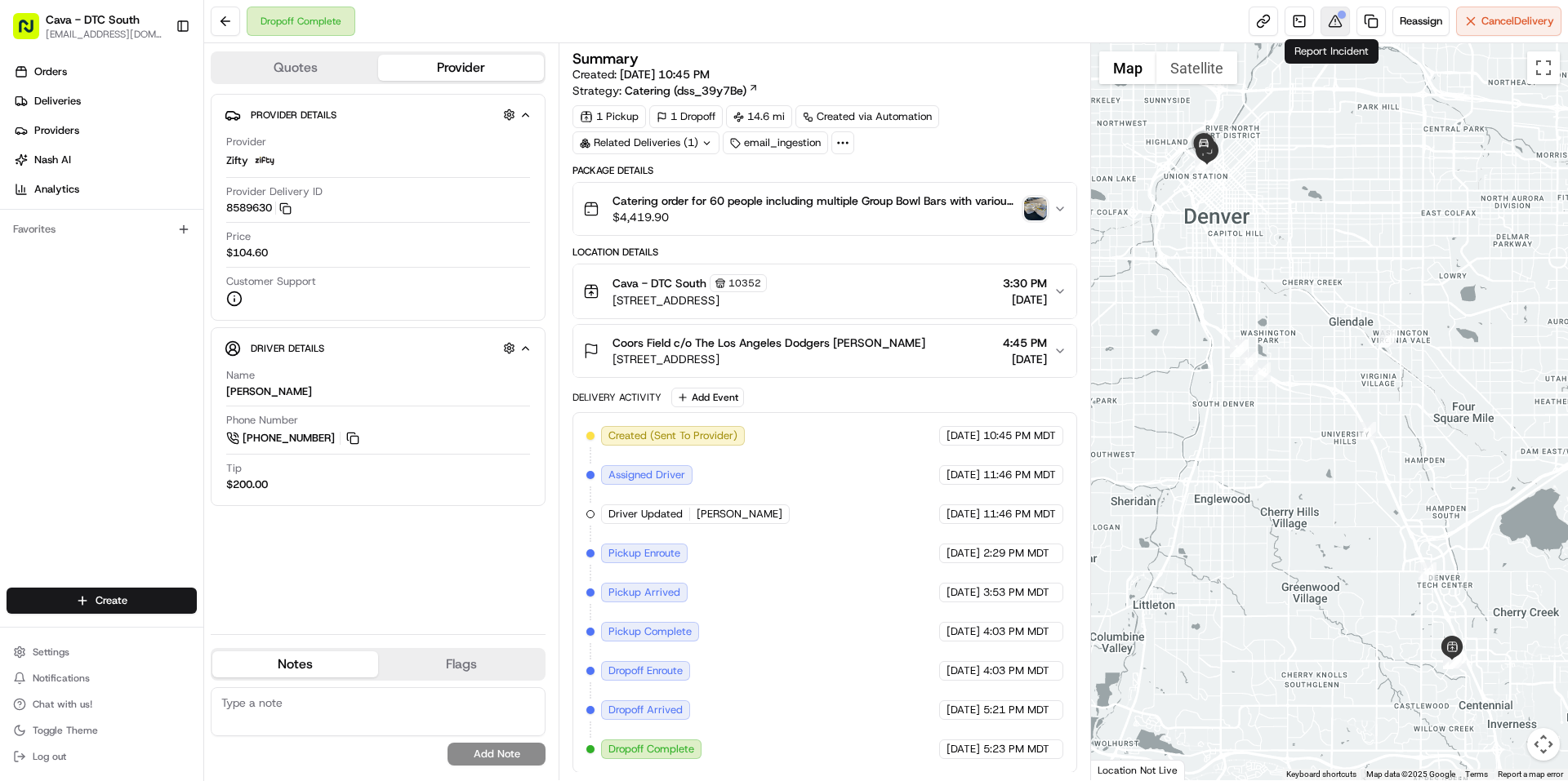
click at [1340, 21] on button at bounding box center [1335, 21] width 30 height 30
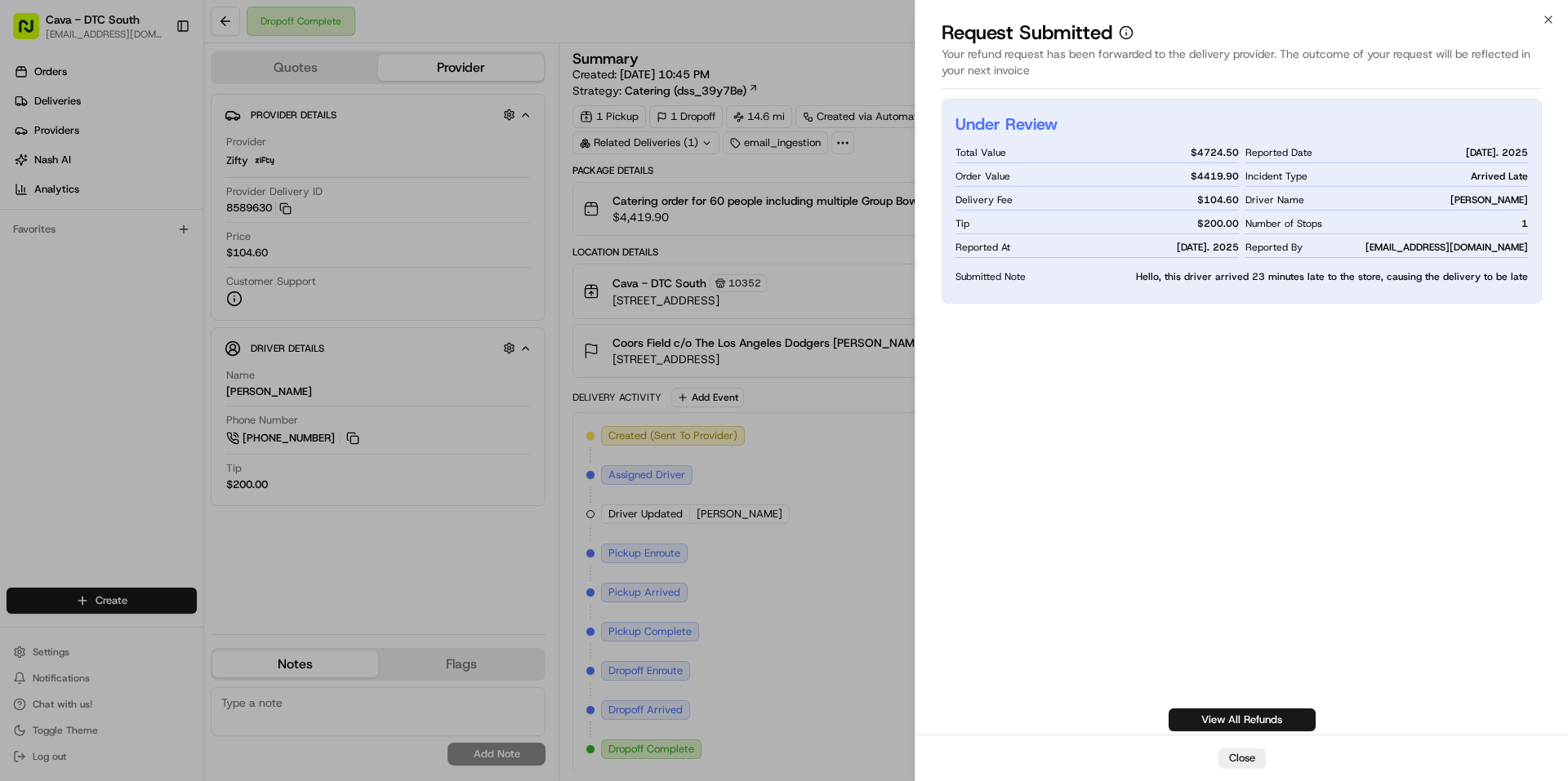
click at [1148, 491] on div "Under Review Total Value $ 4724.50 Order Value $ 4419.90 Delivery Fee $ 104.60 …" at bounding box center [1241, 415] width 600 height 632
click at [1240, 753] on button "Close" at bounding box center [1241, 758] width 47 height 19
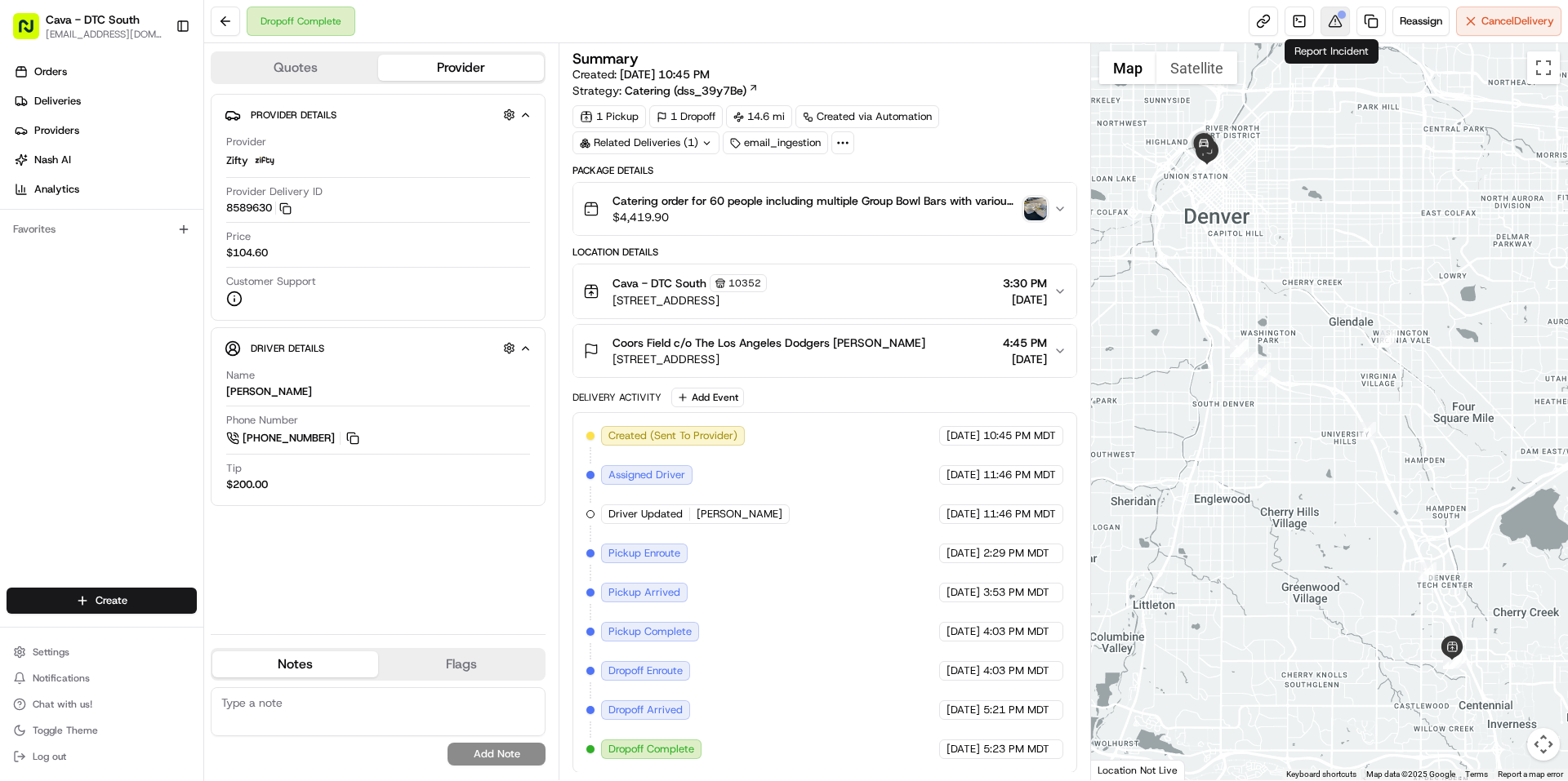
click at [1343, 19] on button at bounding box center [1335, 21] width 30 height 30
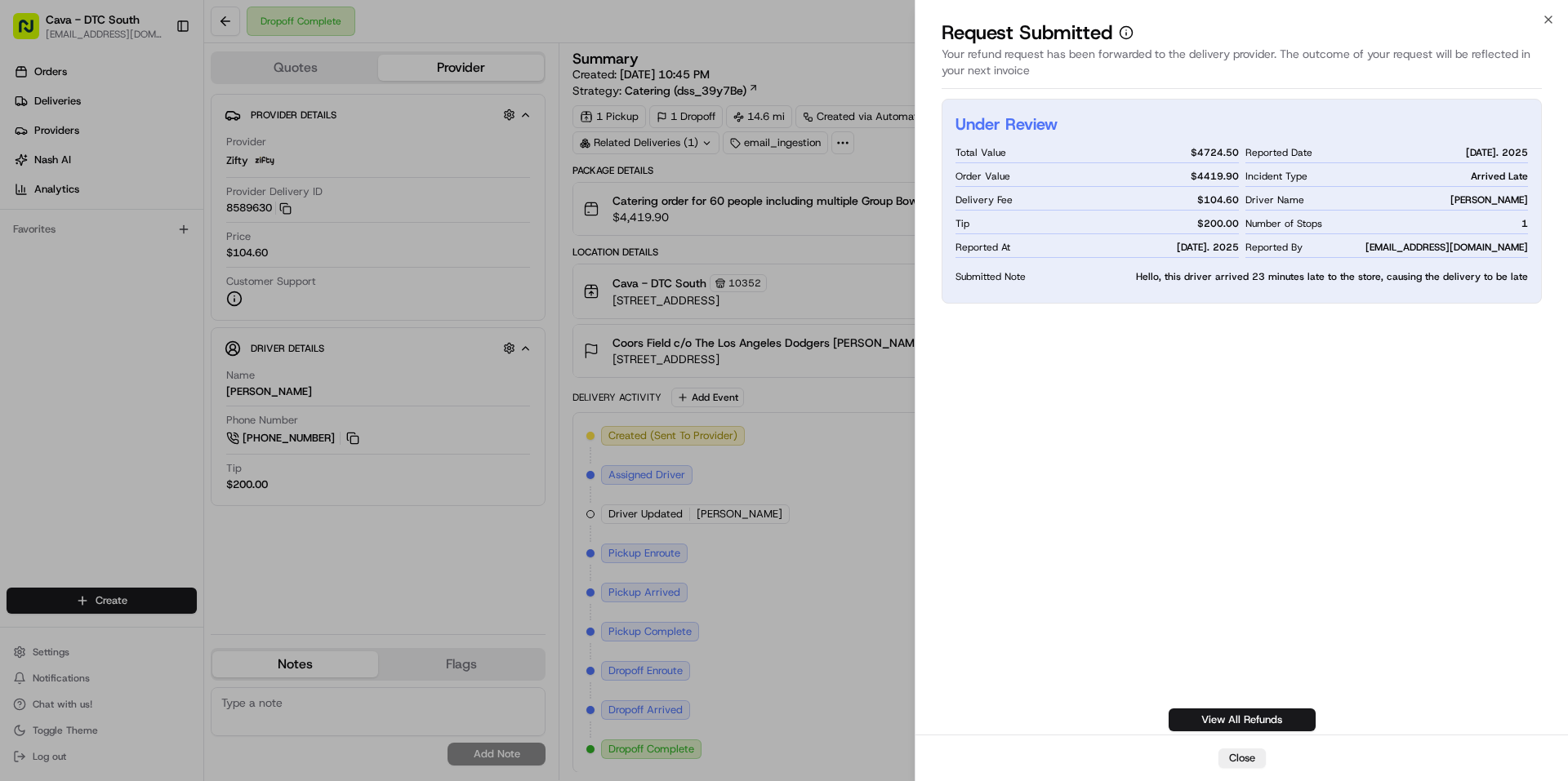
click at [1223, 704] on div "Under Review Total Value $ 4724.50 Order Value $ 4419.90 Delivery Fee $ 104.60 …" at bounding box center [1241, 415] width 600 height 632
click at [1226, 715] on link "View All Refunds" at bounding box center [1241, 721] width 147 height 23
click at [1551, 15] on icon "button" at bounding box center [1549, 20] width 13 height 13
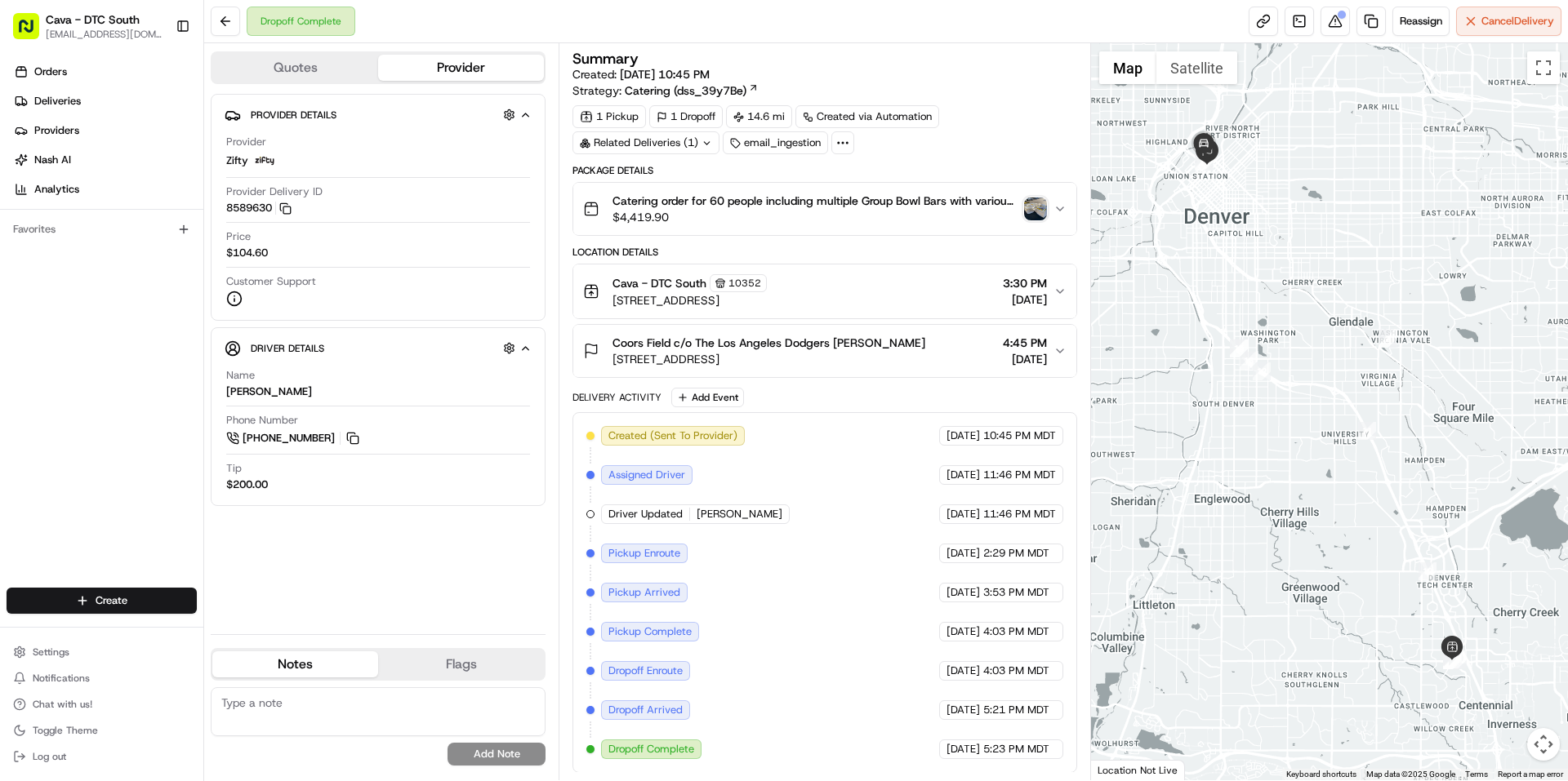
click at [1026, 213] on img "button" at bounding box center [1036, 209] width 23 height 23
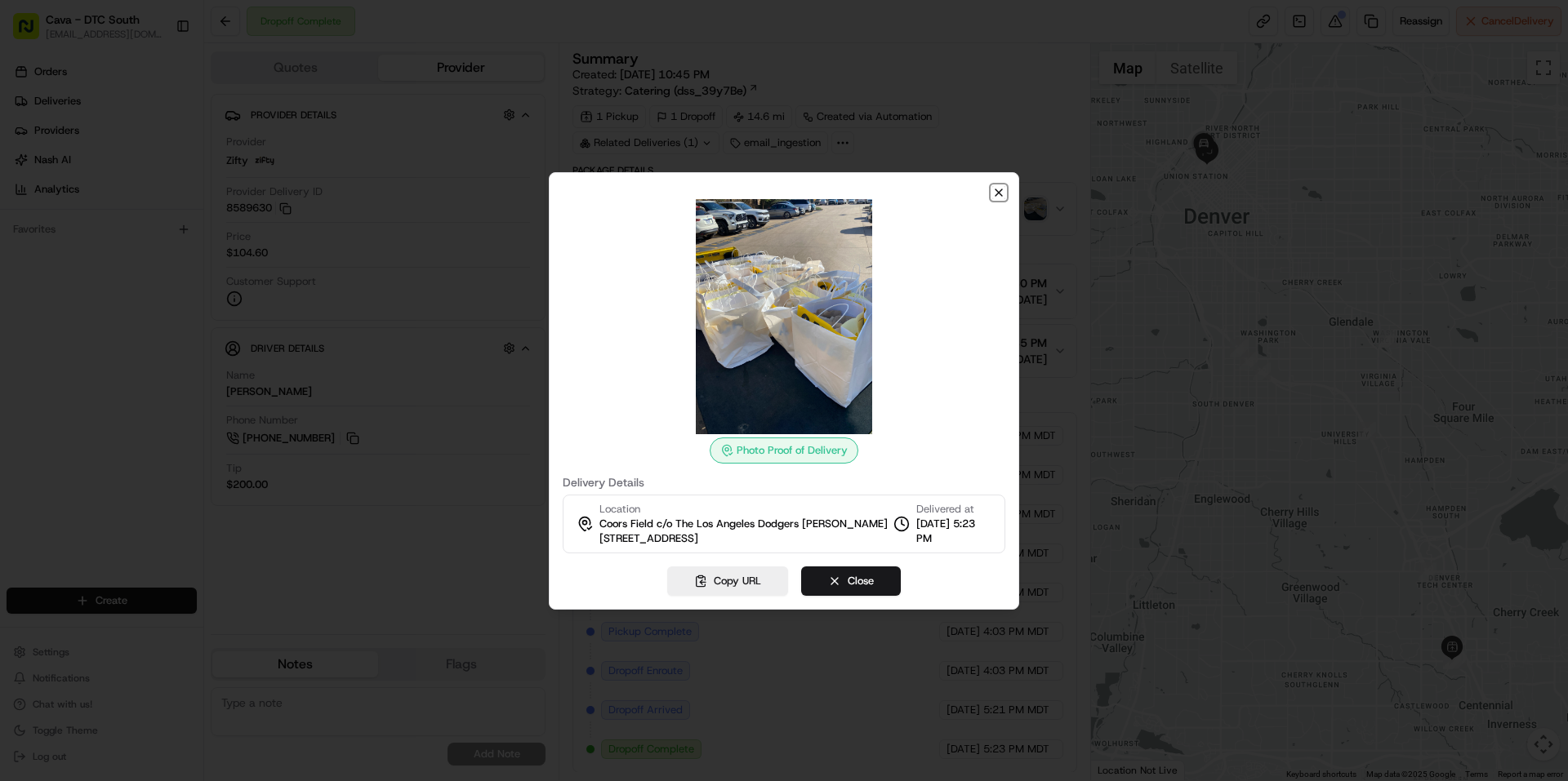
click at [1002, 189] on icon "button" at bounding box center [999, 193] width 13 height 13
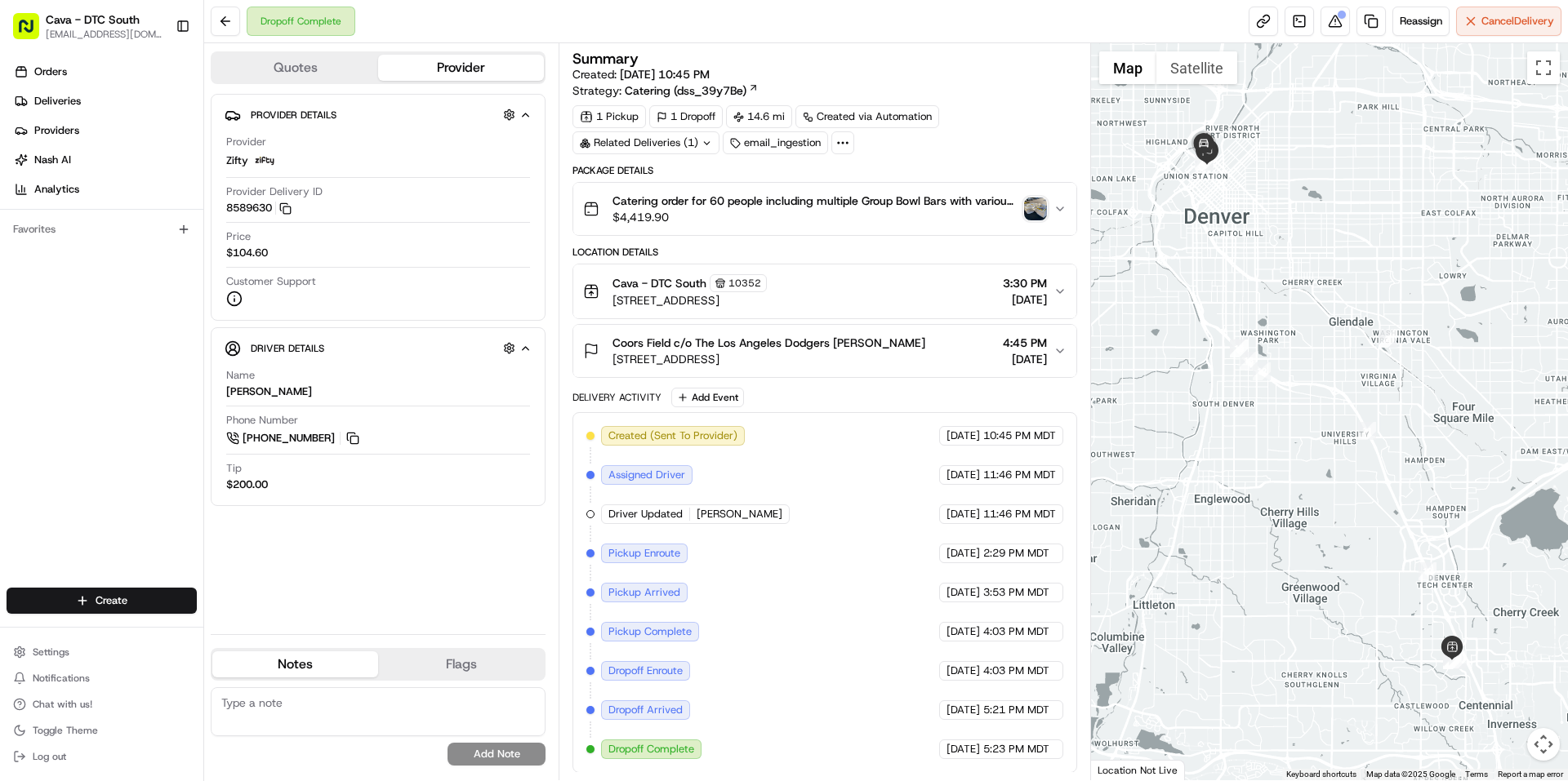
click at [298, 711] on textarea at bounding box center [378, 711] width 334 height 49
drag, startPoint x: 304, startPoint y: 390, endPoint x: 225, endPoint y: 389, distance: 79.0
click at [225, 389] on div "Name [PERSON_NAME] Phone Number [PHONE_NUMBER] Tip $200.00" at bounding box center [378, 429] width 307 height 137
copy div "[PERSON_NAME]"
click at [163, 459] on div "Orders Deliveries Providers [PERSON_NAME] Analytics Favorites" at bounding box center [102, 325] width 203 height 545
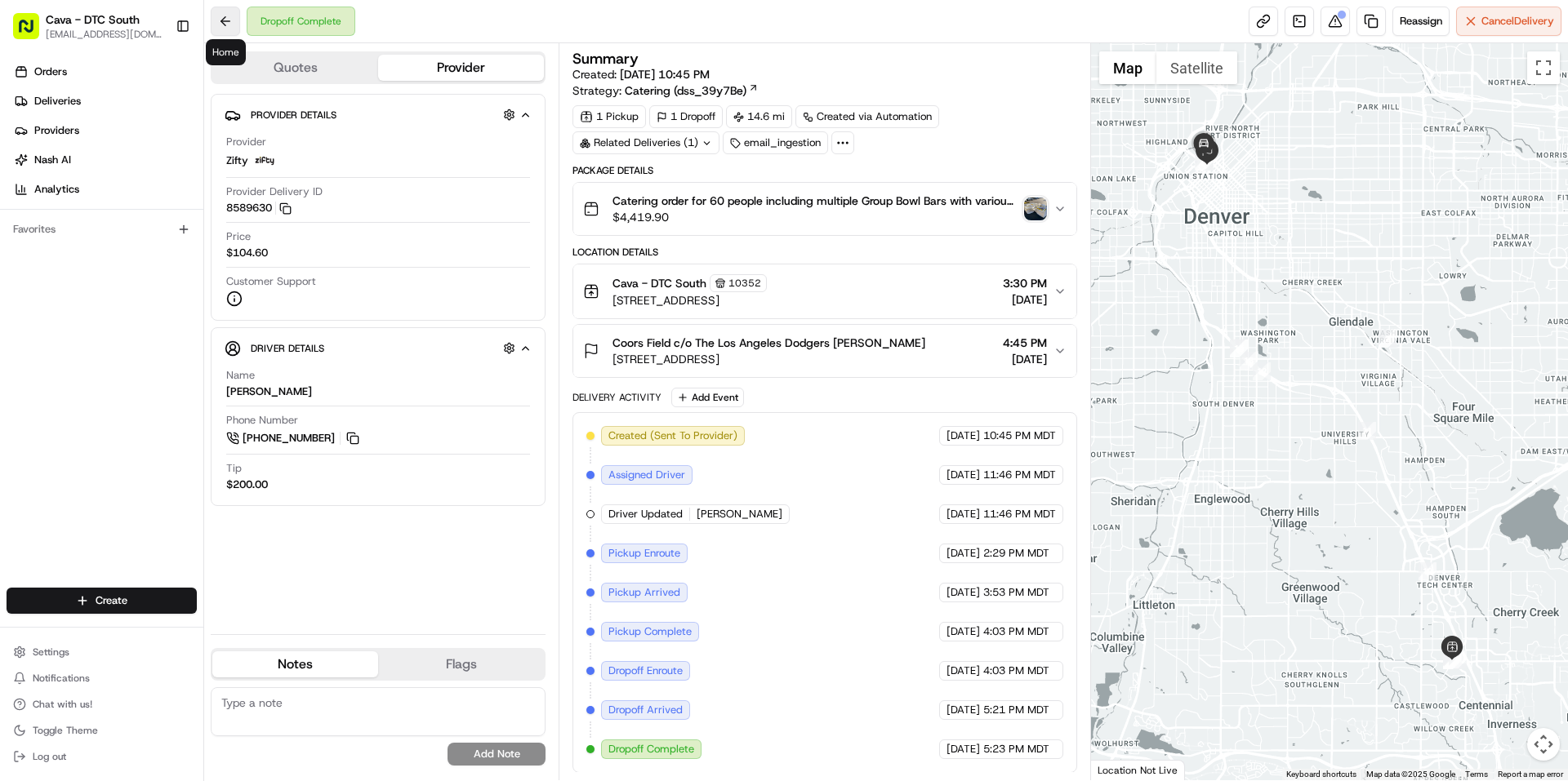
click at [229, 26] on button at bounding box center [225, 21] width 30 height 30
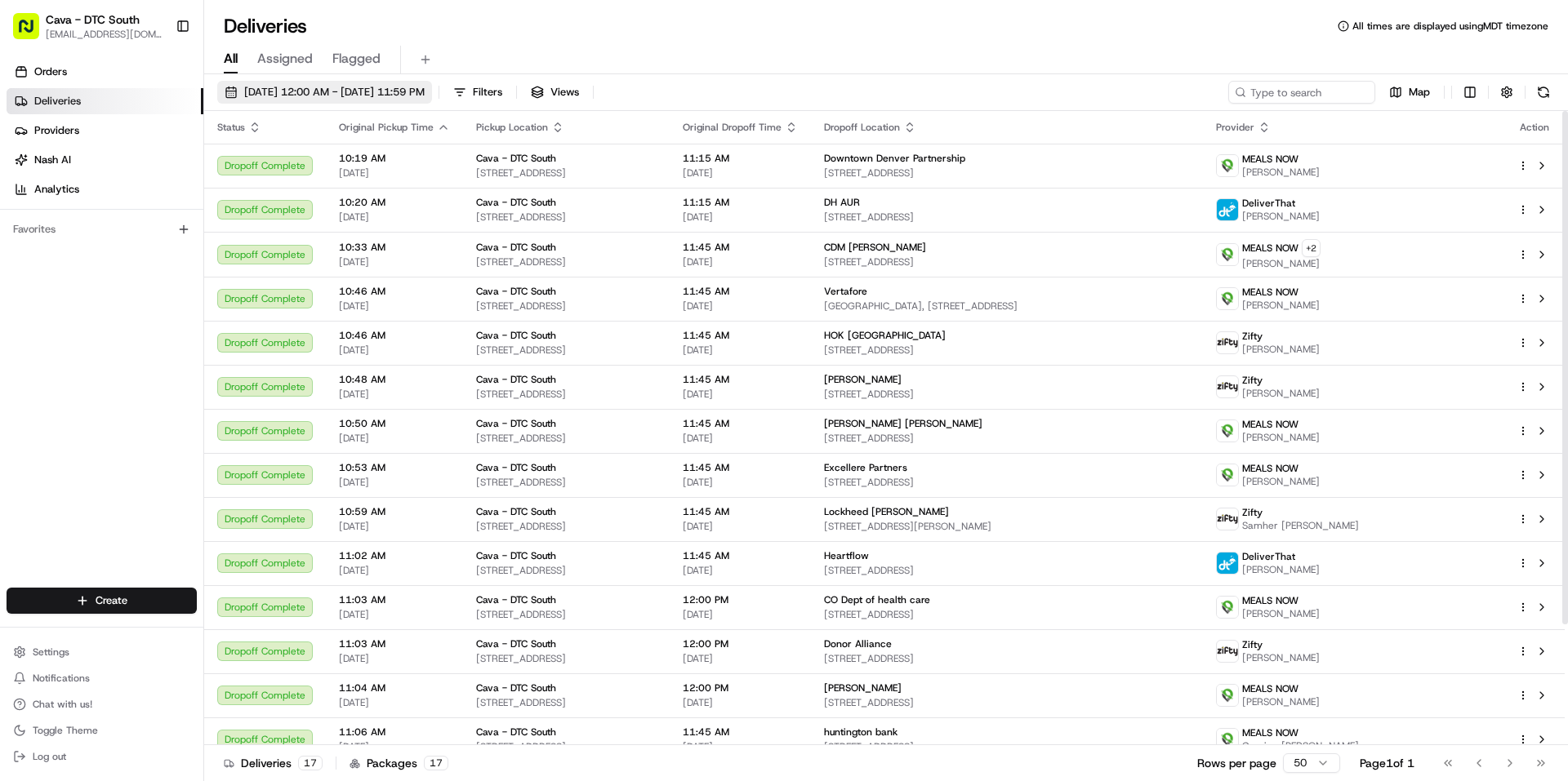
click at [290, 86] on span "[DATE] 12:00 AM - [DATE] 11:59 PM" at bounding box center [334, 92] width 180 height 14
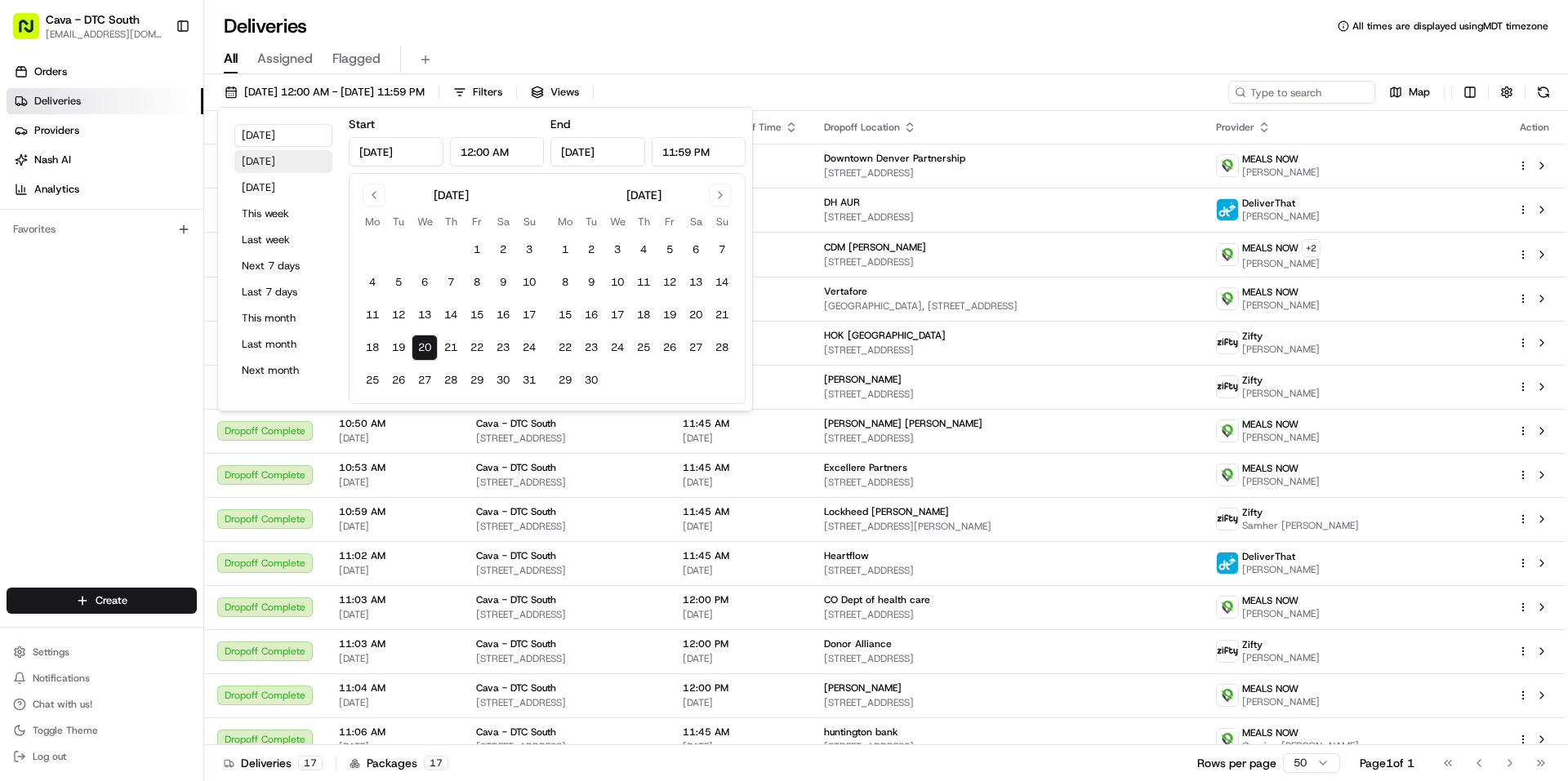
click at [288, 163] on button "[DATE]" at bounding box center [284, 162] width 98 height 23
type input "Aug 19, 2025"
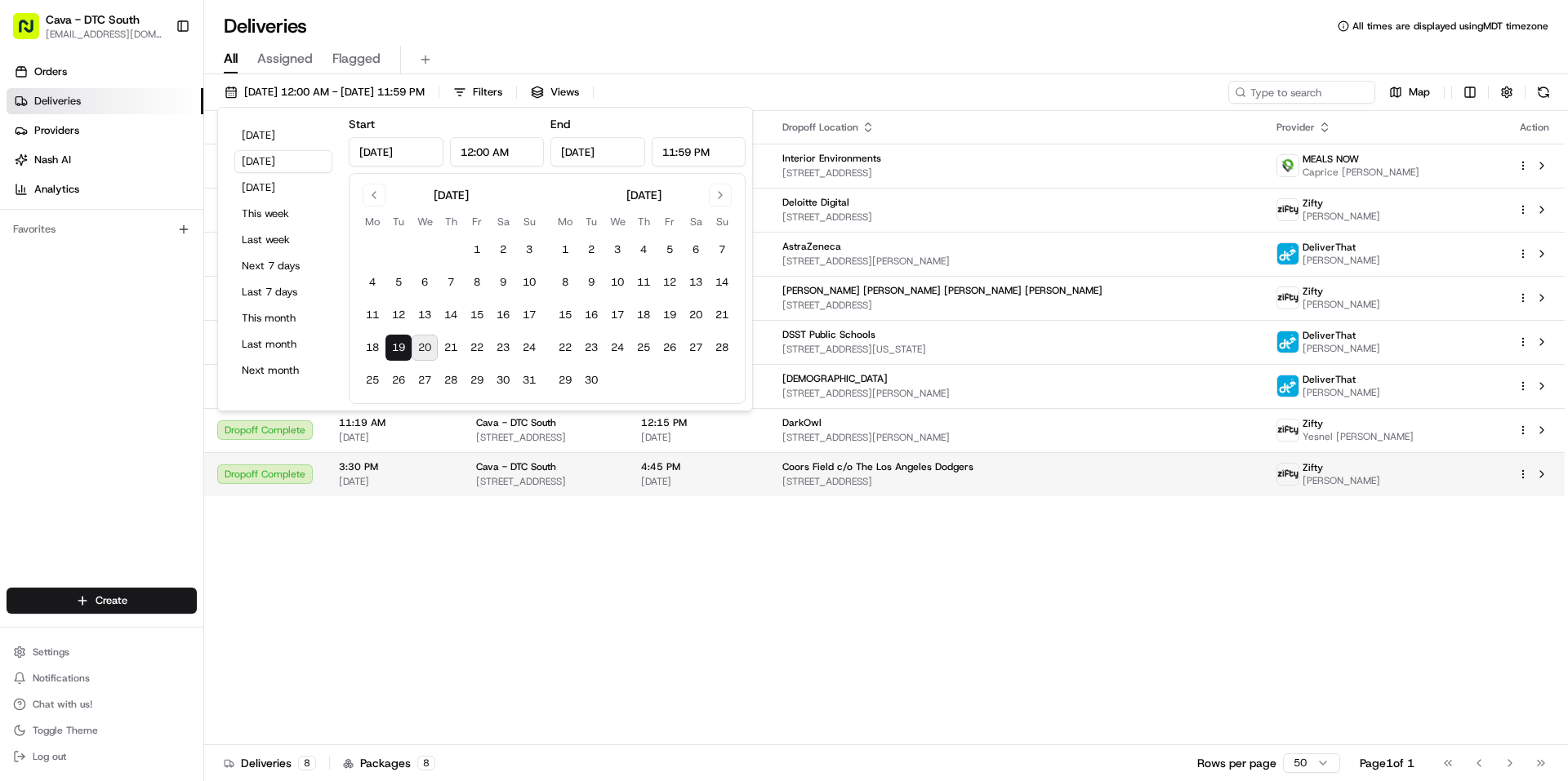
drag, startPoint x: 723, startPoint y: 672, endPoint x: 1041, endPoint y: 474, distance: 374.6
click at [732, 662] on div "Status Original Pickup Time Pickup Location Original Dropoff Time Dropoff Locat…" at bounding box center [885, 428] width 1361 height 634
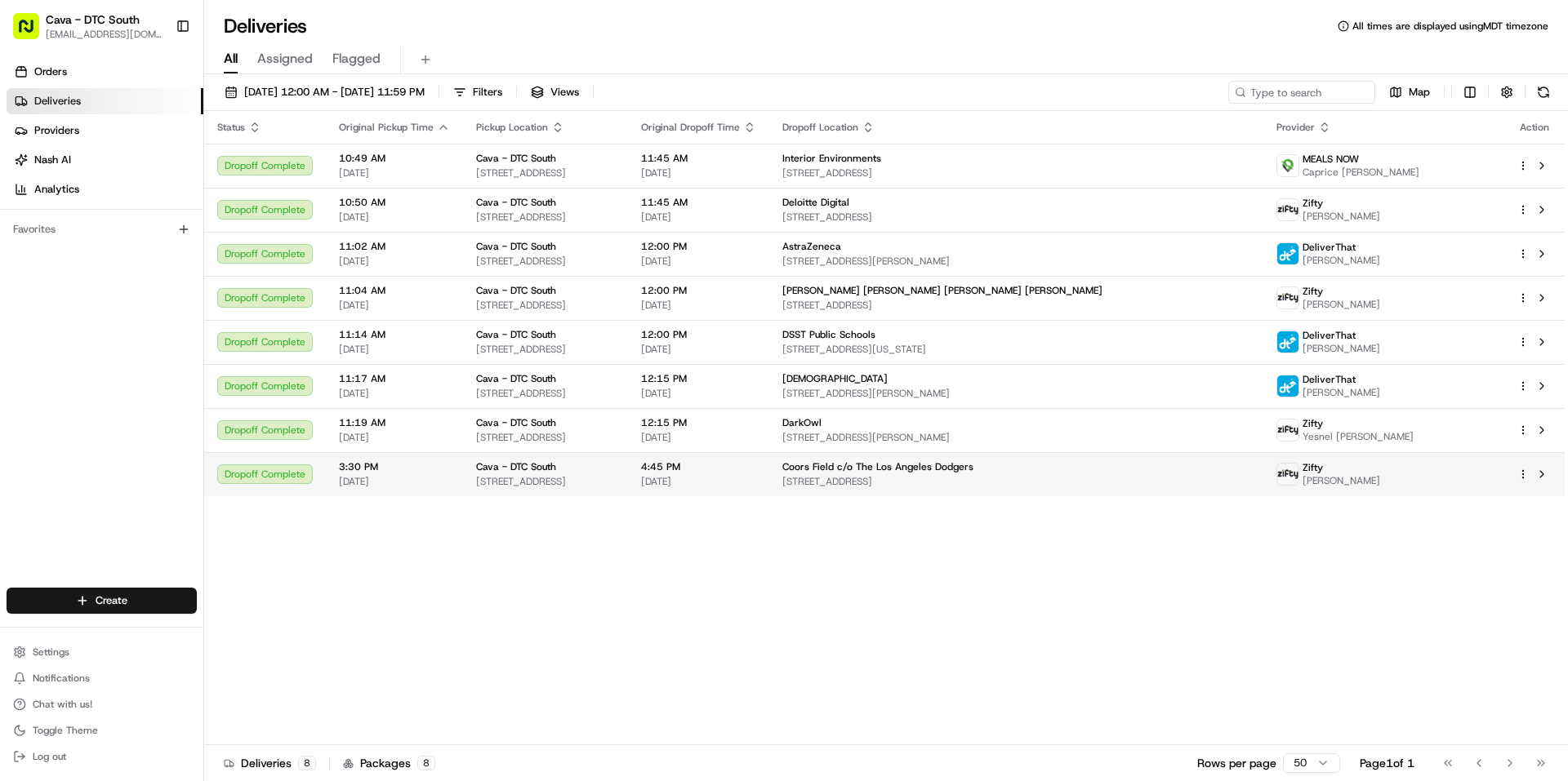
click at [974, 471] on span "Coors Field c/o The Los Angeles Dodgers" at bounding box center [877, 468] width 191 height 13
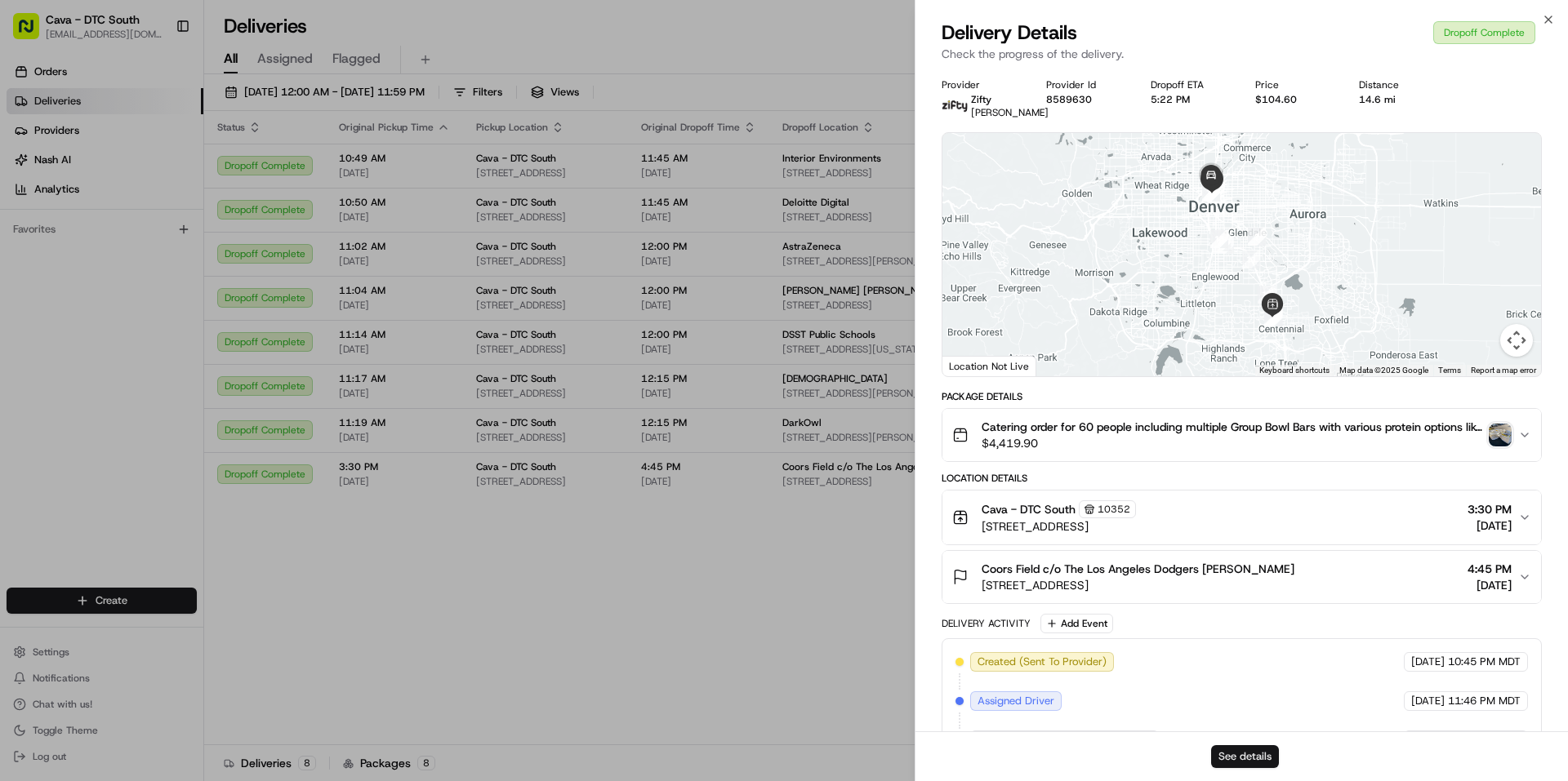
click at [1231, 768] on button "See details" at bounding box center [1245, 757] width 68 height 23
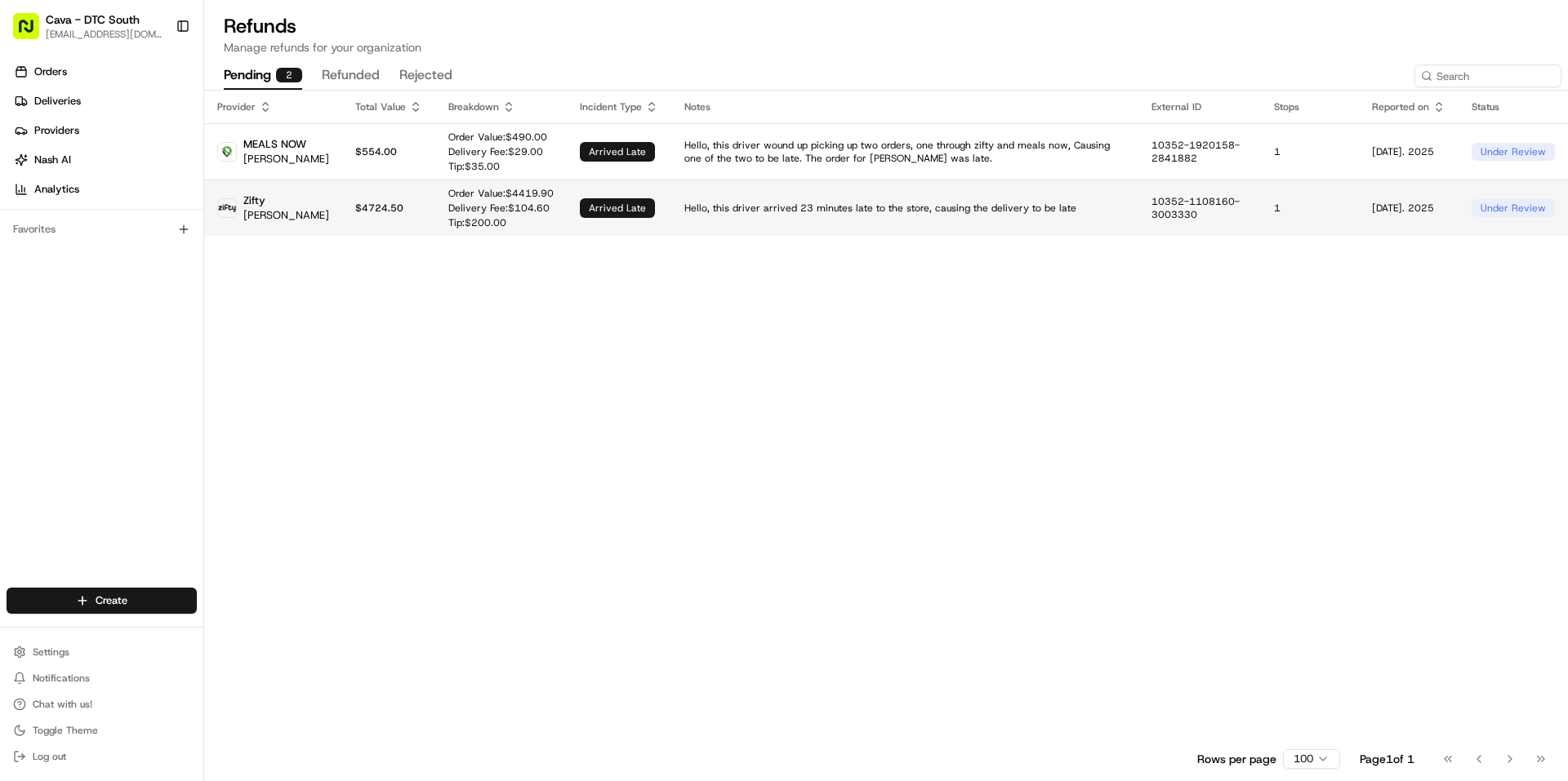
click at [1179, 208] on p "10352-1108160-3003330" at bounding box center [1199, 208] width 97 height 26
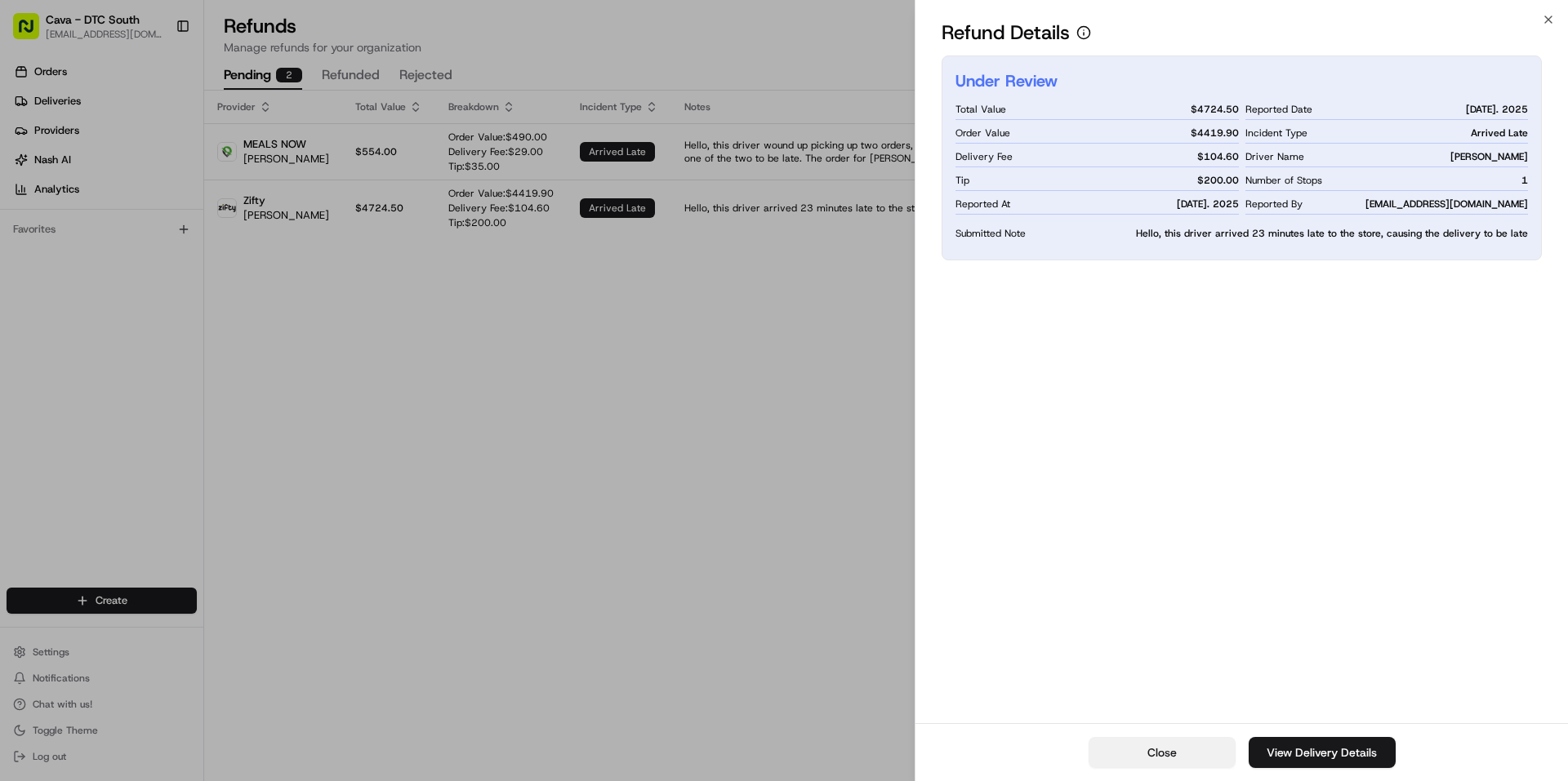
click at [1207, 740] on button "Close" at bounding box center [1162, 752] width 147 height 31
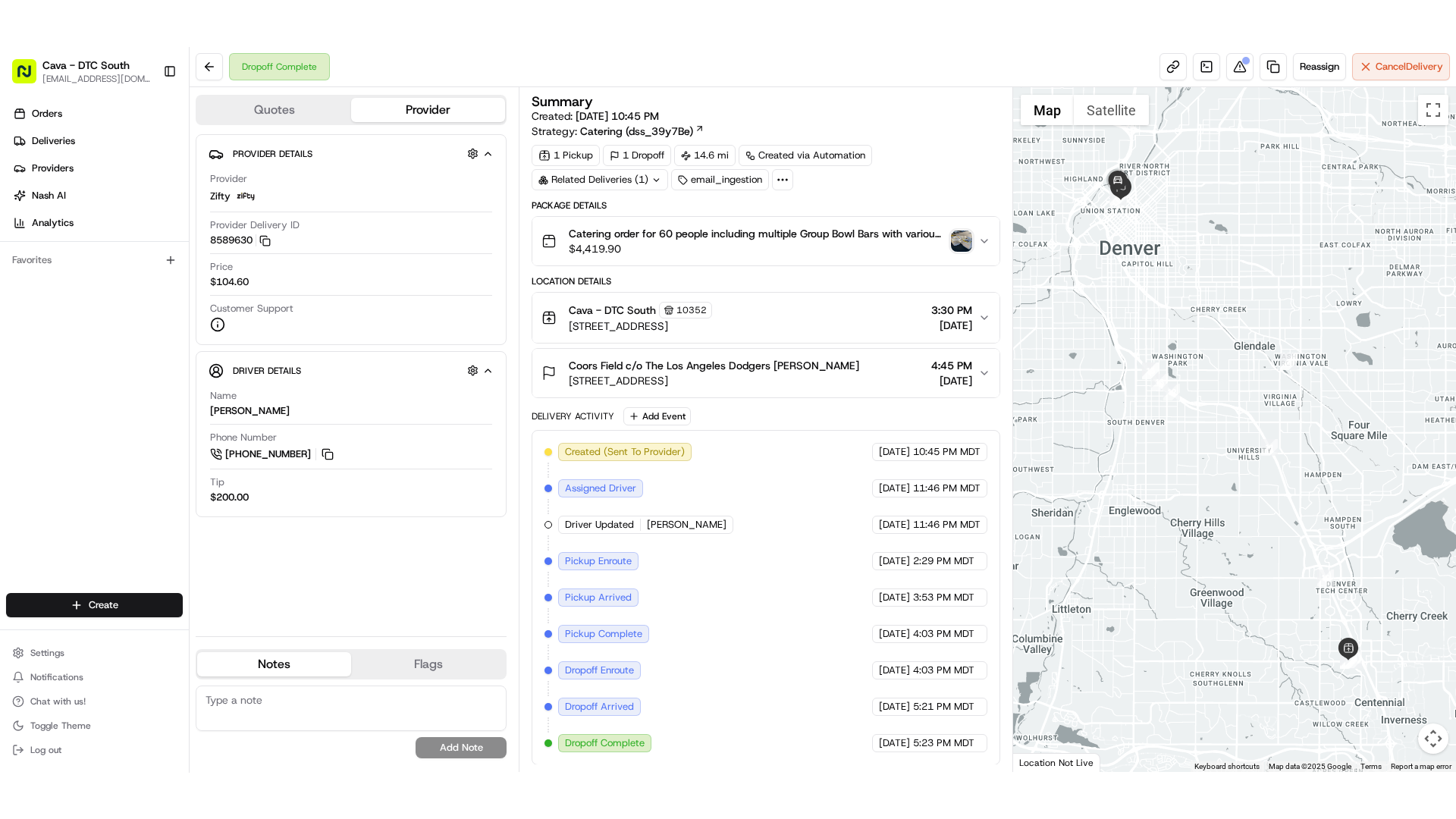
scroll to position [1, 0]
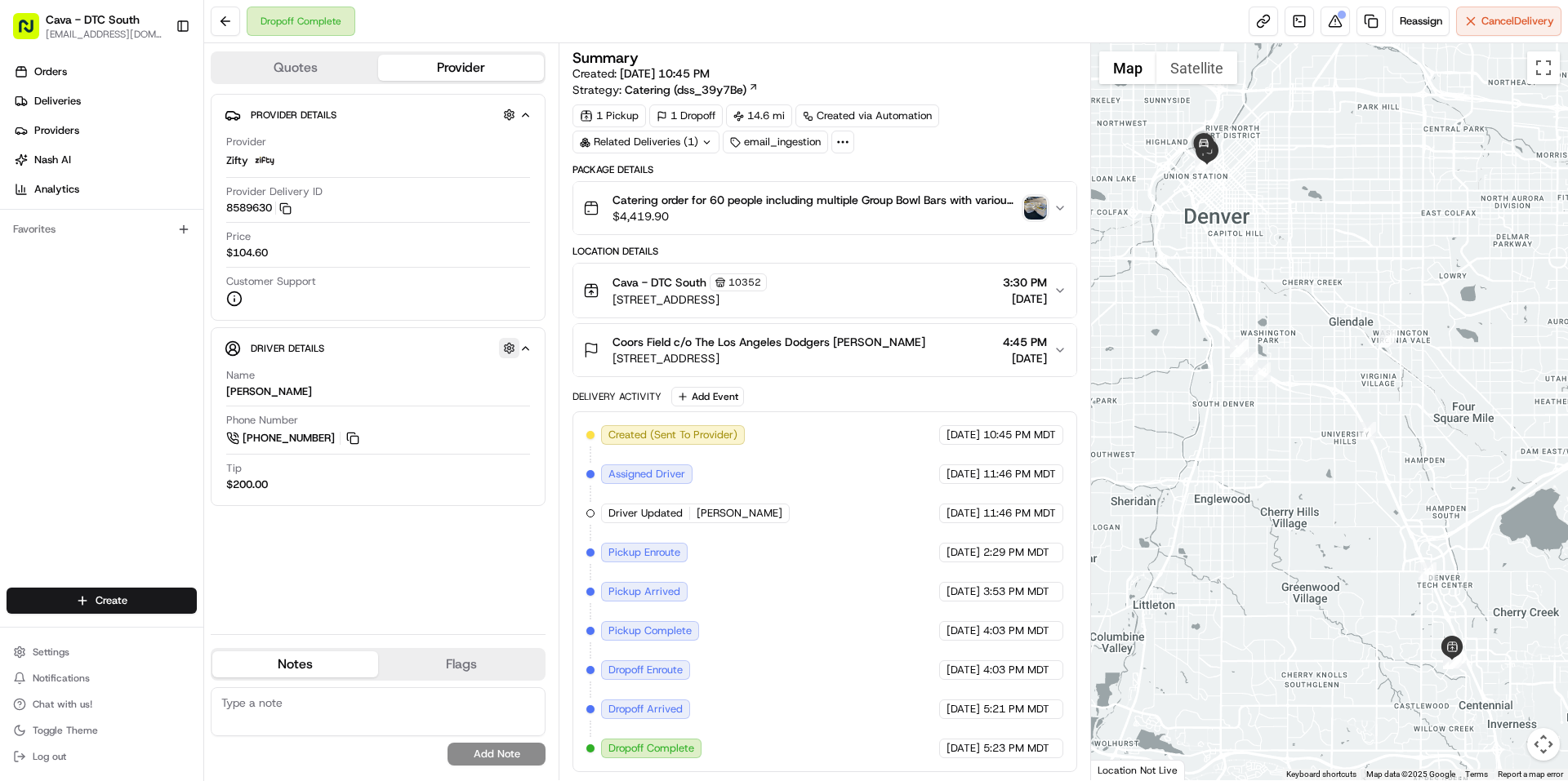
click at [505, 349] on button "button" at bounding box center [509, 348] width 20 height 20
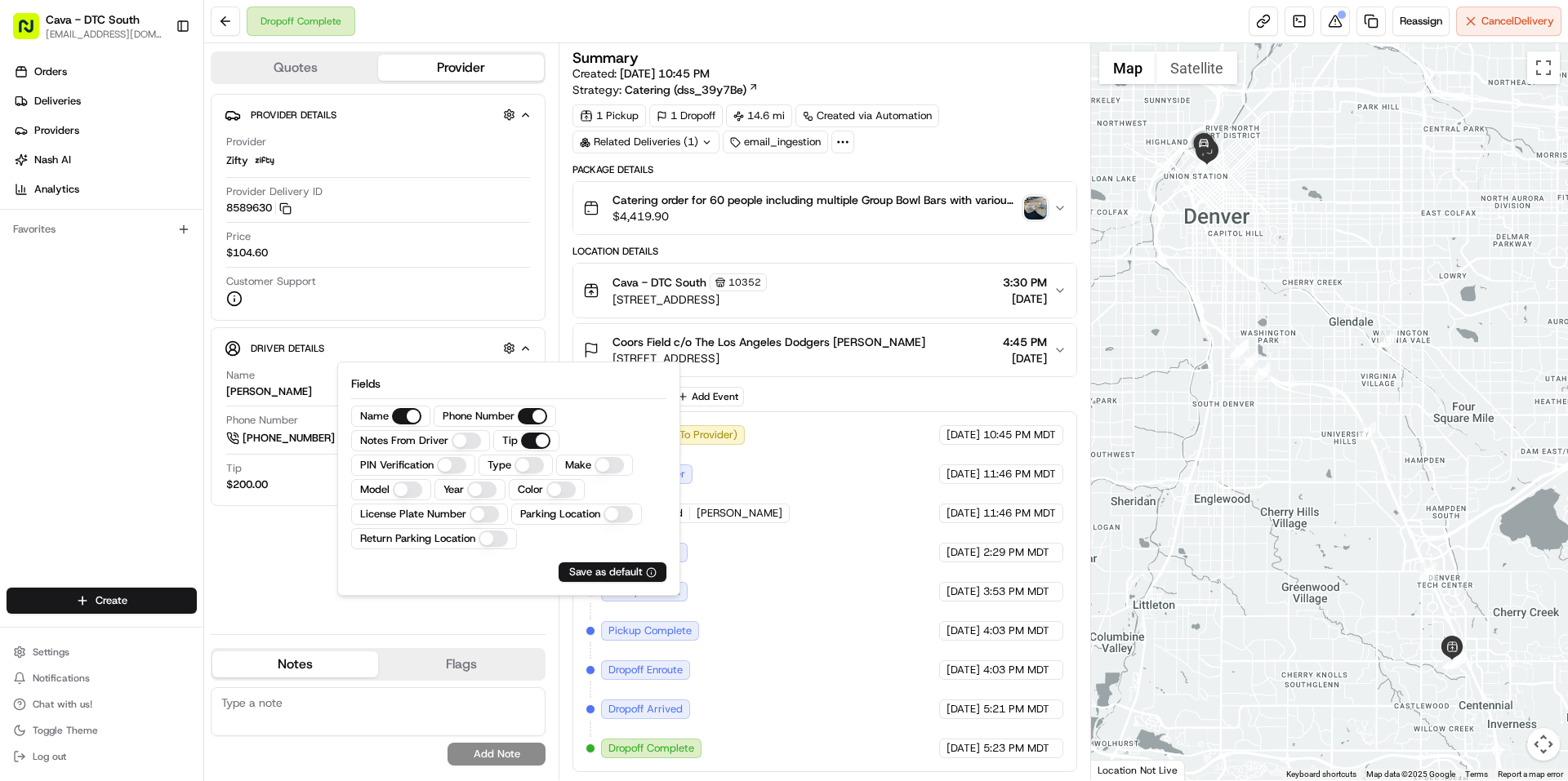
click at [290, 554] on div "Provider Details Hidden ( 4 ) Provider Zifty Provider Delivery ID 8589630 Copy …" at bounding box center [378, 357] width 334 height 527
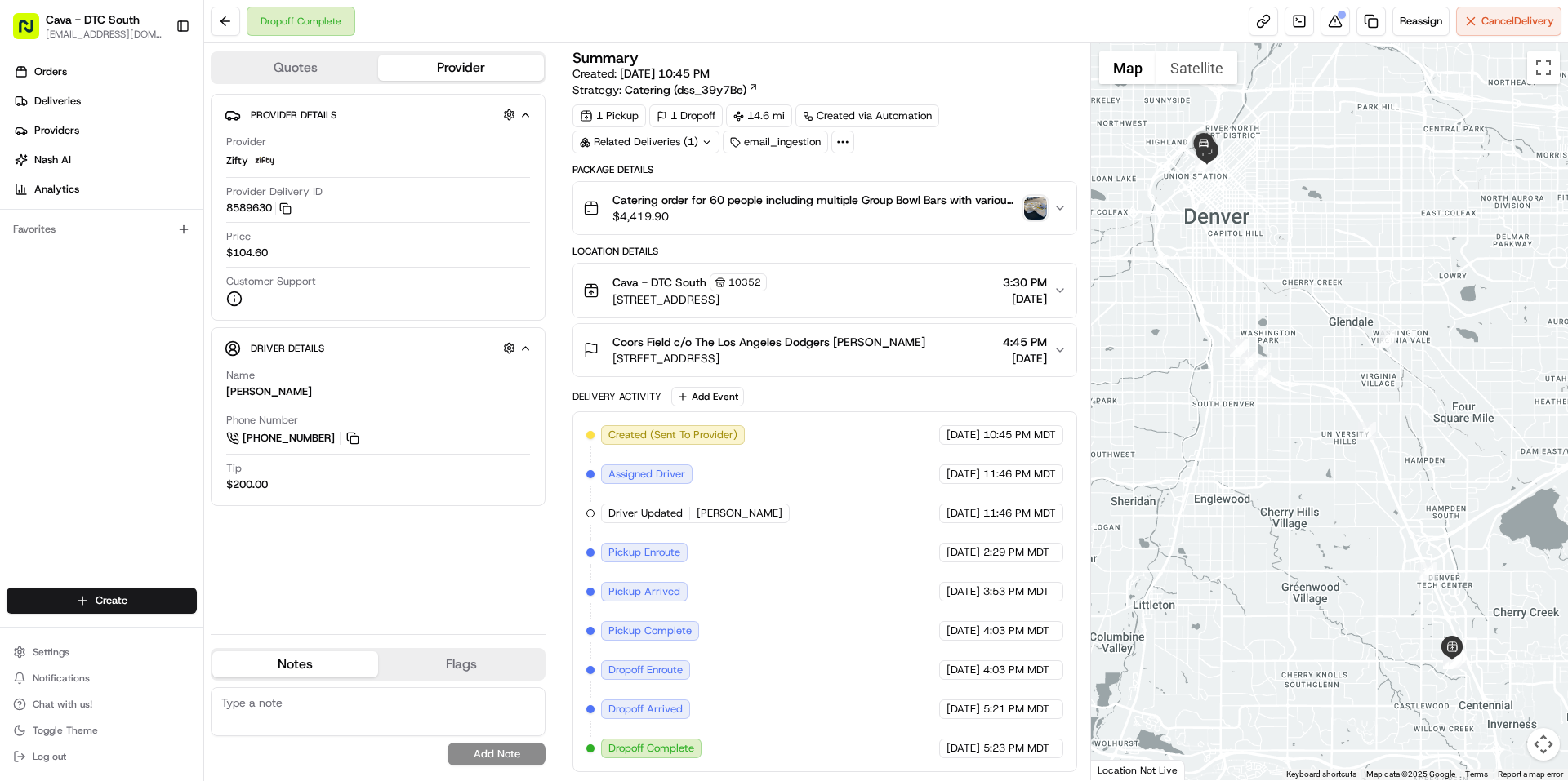
click at [334, 63] on button "Quotes" at bounding box center [295, 67] width 166 height 26
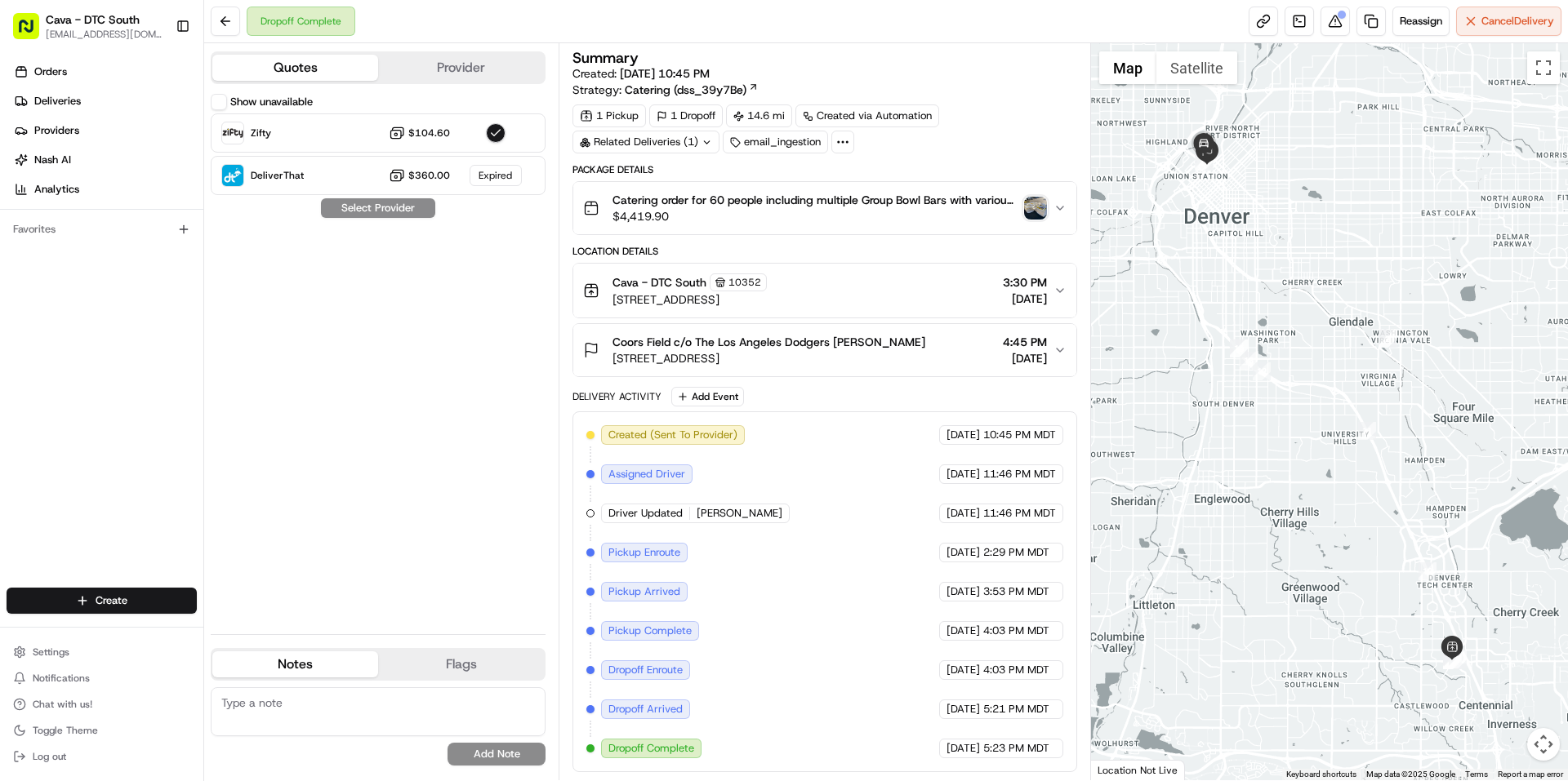
click at [480, 62] on button "Provider" at bounding box center [461, 67] width 166 height 26
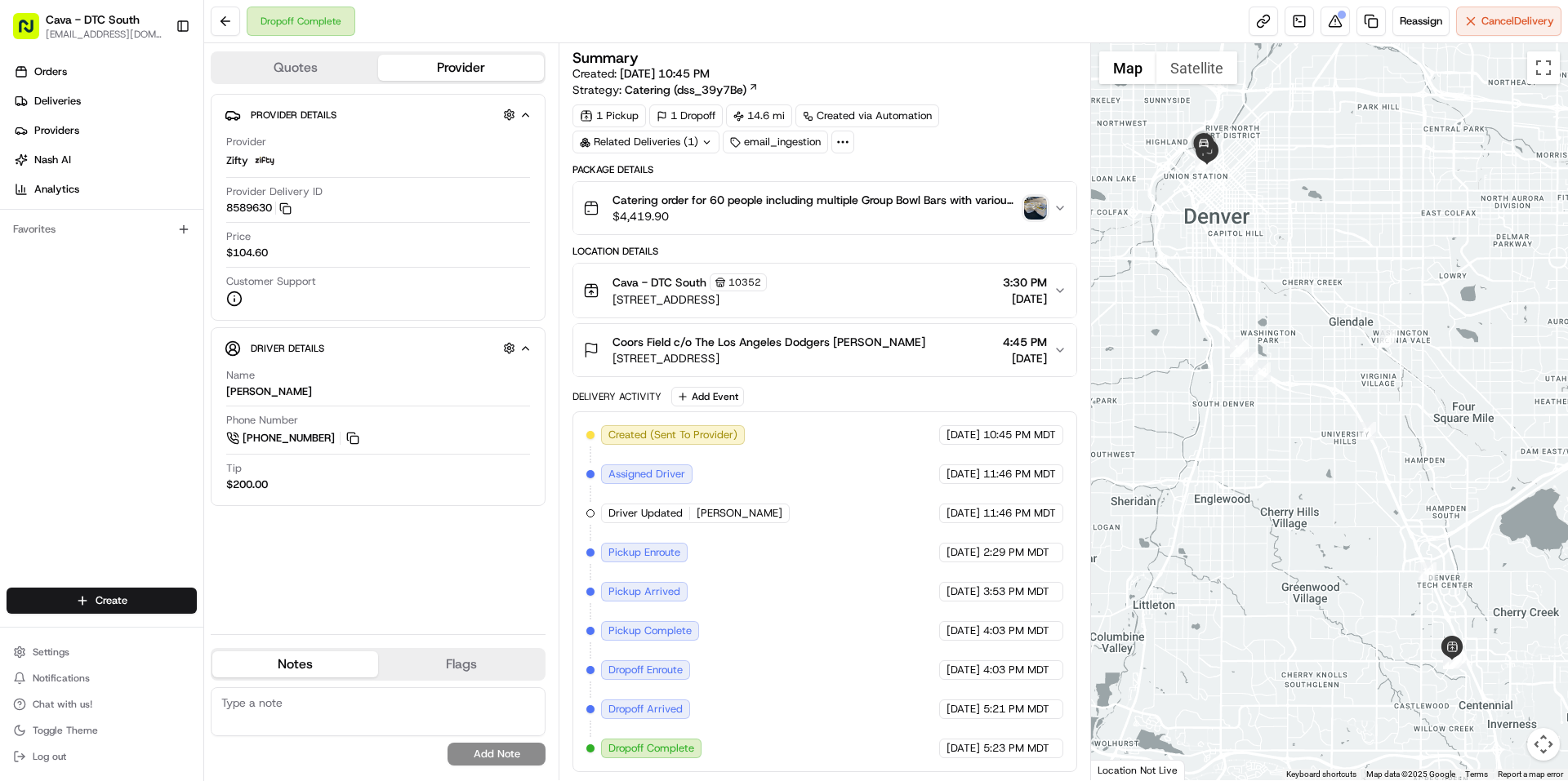
click at [844, 144] on icon at bounding box center [842, 142] width 14 height 14
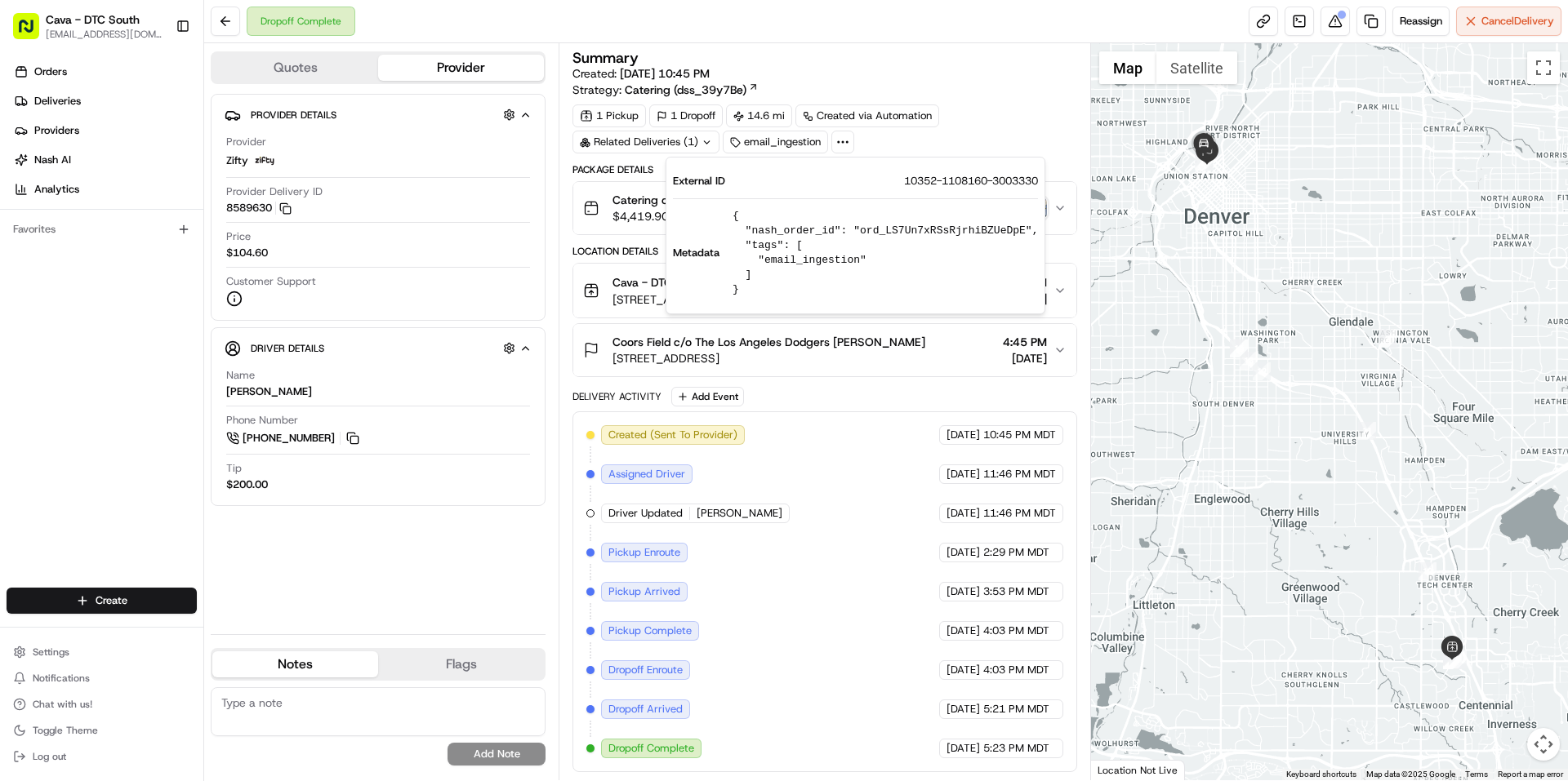
click at [844, 144] on icon at bounding box center [842, 142] width 14 height 14
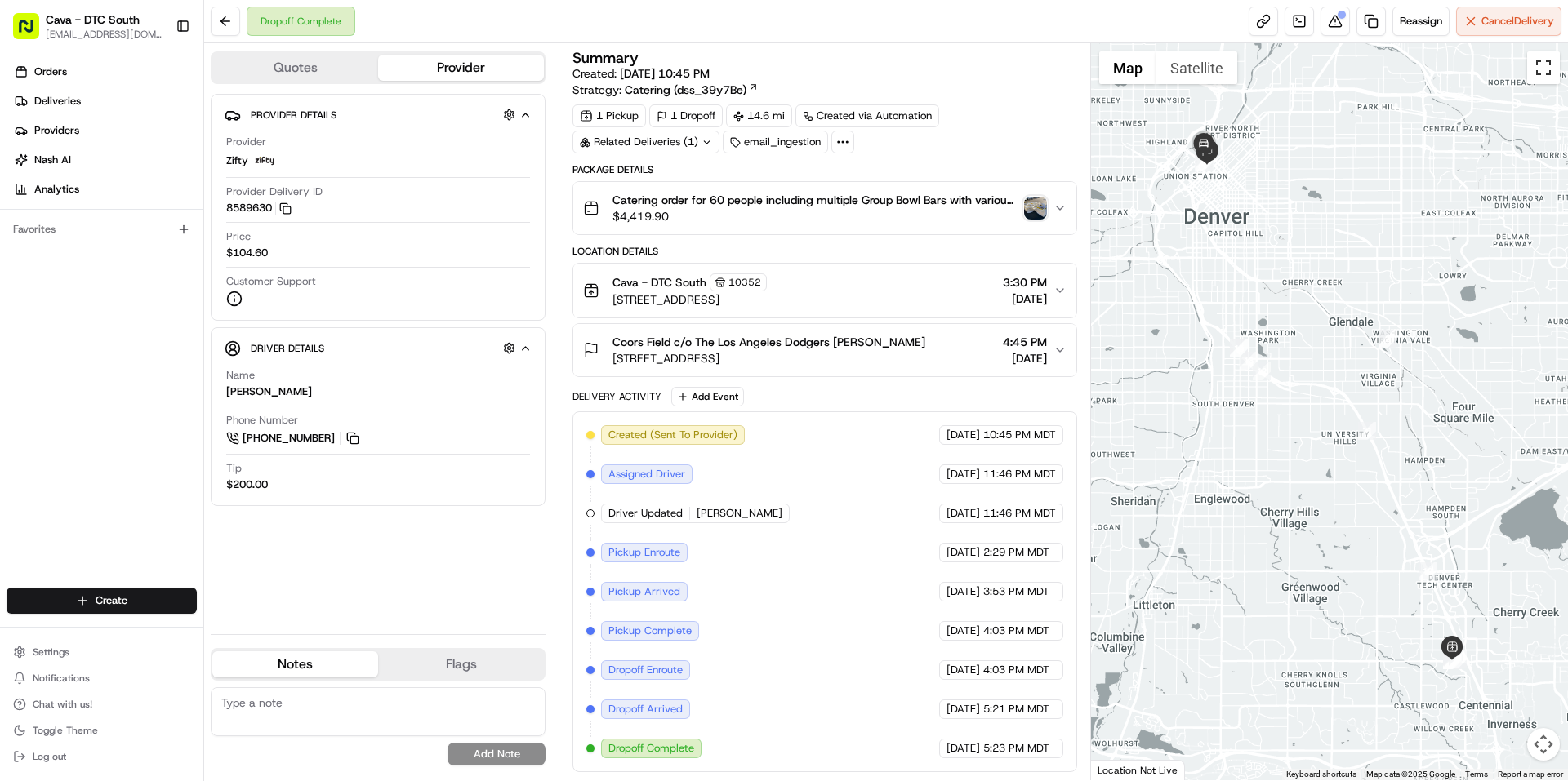
click at [1542, 77] on button "Toggle fullscreen view" at bounding box center [1543, 68] width 33 height 33
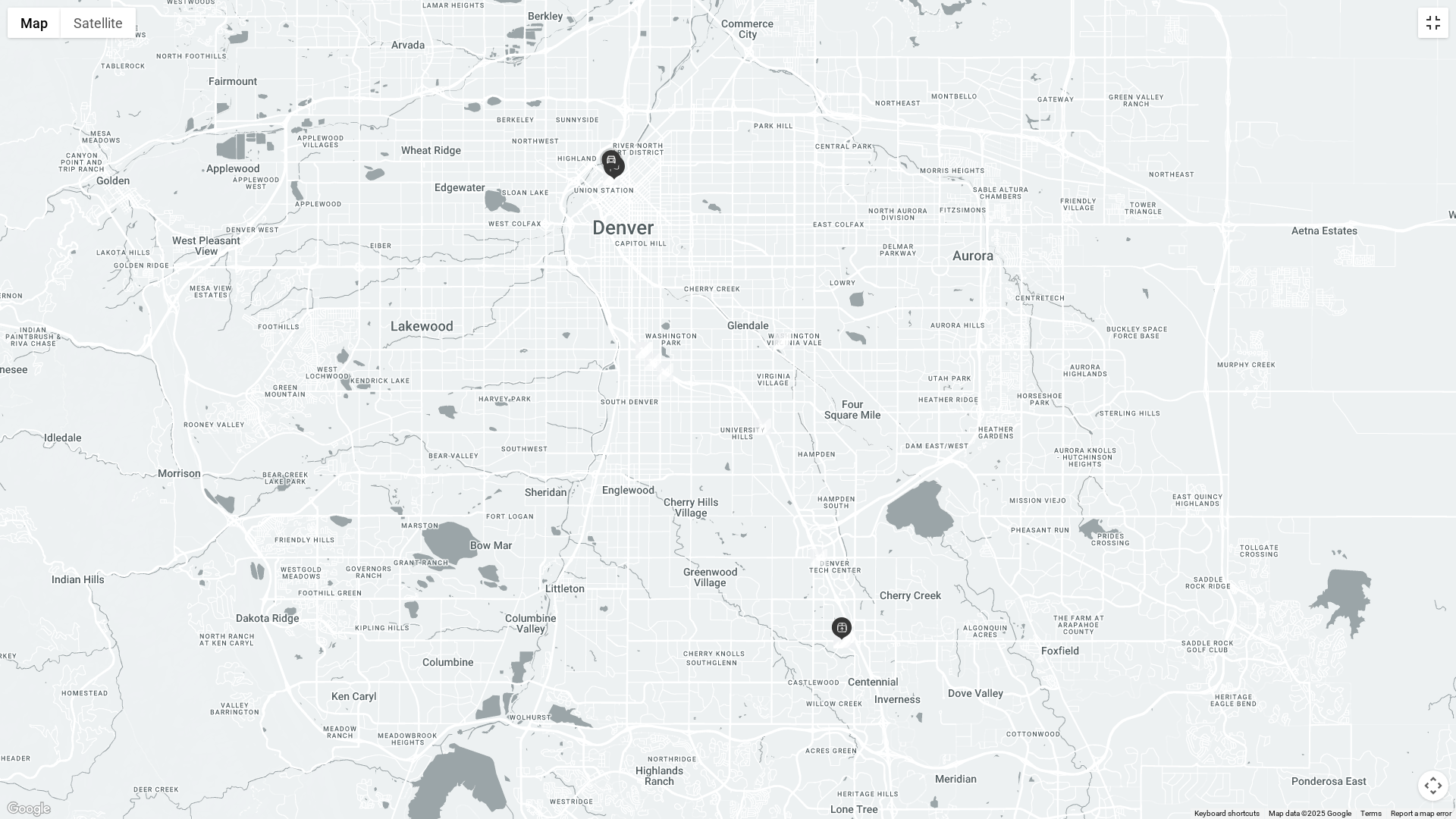
click at [1440, 23] on button "Toggle fullscreen view" at bounding box center [1433, 23] width 30 height 30
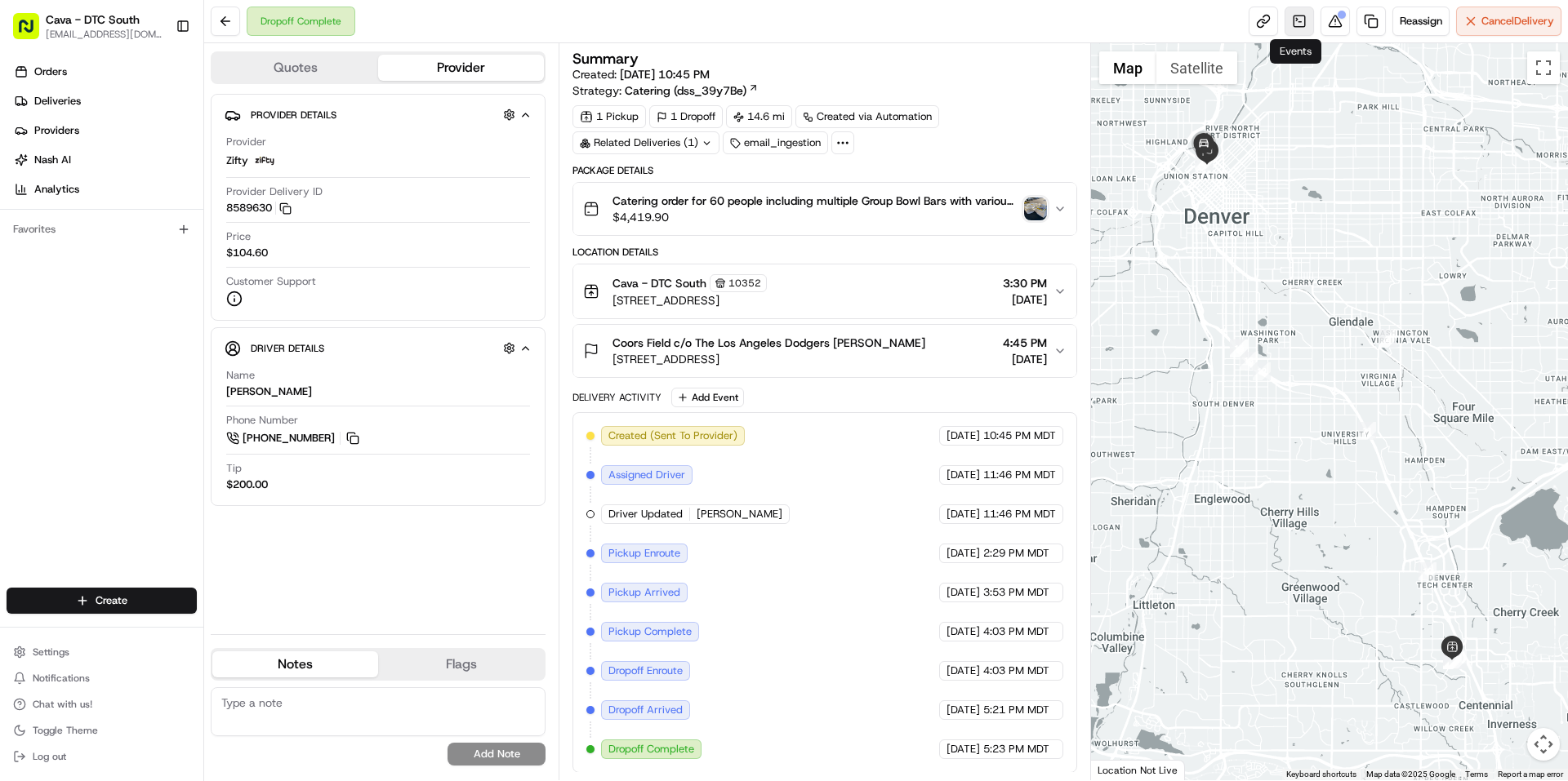
click at [1300, 25] on link at bounding box center [1299, 21] width 30 height 30
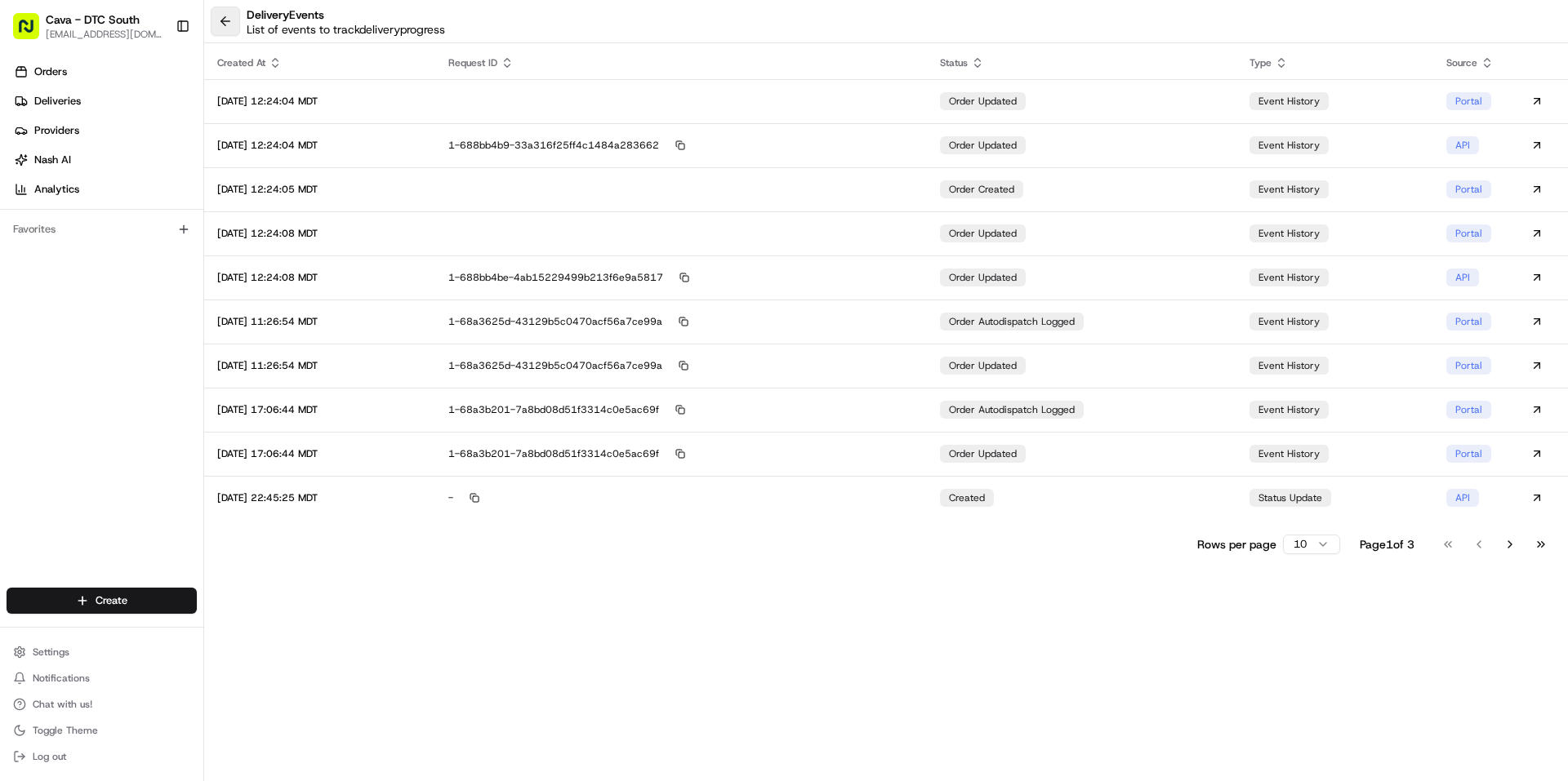
click at [219, 13] on button at bounding box center [225, 21] width 30 height 30
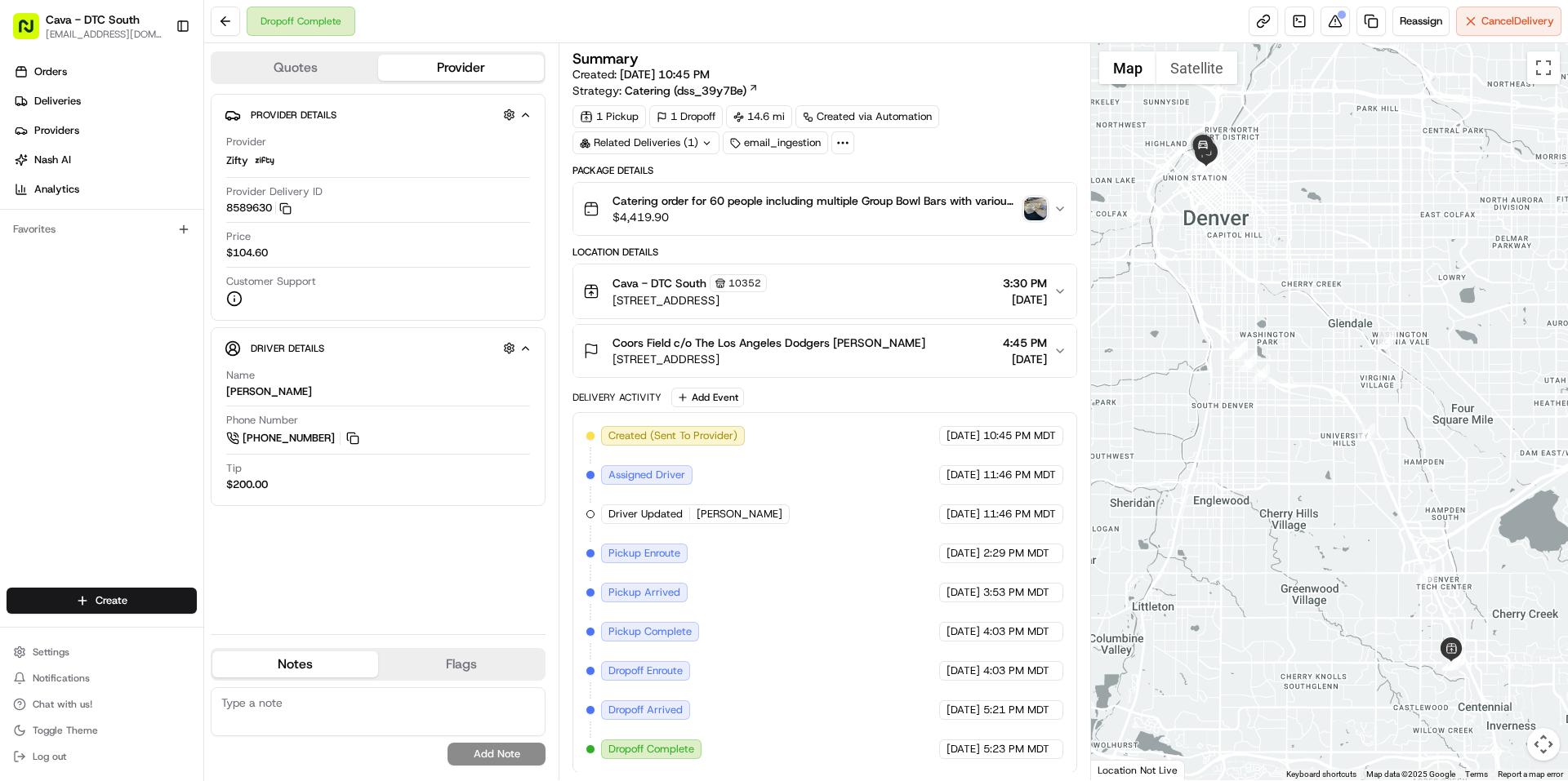
click at [305, 79] on button "Quotes" at bounding box center [295, 67] width 166 height 26
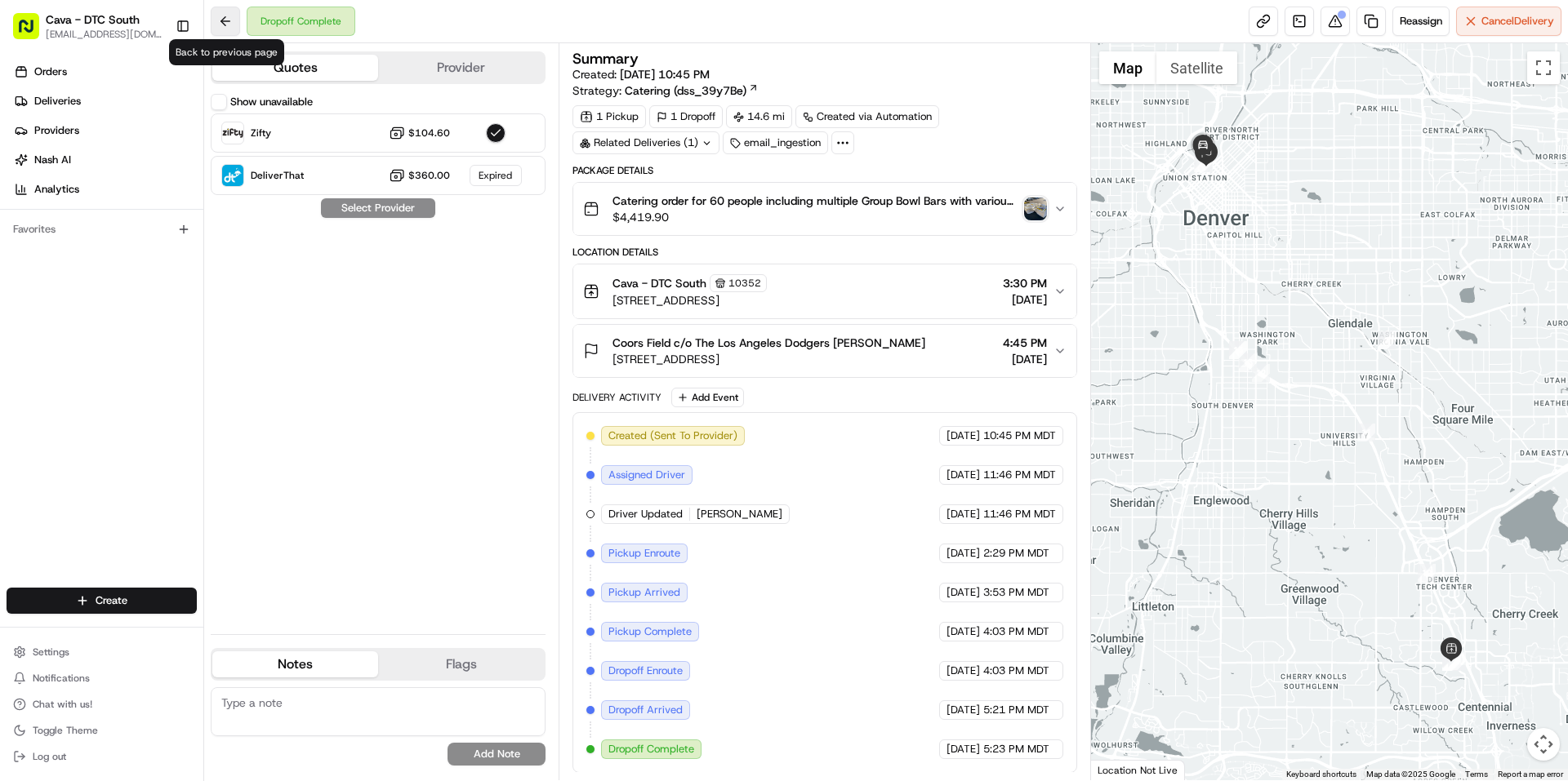
click at [232, 21] on button at bounding box center [225, 21] width 30 height 30
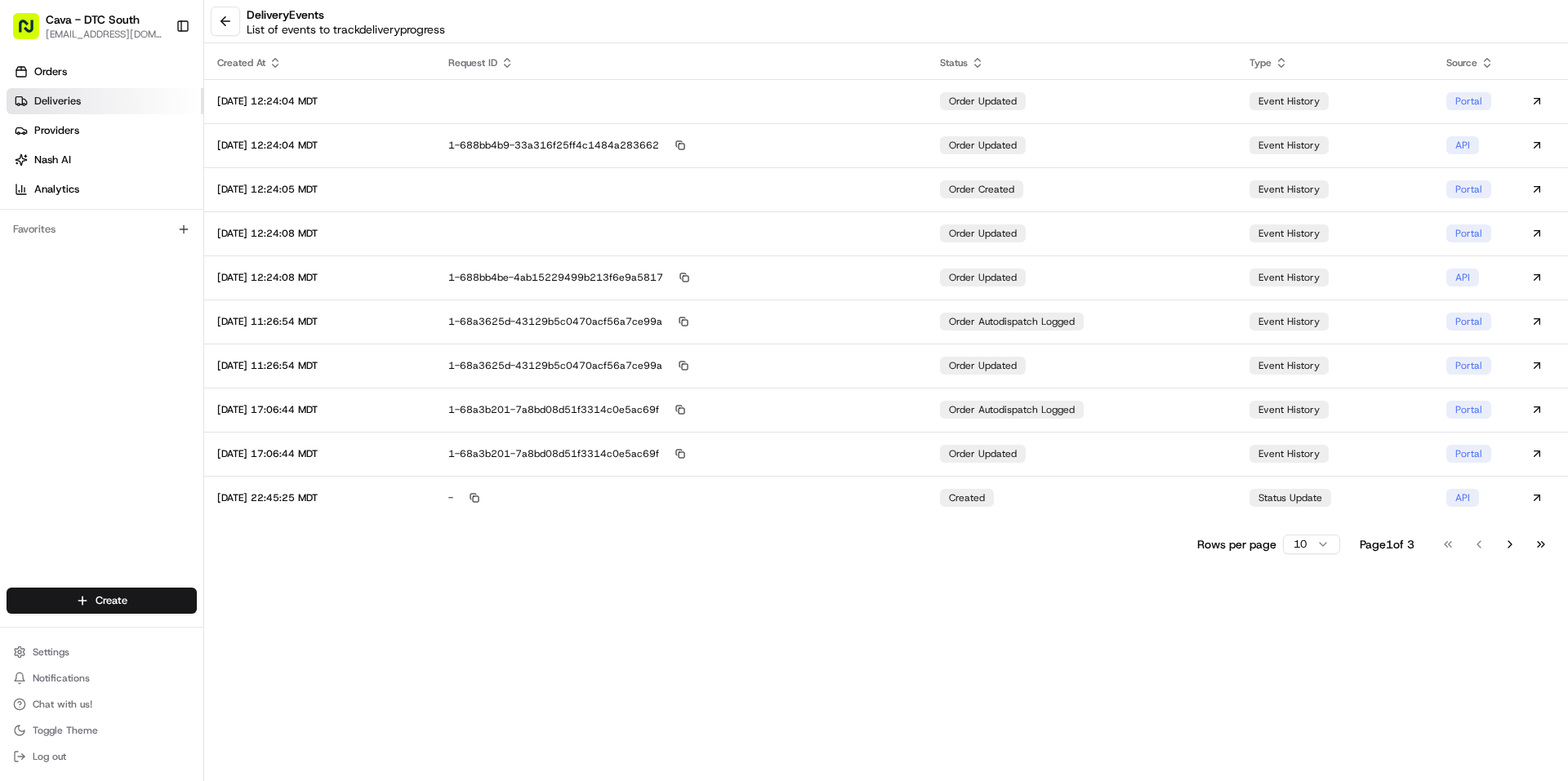
click at [67, 92] on link "Deliveries" at bounding box center [104, 101] width 196 height 26
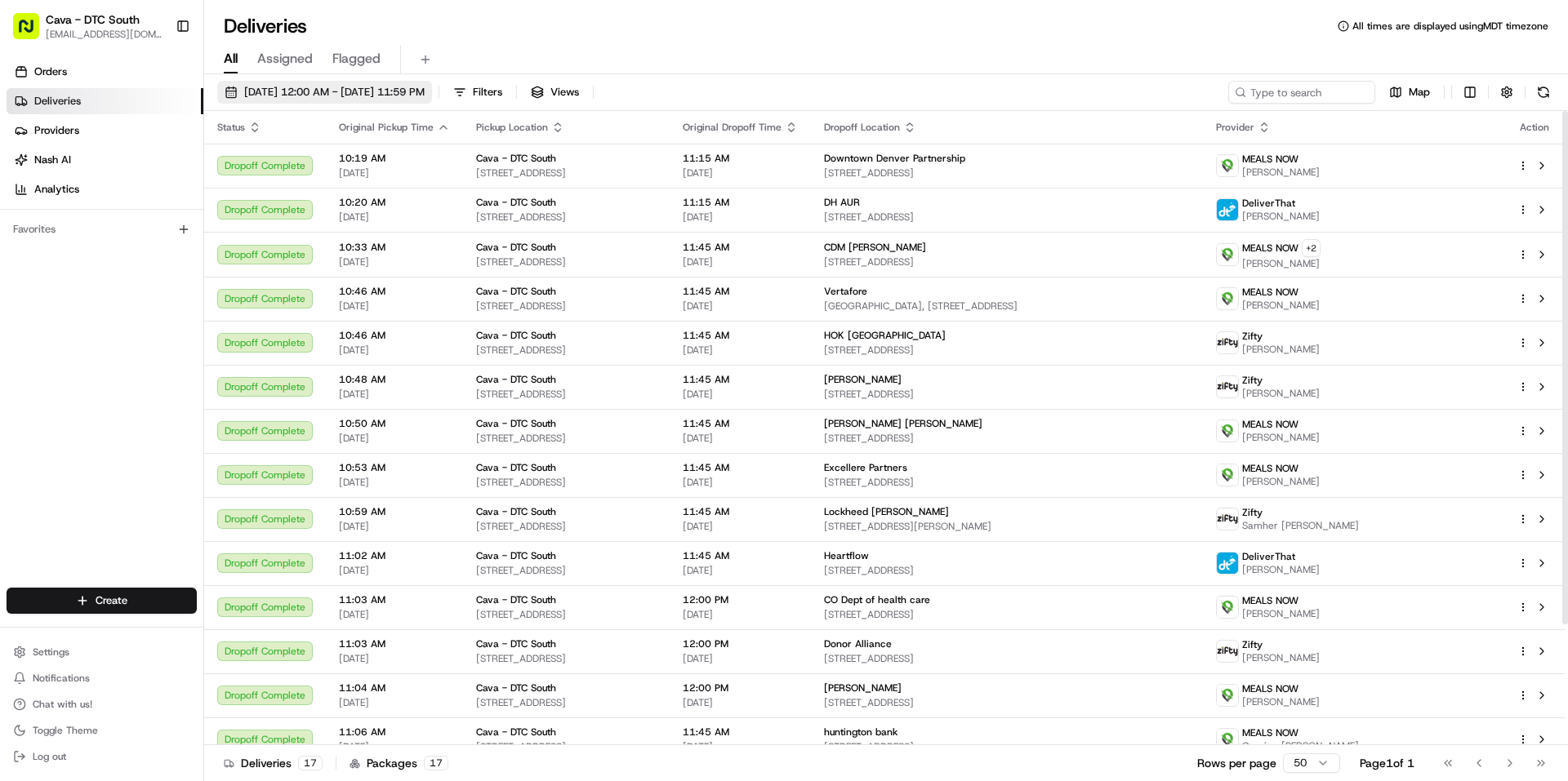
click at [296, 94] on span "[DATE] 12:00 AM - [DATE] 11:59 PM" at bounding box center [334, 92] width 180 height 14
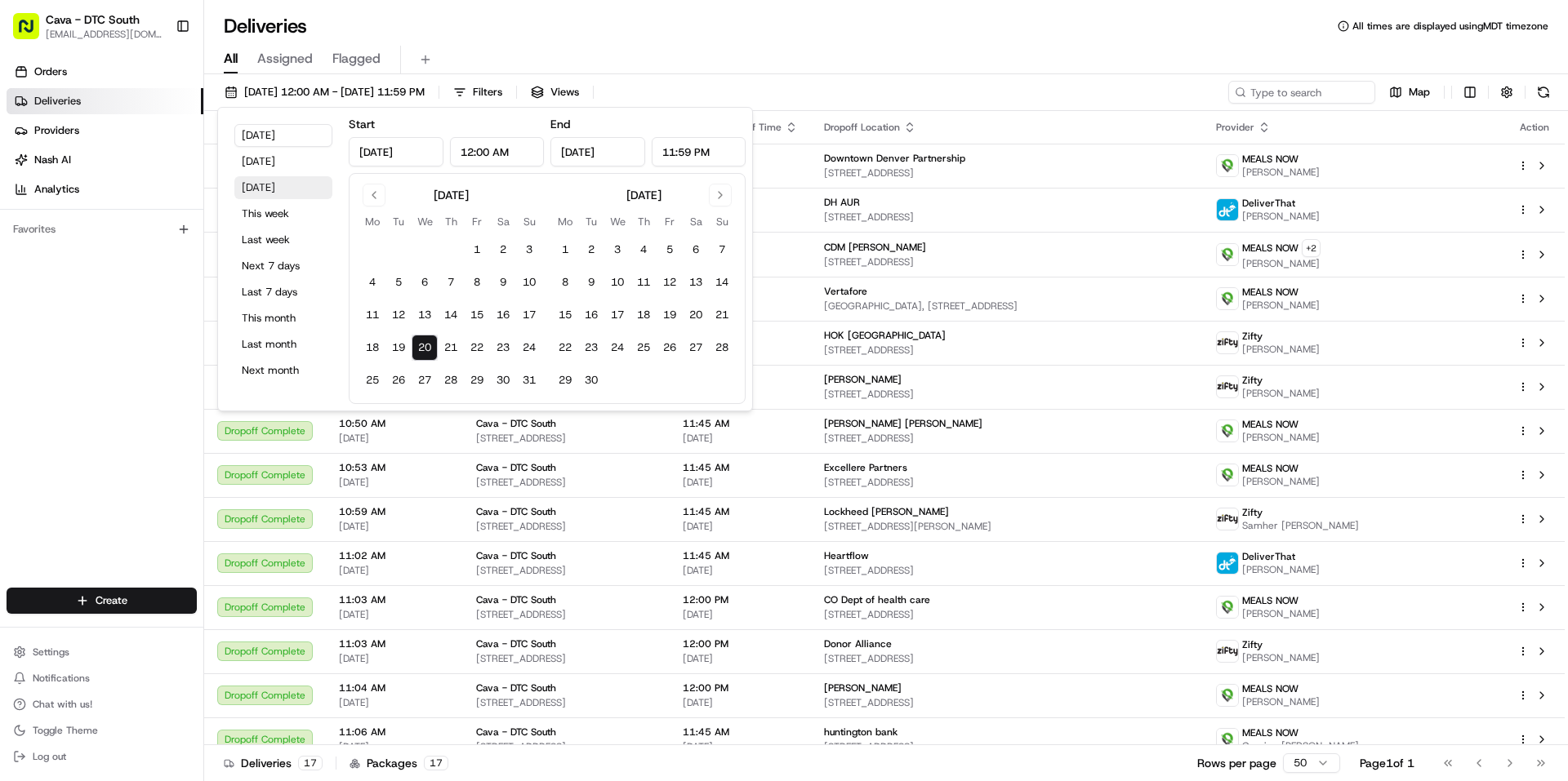
click at [293, 185] on button "Tomorrow" at bounding box center [284, 188] width 98 height 23
type input "Aug 21, 2025"
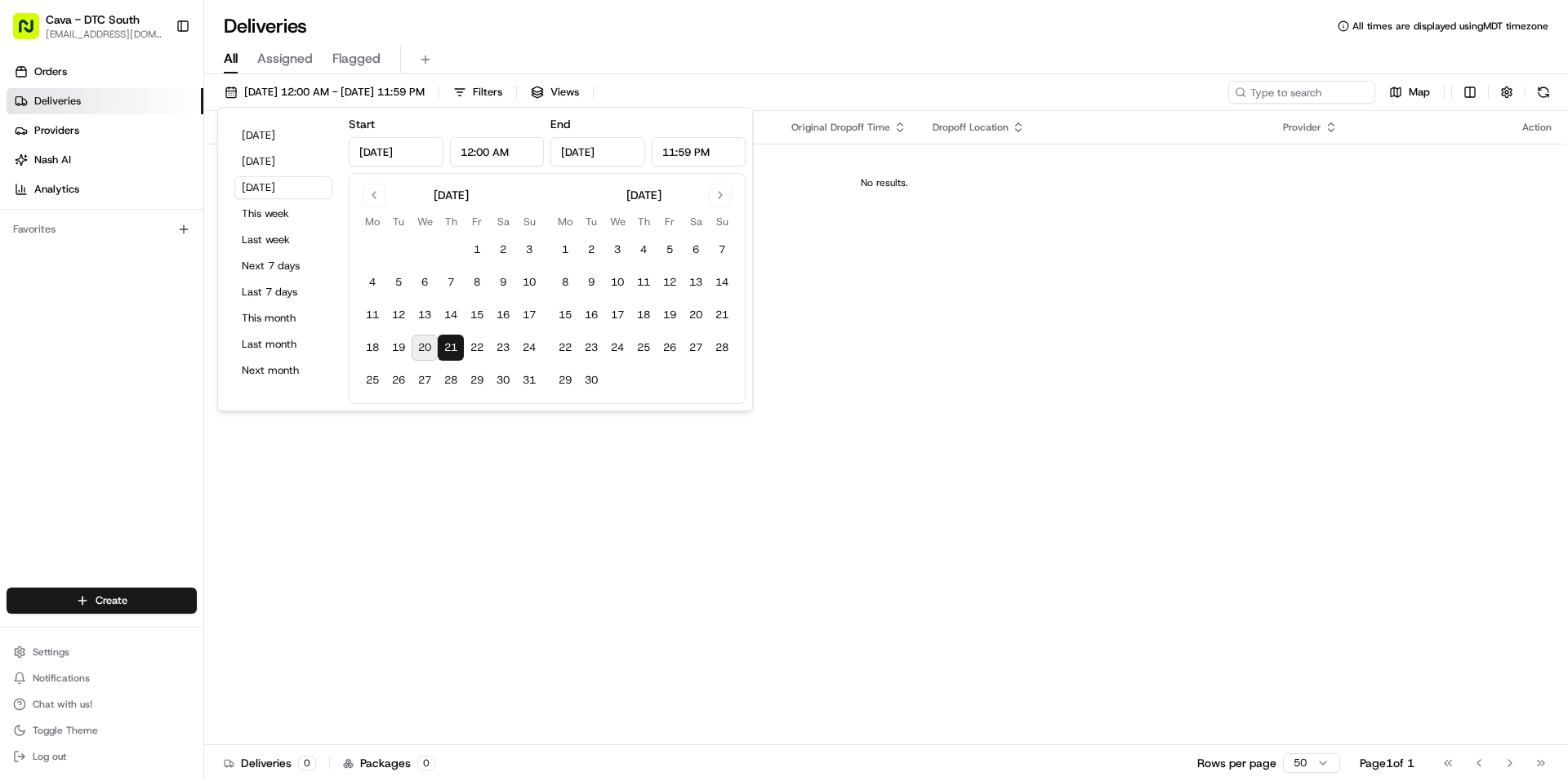
click at [963, 262] on div "Status Original Pickup Time Pickup Location Original Dropoff Time Dropoff Locat…" at bounding box center [885, 428] width 1361 height 634
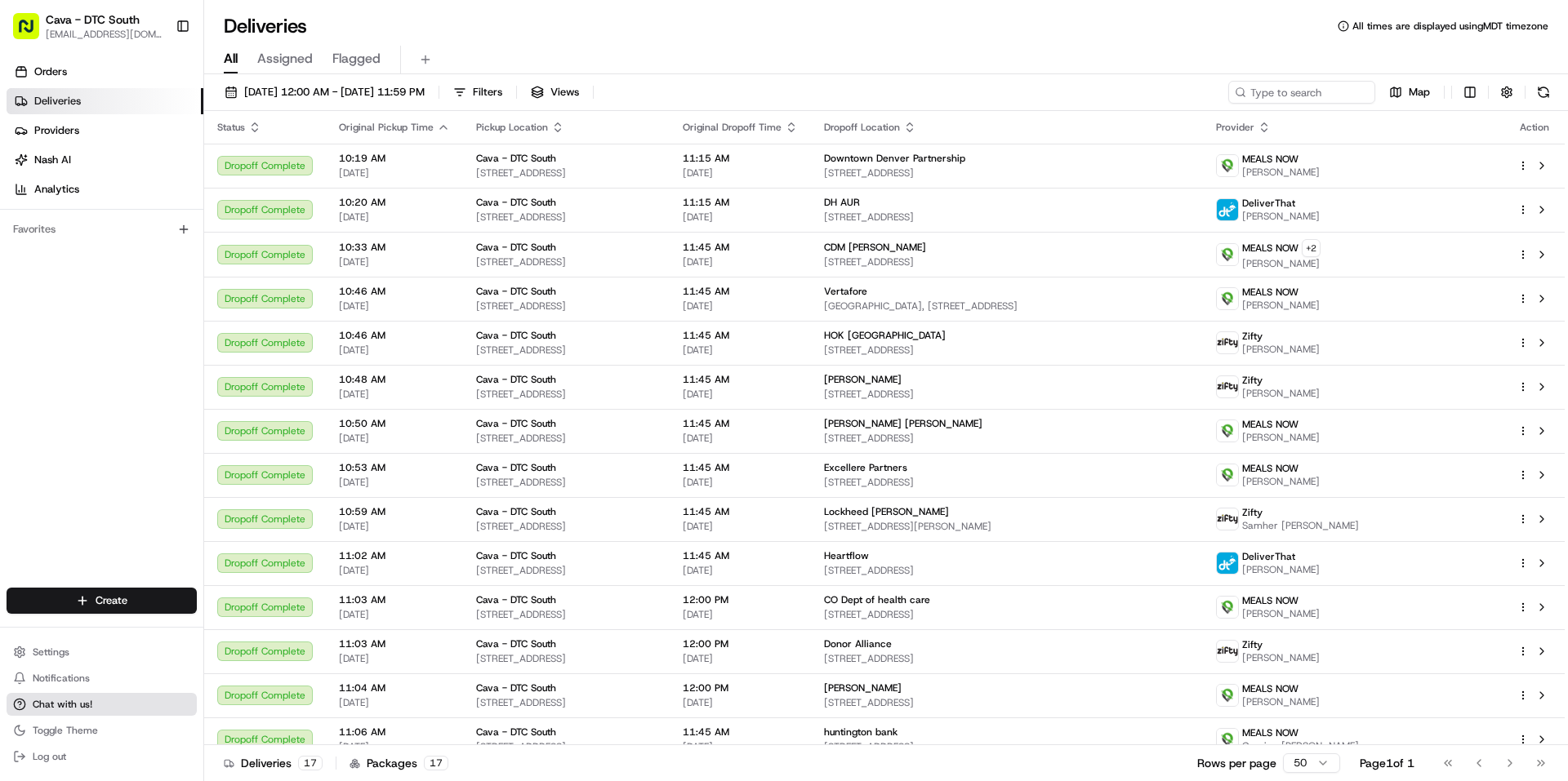
click at [70, 699] on span "Chat with us!" at bounding box center [62, 705] width 59 height 13
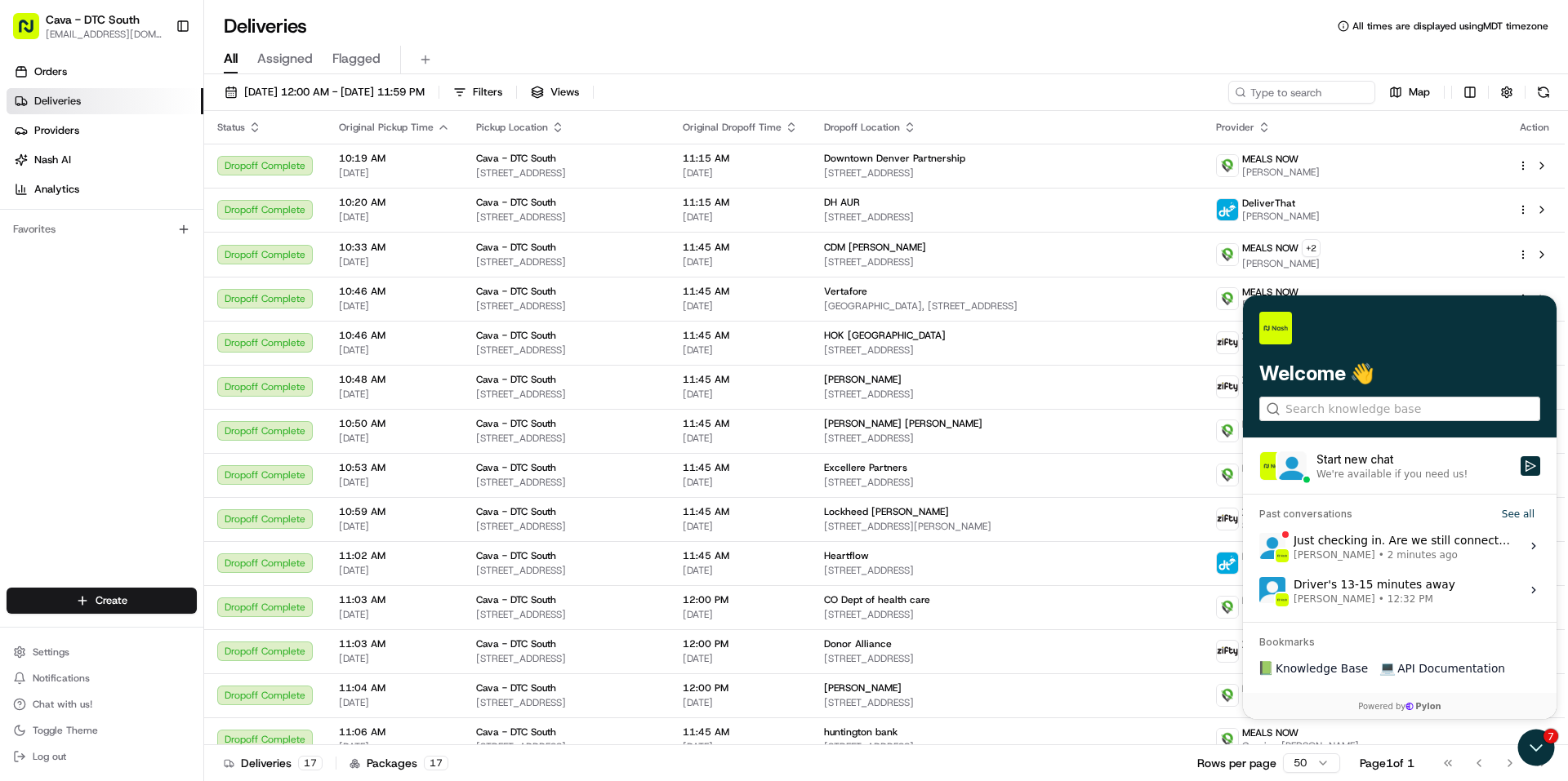
click at [1411, 547] on div "Just checking in. Are we still connected? [PERSON_NAME] • 2 minutes ago" at bounding box center [1402, 546] width 218 height 31
click at [1259, 547] on button "View issue" at bounding box center [1258, 546] width 1 height 1
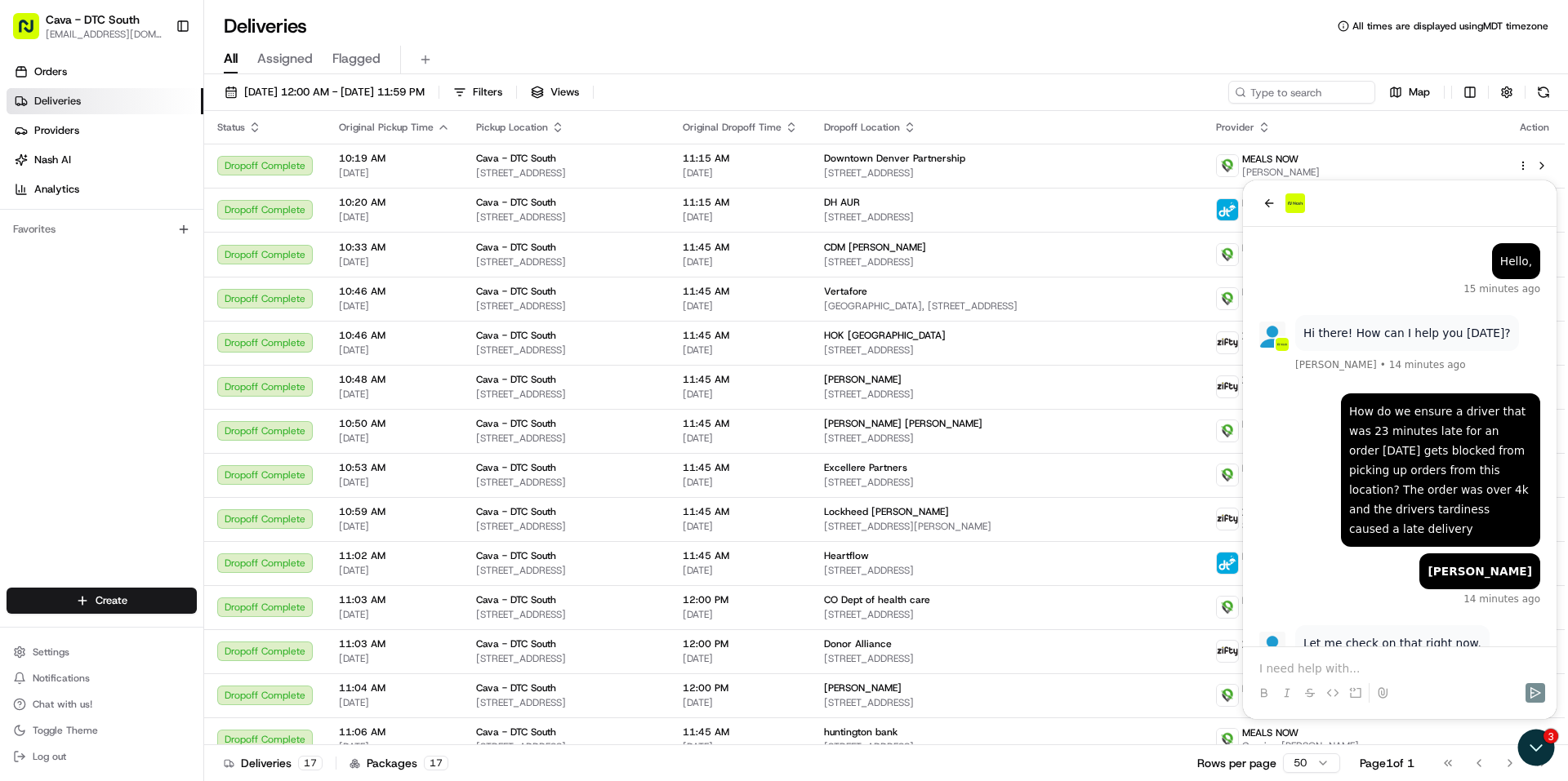
scroll to position [276, 0]
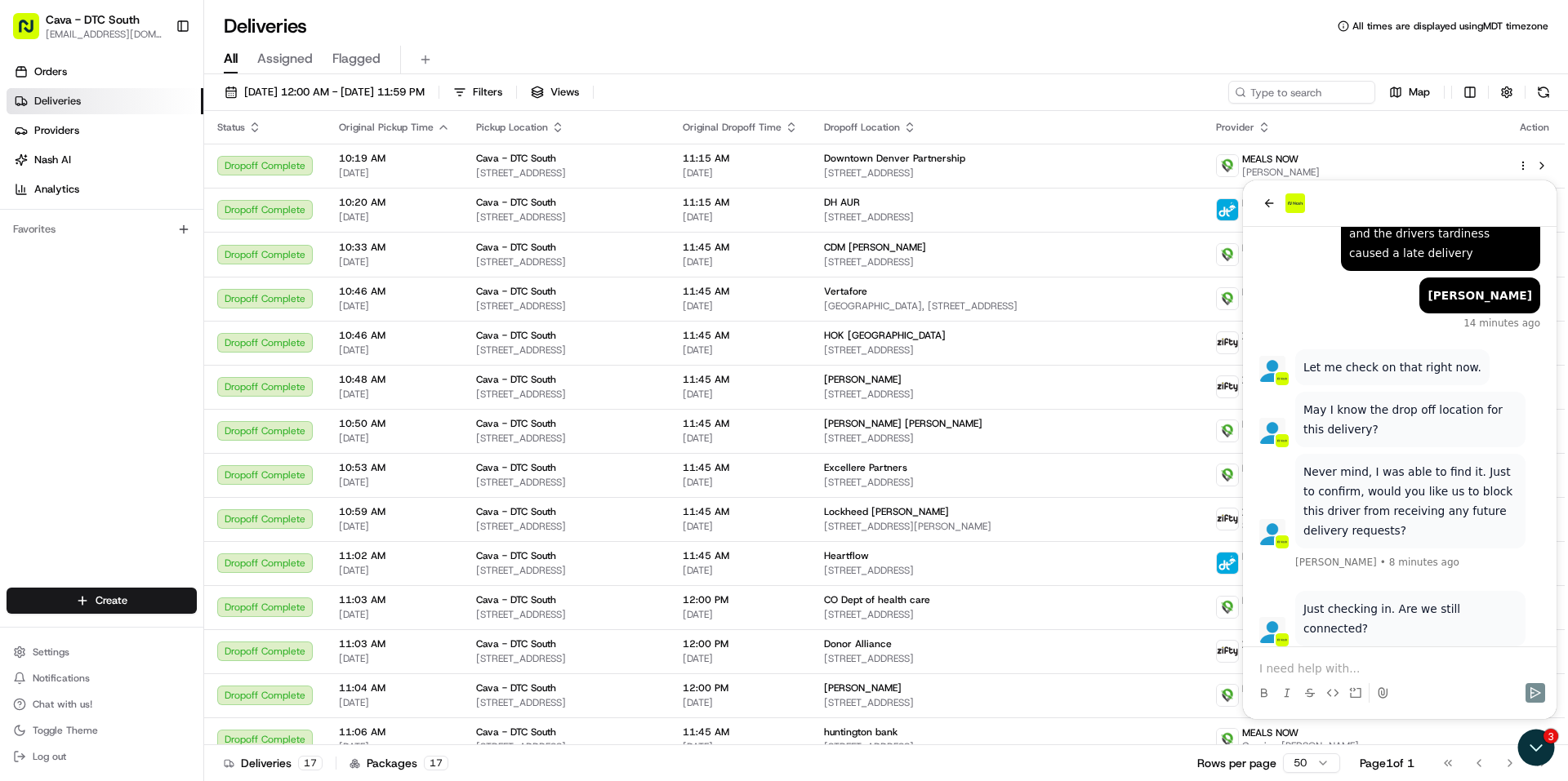
click at [1322, 666] on p at bounding box center [1399, 668] width 281 height 16
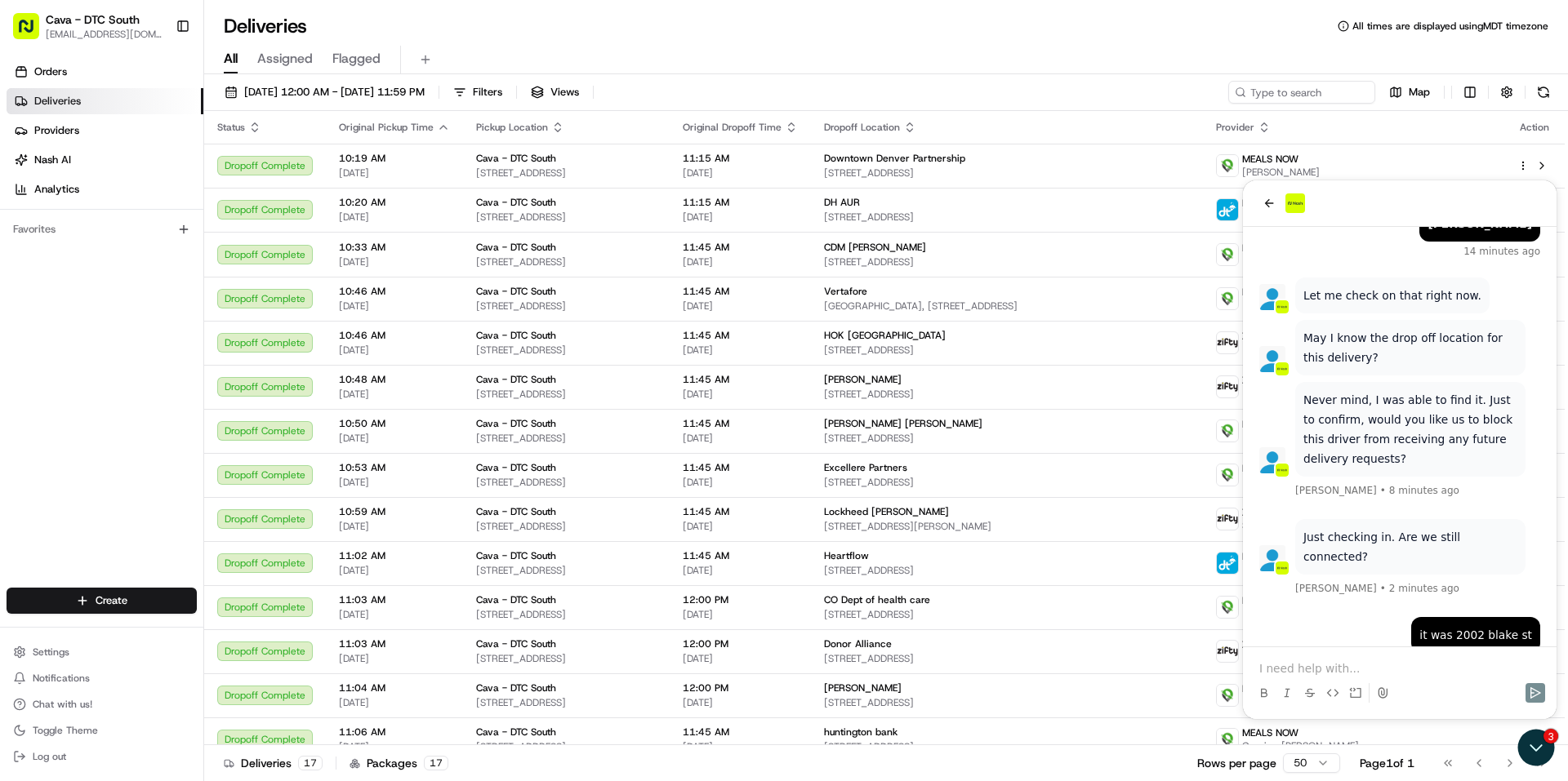
click at [1322, 666] on p at bounding box center [1399, 668] width 281 height 16
click at [1541, 691] on icon "Send" at bounding box center [1535, 694] width 13 height 13
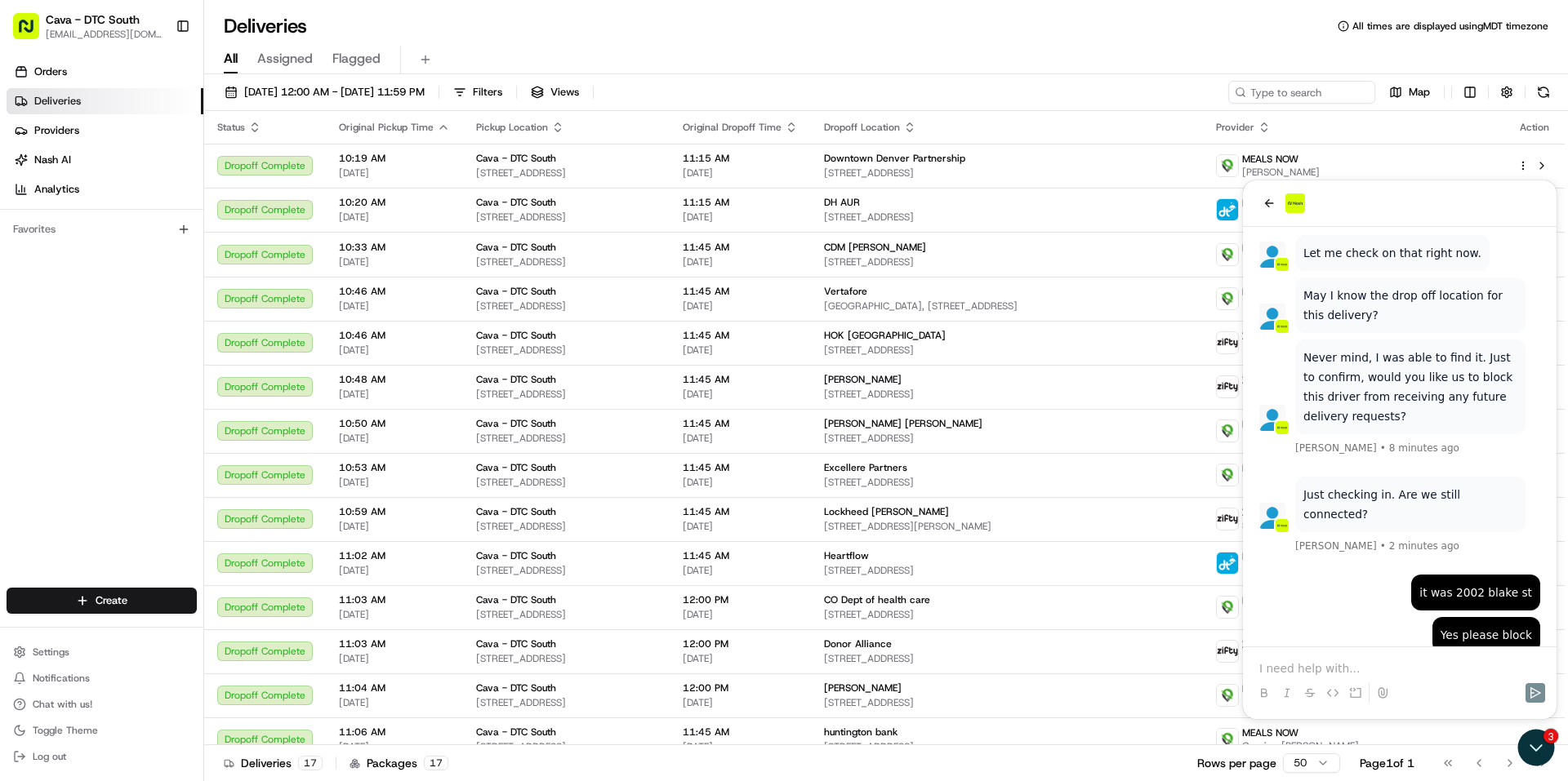
click at [1376, 666] on p at bounding box center [1399, 668] width 281 height 16
click at [1538, 687] on icon "Send" at bounding box center [1535, 694] width 13 height 13
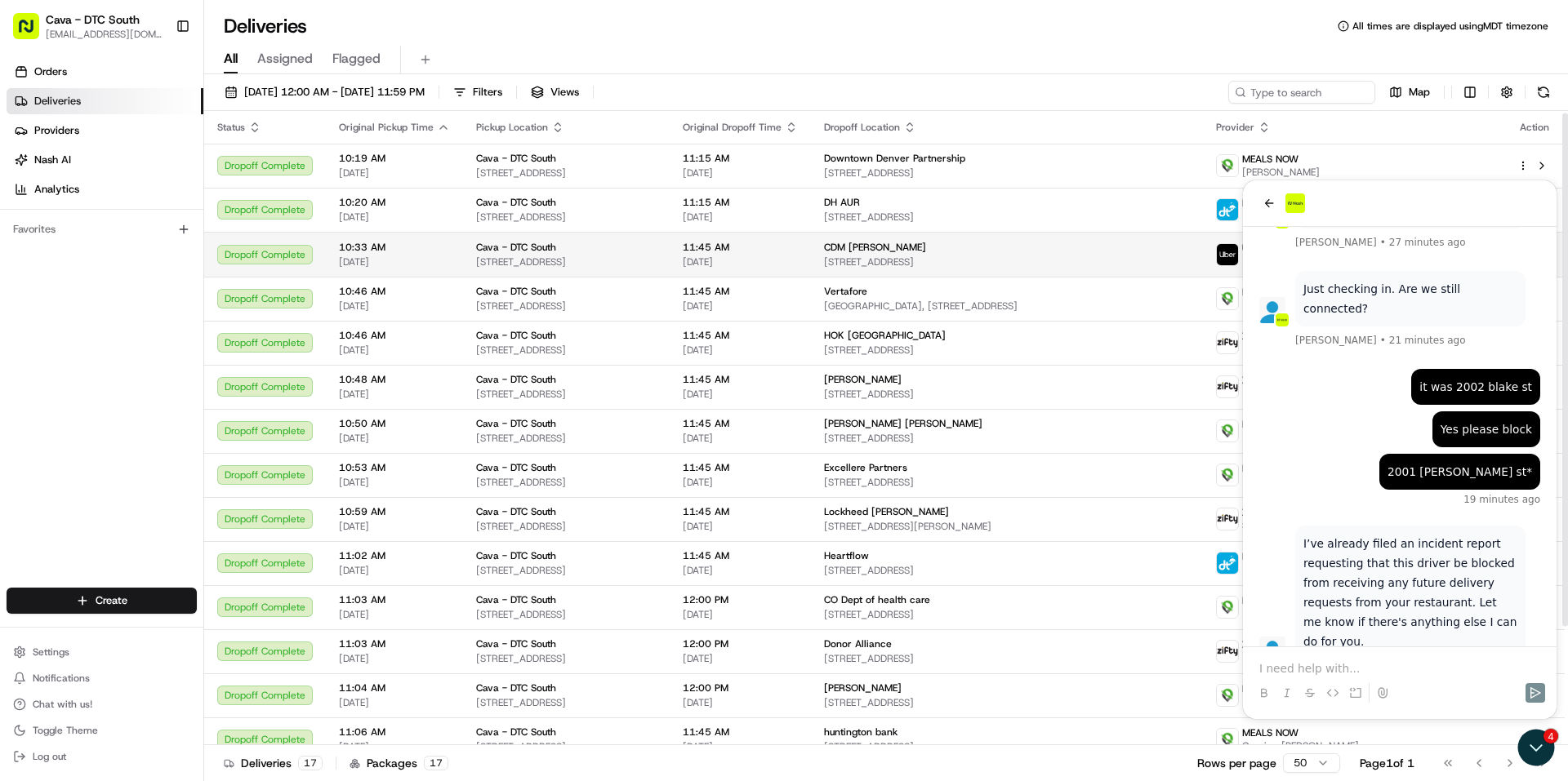
scroll to position [149, 0]
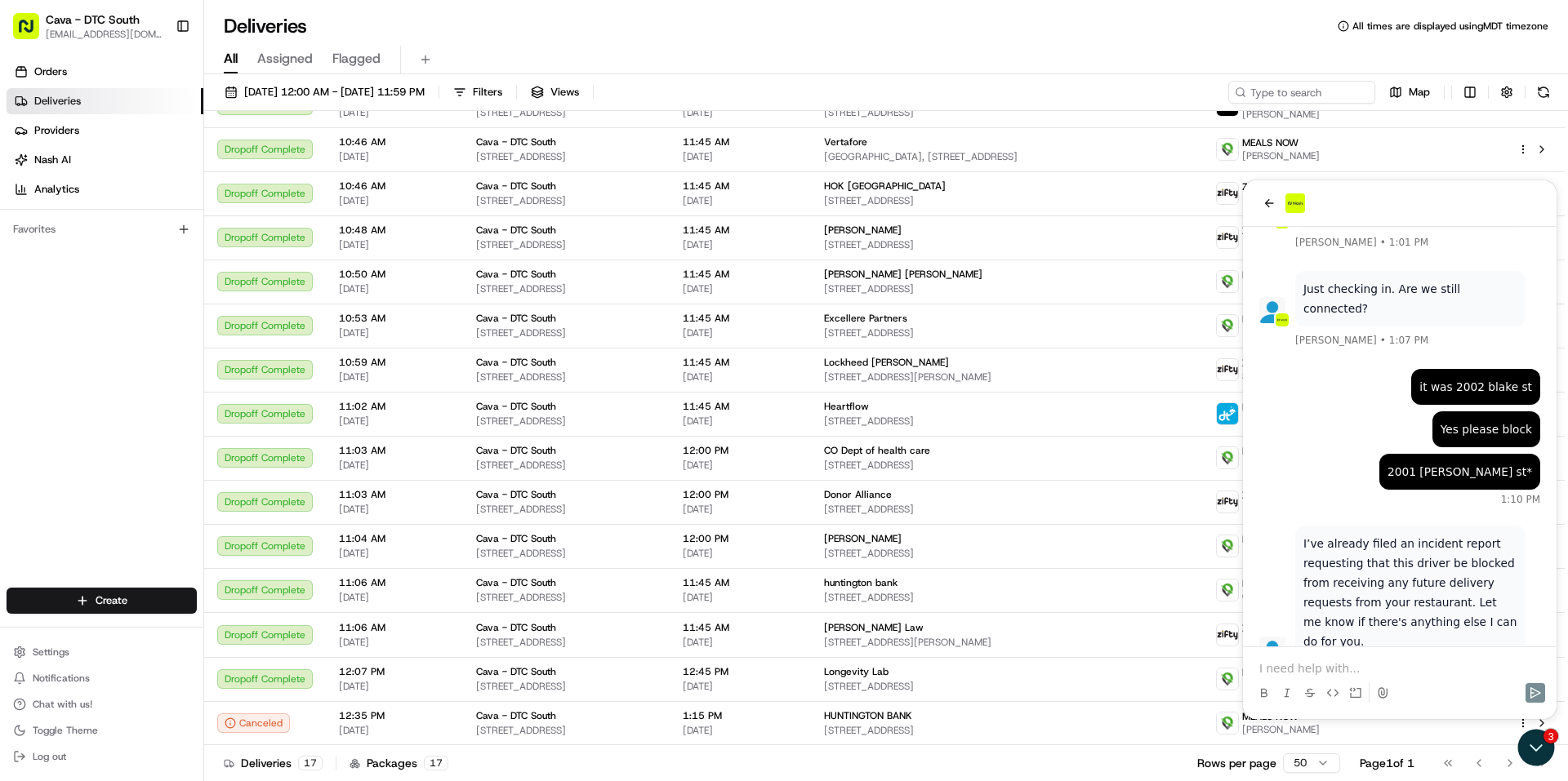
click at [1325, 664] on p at bounding box center [1399, 668] width 281 height 16
